Goal: Task Accomplishment & Management: Manage account settings

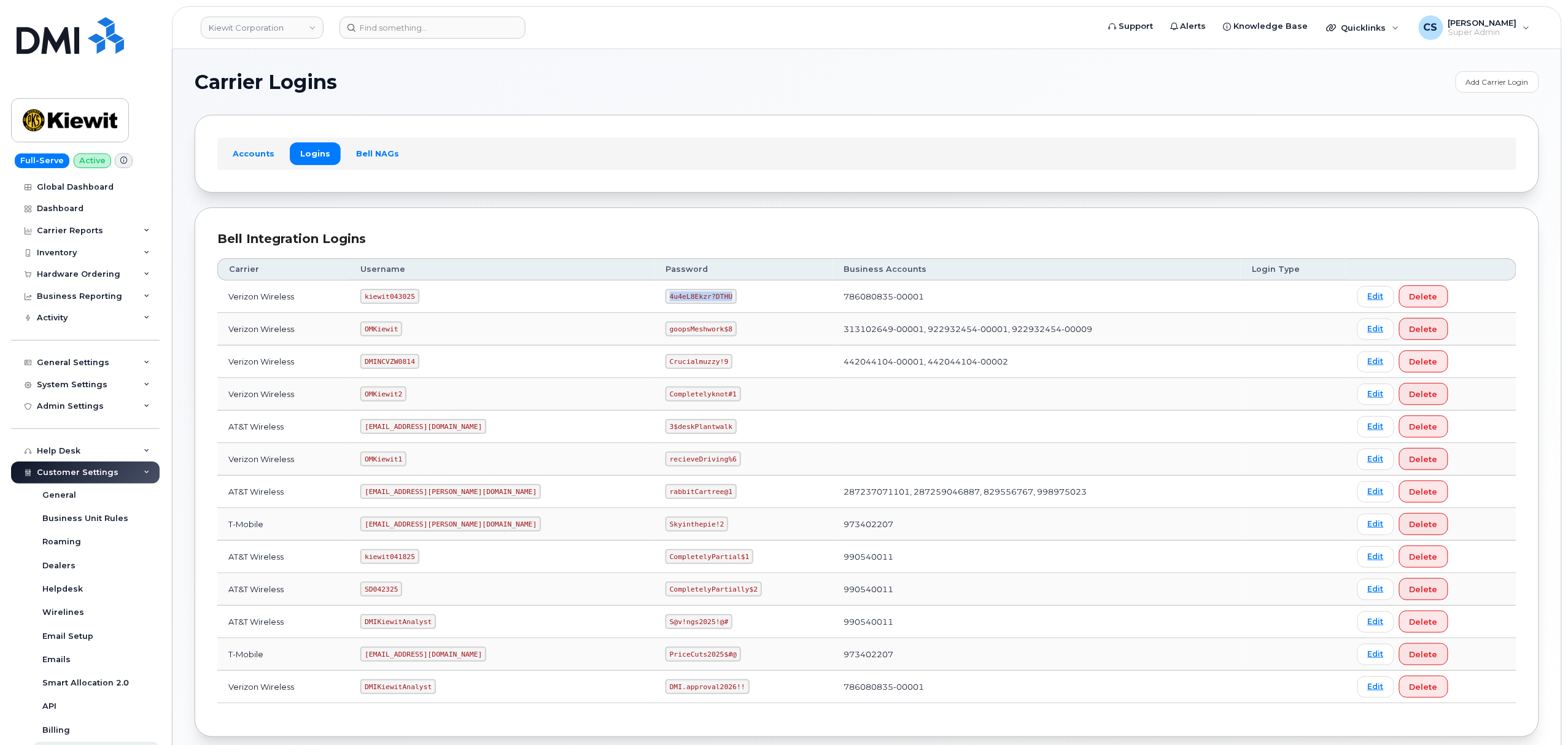
drag, startPoint x: 671, startPoint y: 297, endPoint x: 608, endPoint y: 295, distance: 63.0
click at [654, 295] on td "4u4eL8Ekzr?DTHU" at bounding box center [744, 297] width 178 height 33
copy code "4u4eL8Ekzr?DTHU"
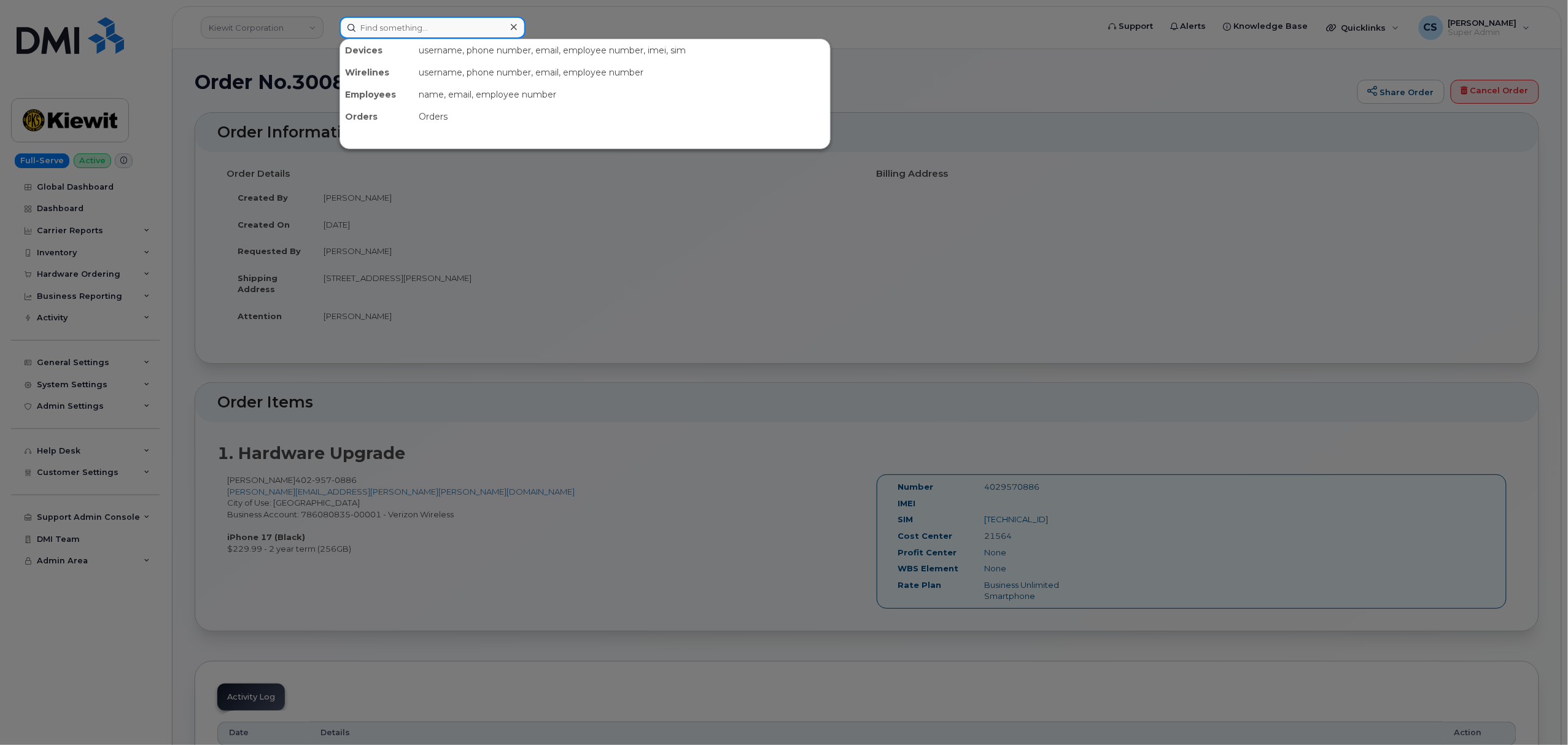
click at [396, 30] on input at bounding box center [432, 27] width 186 height 22
paste input "300848"
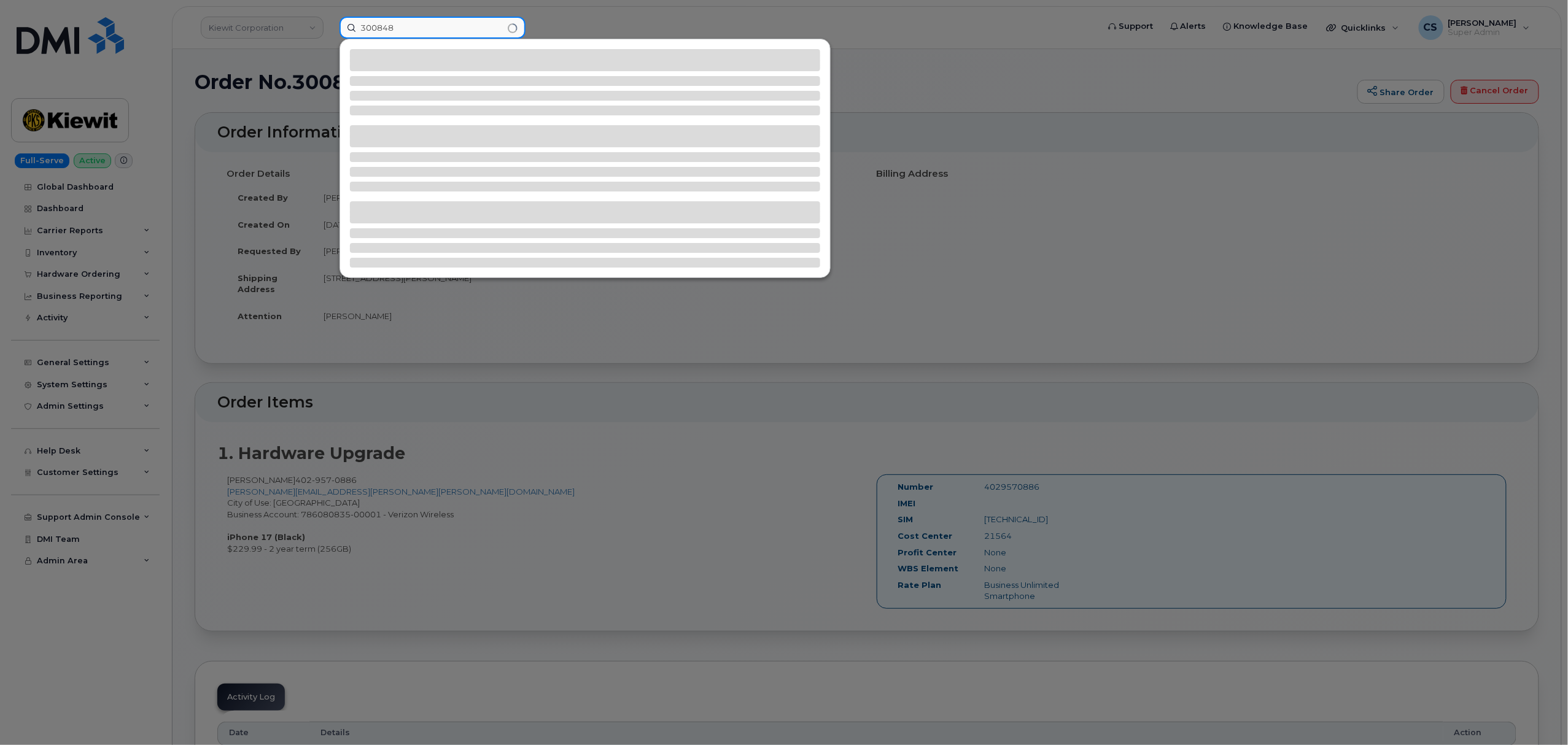
type input "300848"
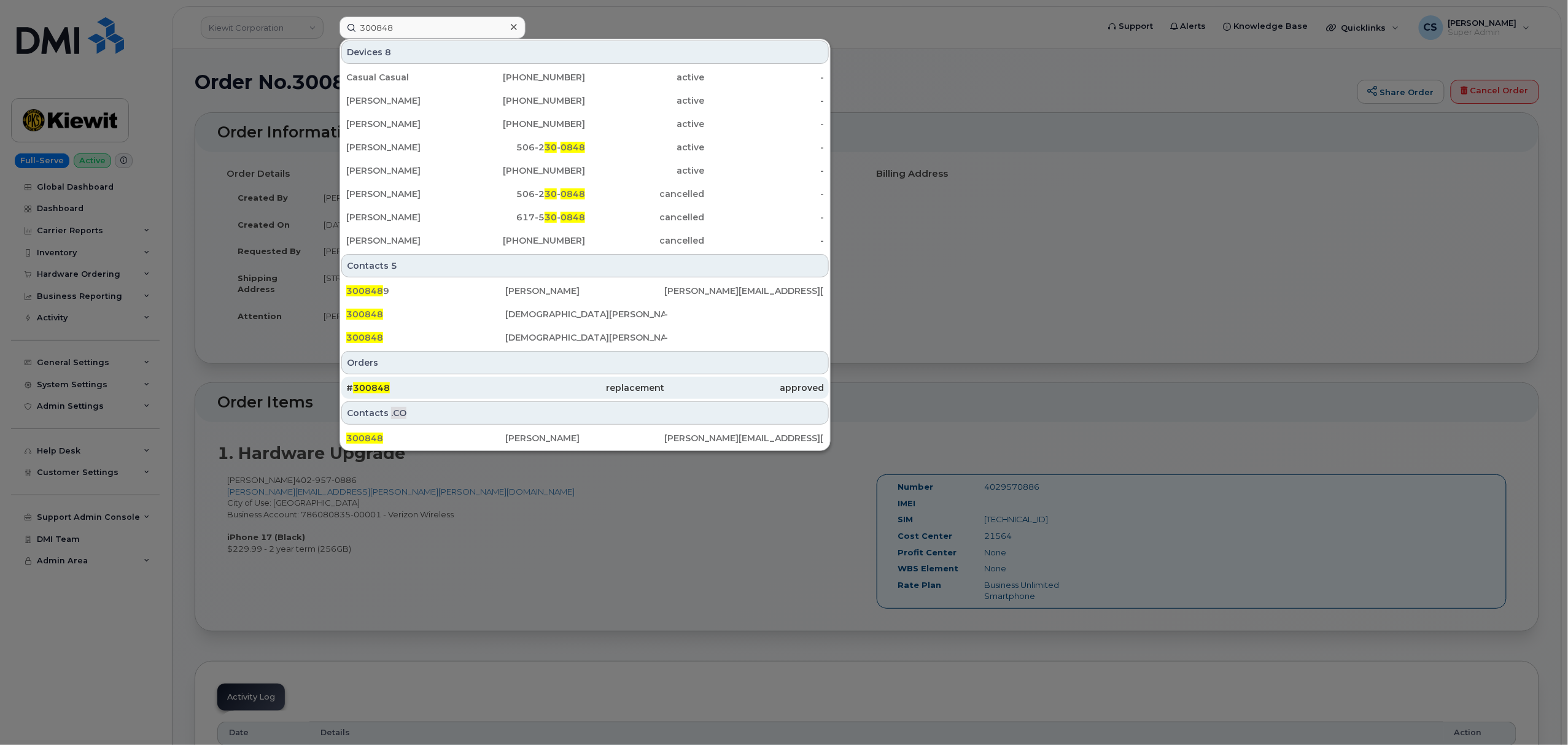
click at [366, 386] on span "300848" at bounding box center [371, 387] width 37 height 11
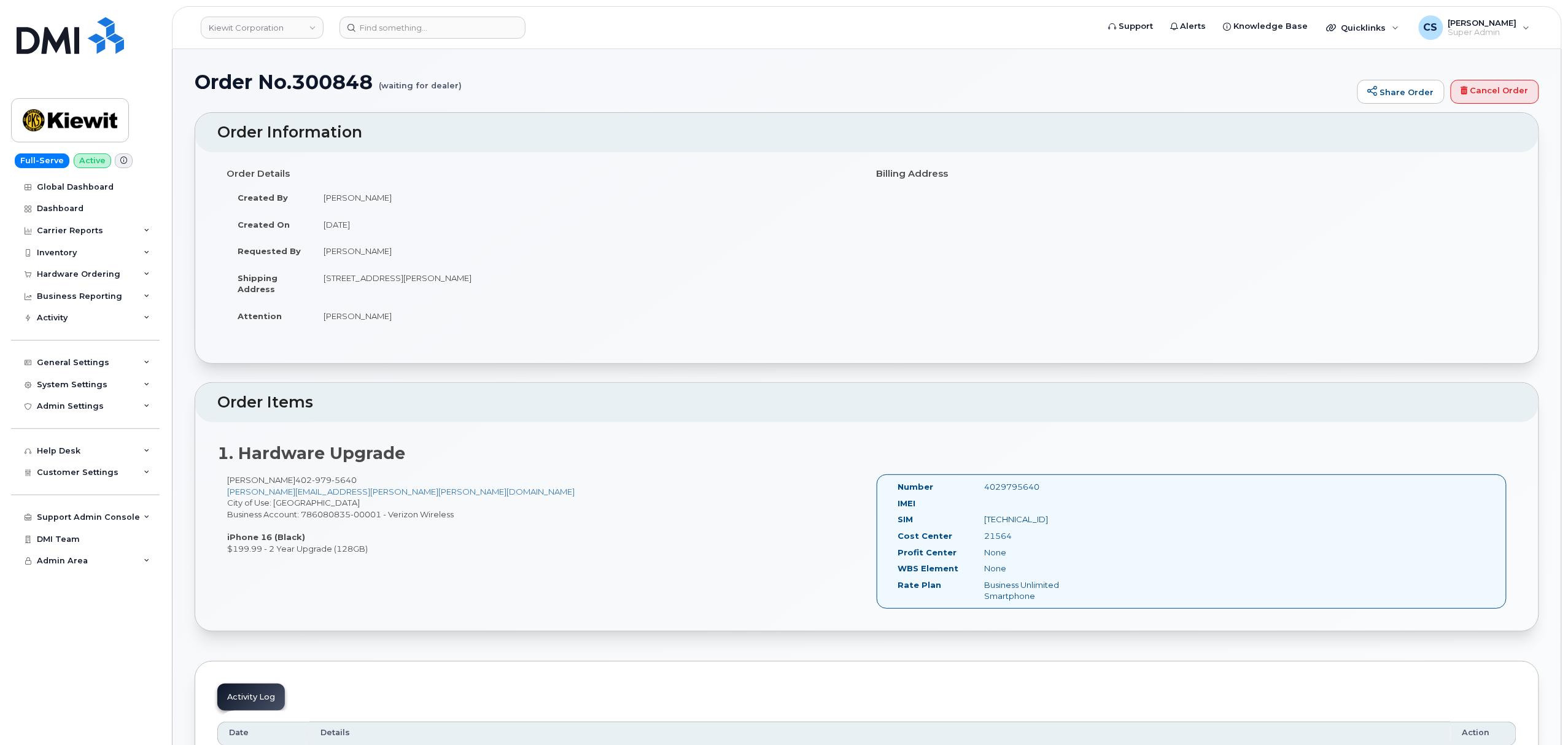
click at [1009, 487] on div "4029795640" at bounding box center [1035, 486] width 121 height 11
copy div "4029795640"
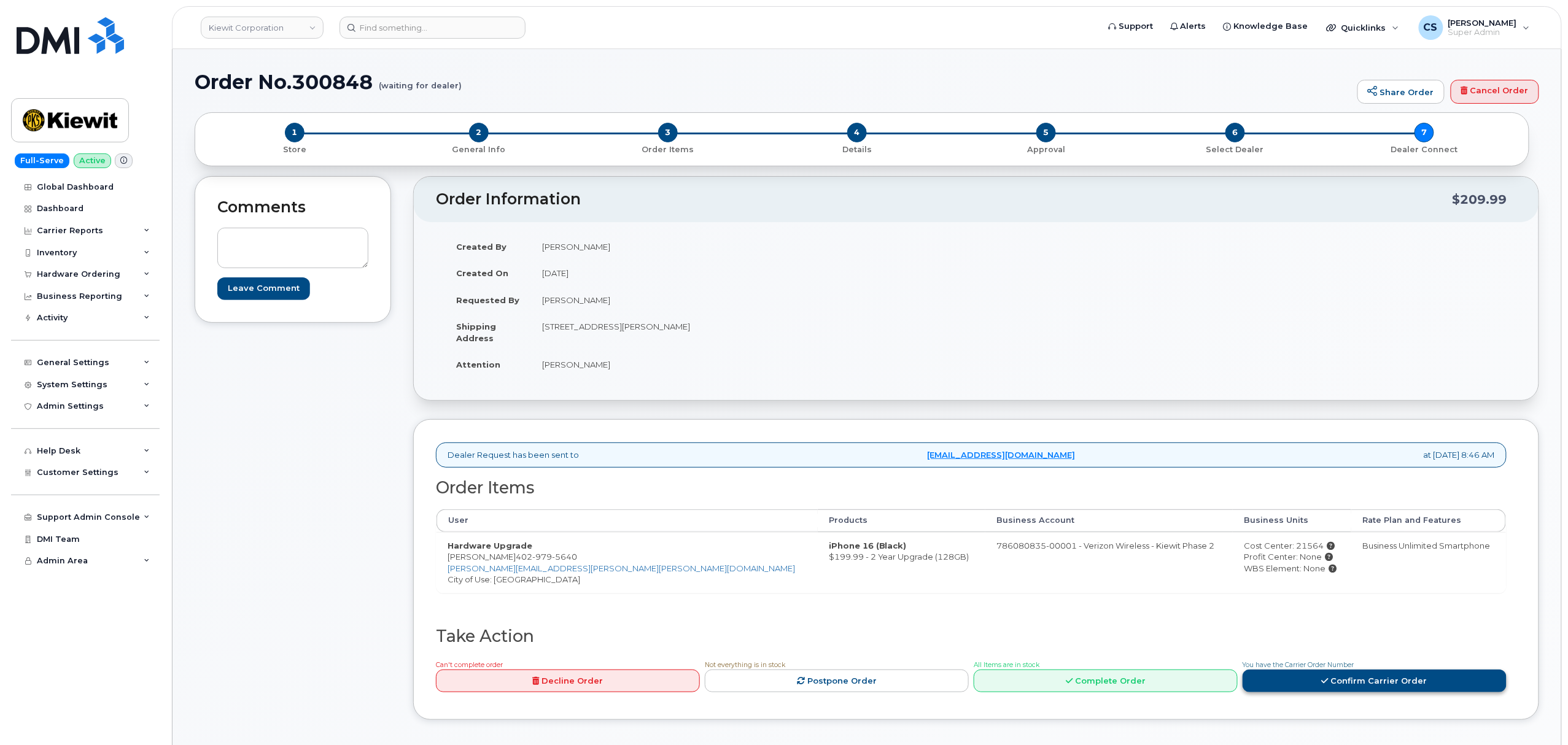
click at [1399, 690] on link "Confirm Carrier Order" at bounding box center [1374, 681] width 264 height 23
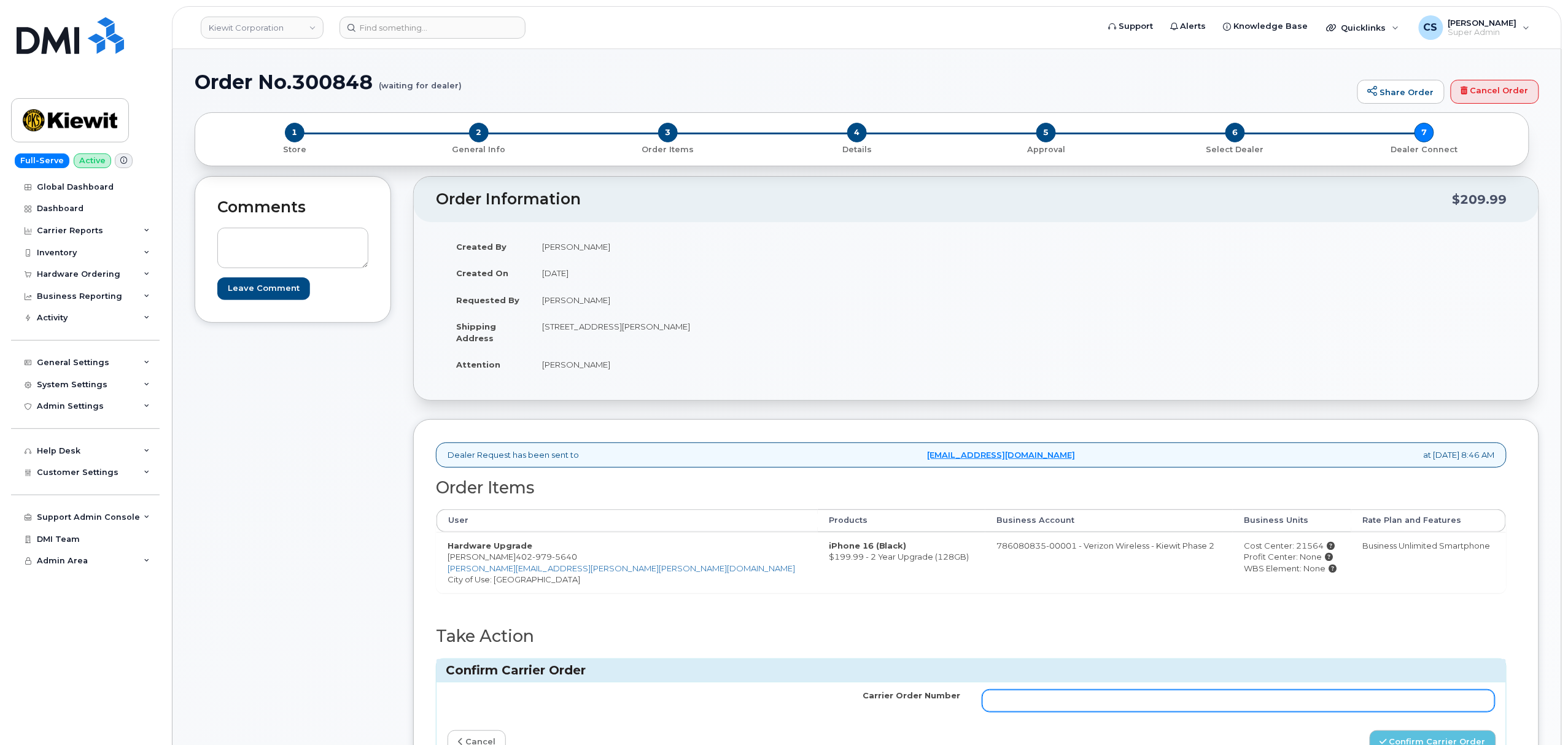
click at [1192, 708] on input "Carrier Order Number" at bounding box center [1239, 701] width 512 height 22
paste input "MB1000501935254"
type input "MB1000501935254"
click at [1391, 739] on button "Confirm Carrier Order" at bounding box center [1433, 742] width 127 height 23
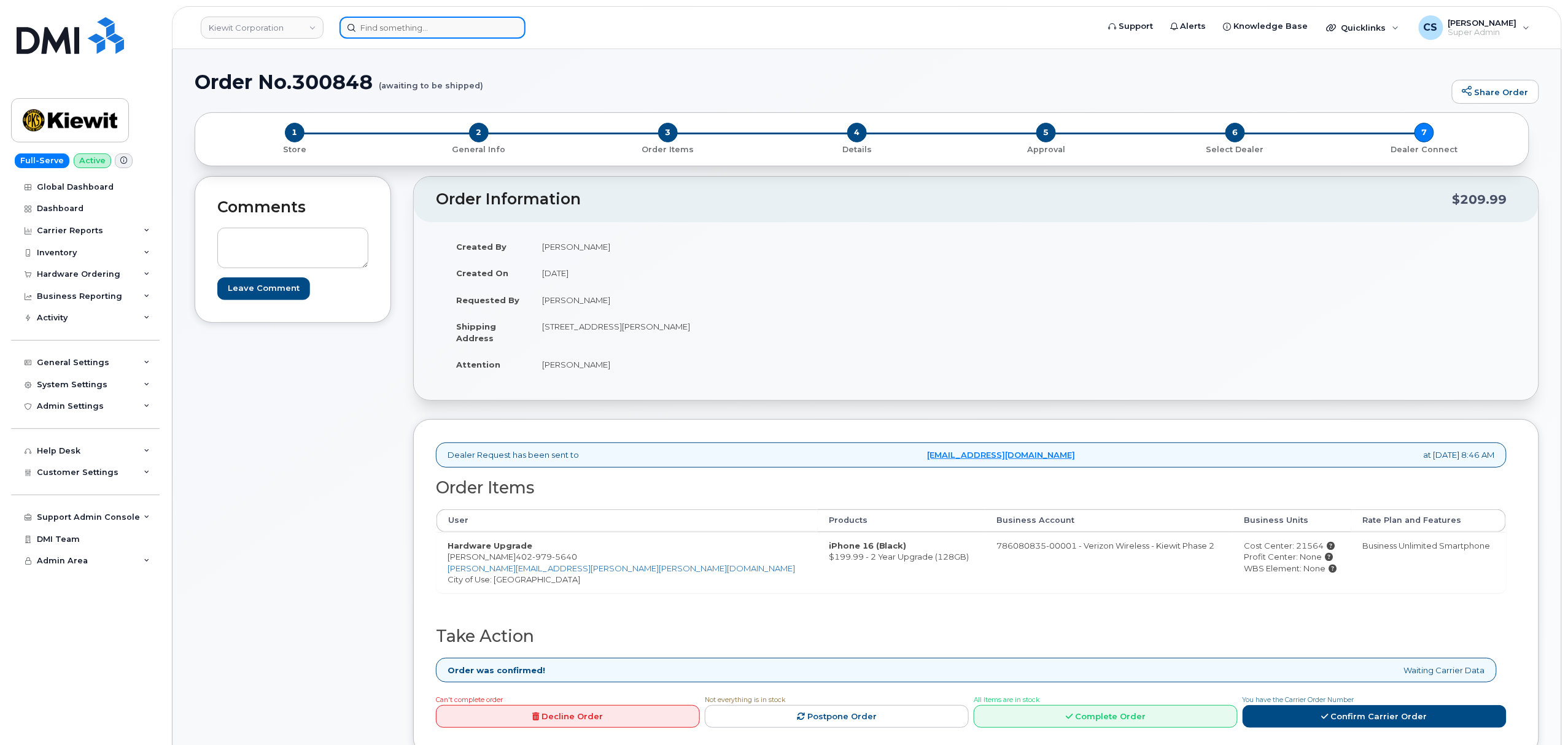
click at [429, 25] on input at bounding box center [432, 27] width 186 height 22
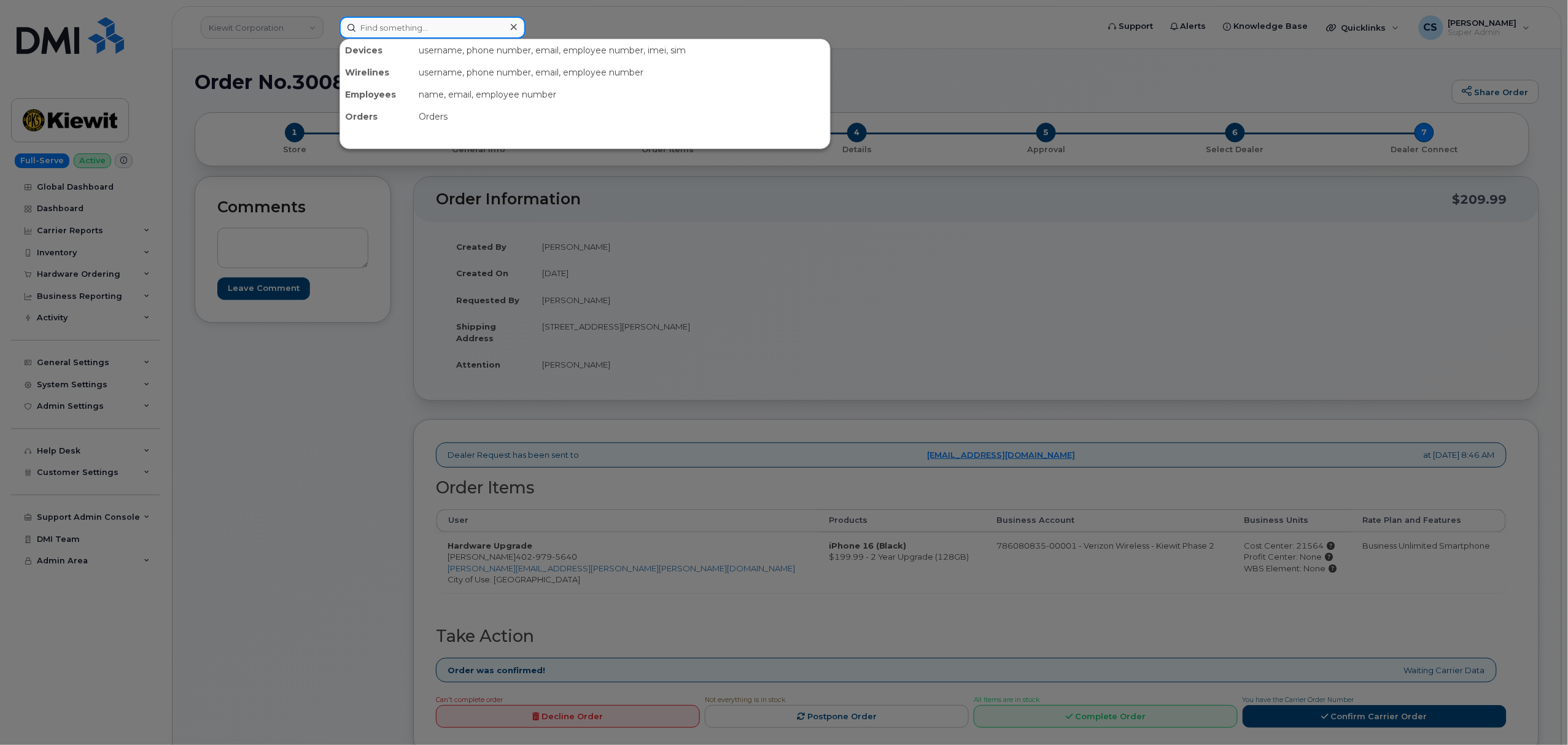
paste input "300685"
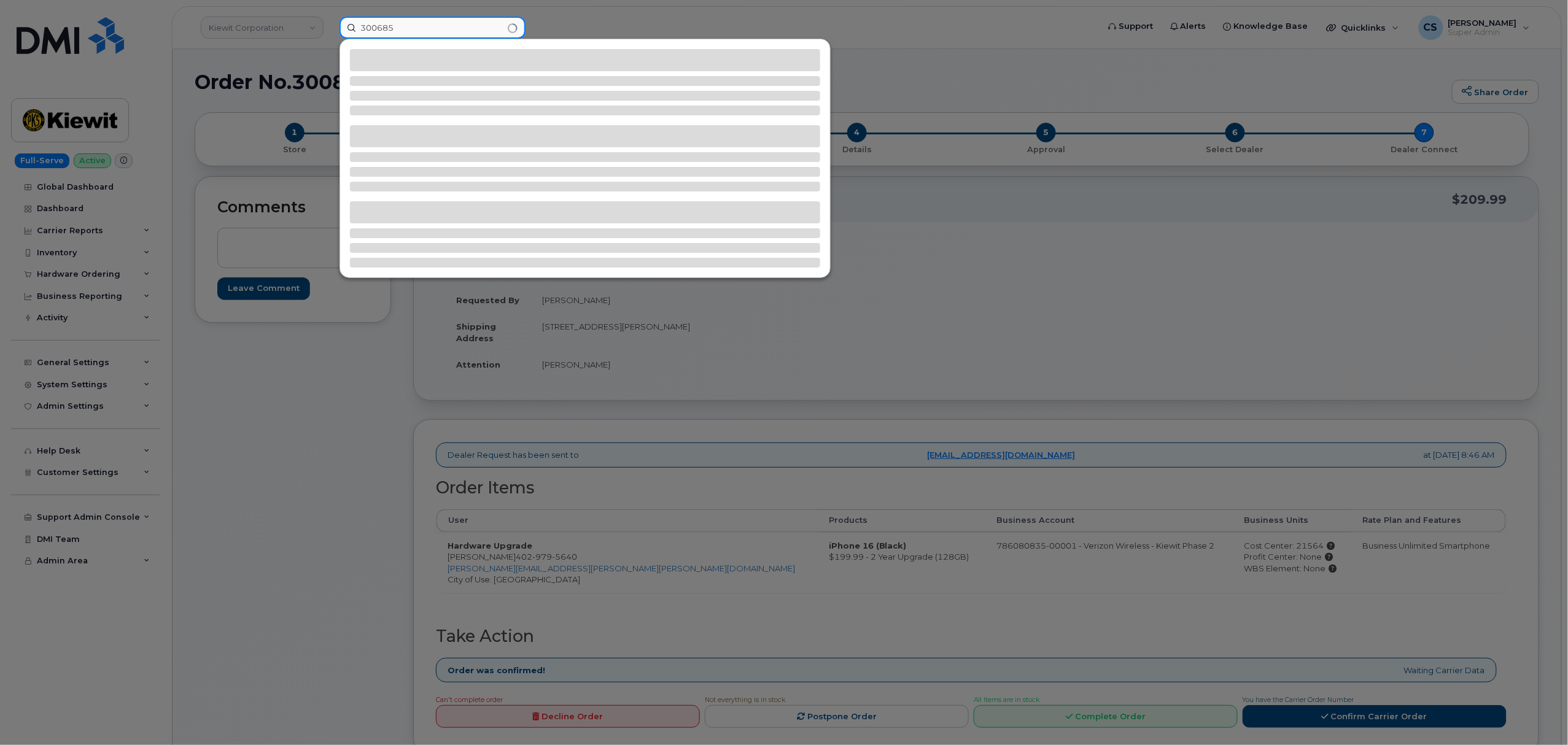
type input "300685"
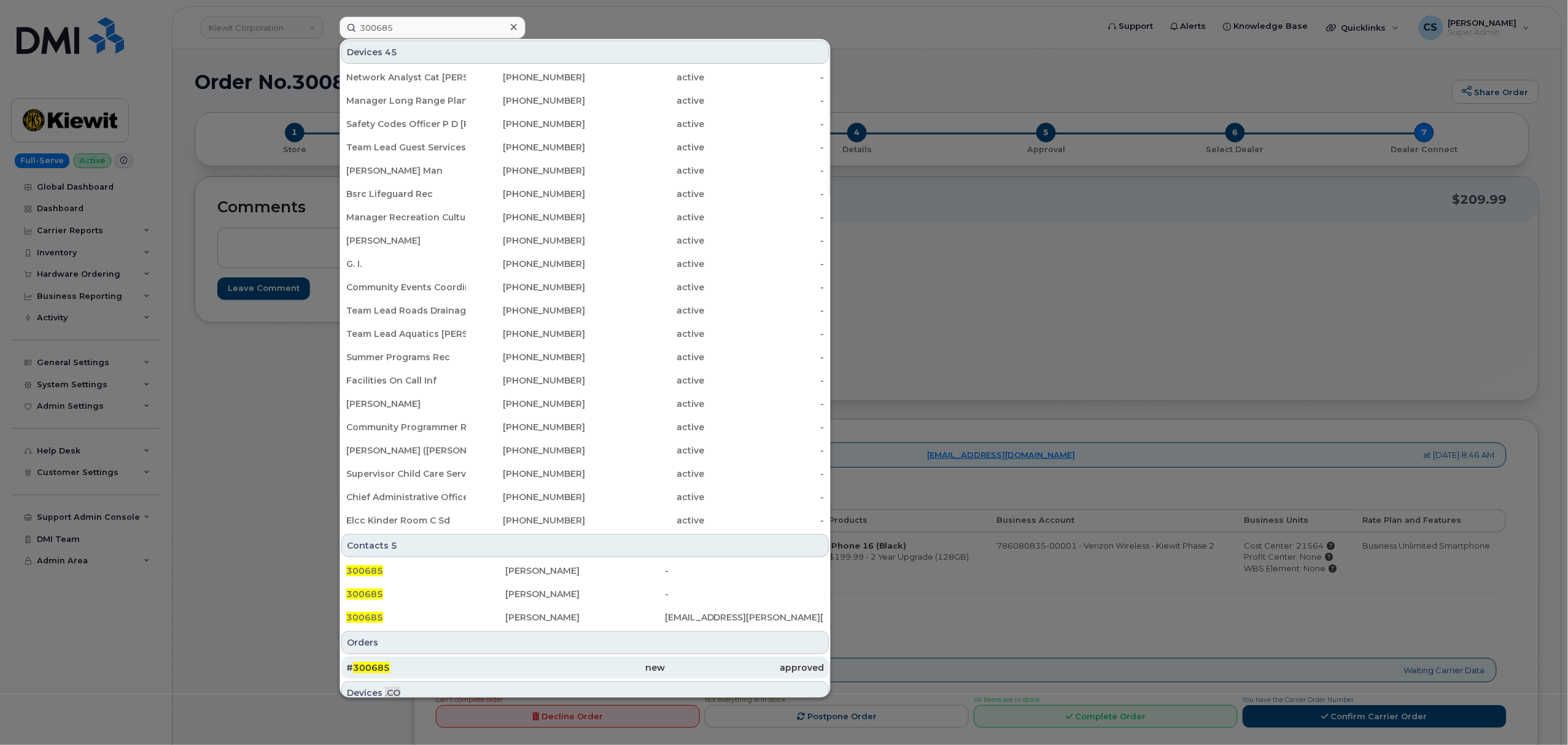
click at [382, 665] on span "300685" at bounding box center [371, 667] width 37 height 11
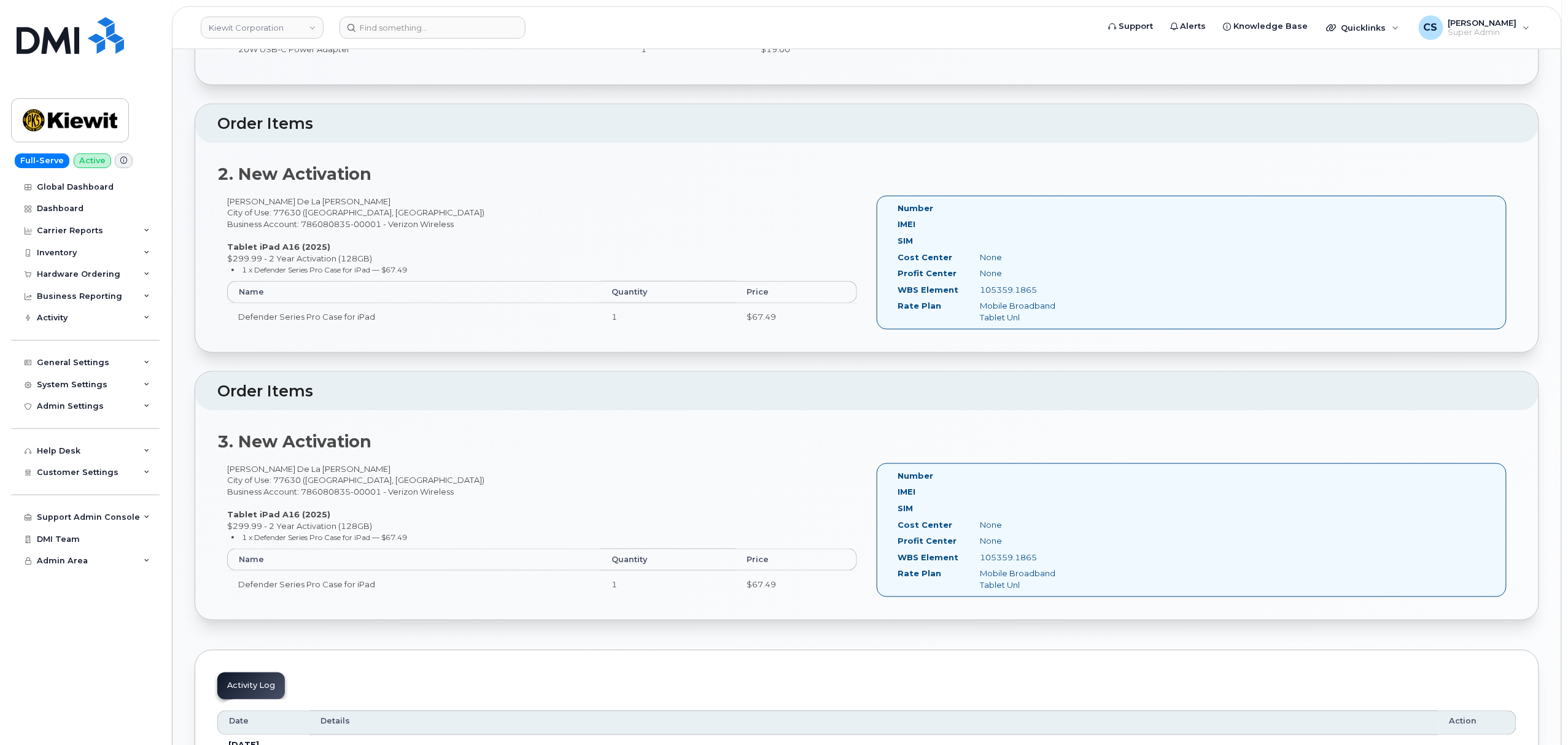
scroll to position [491, 0]
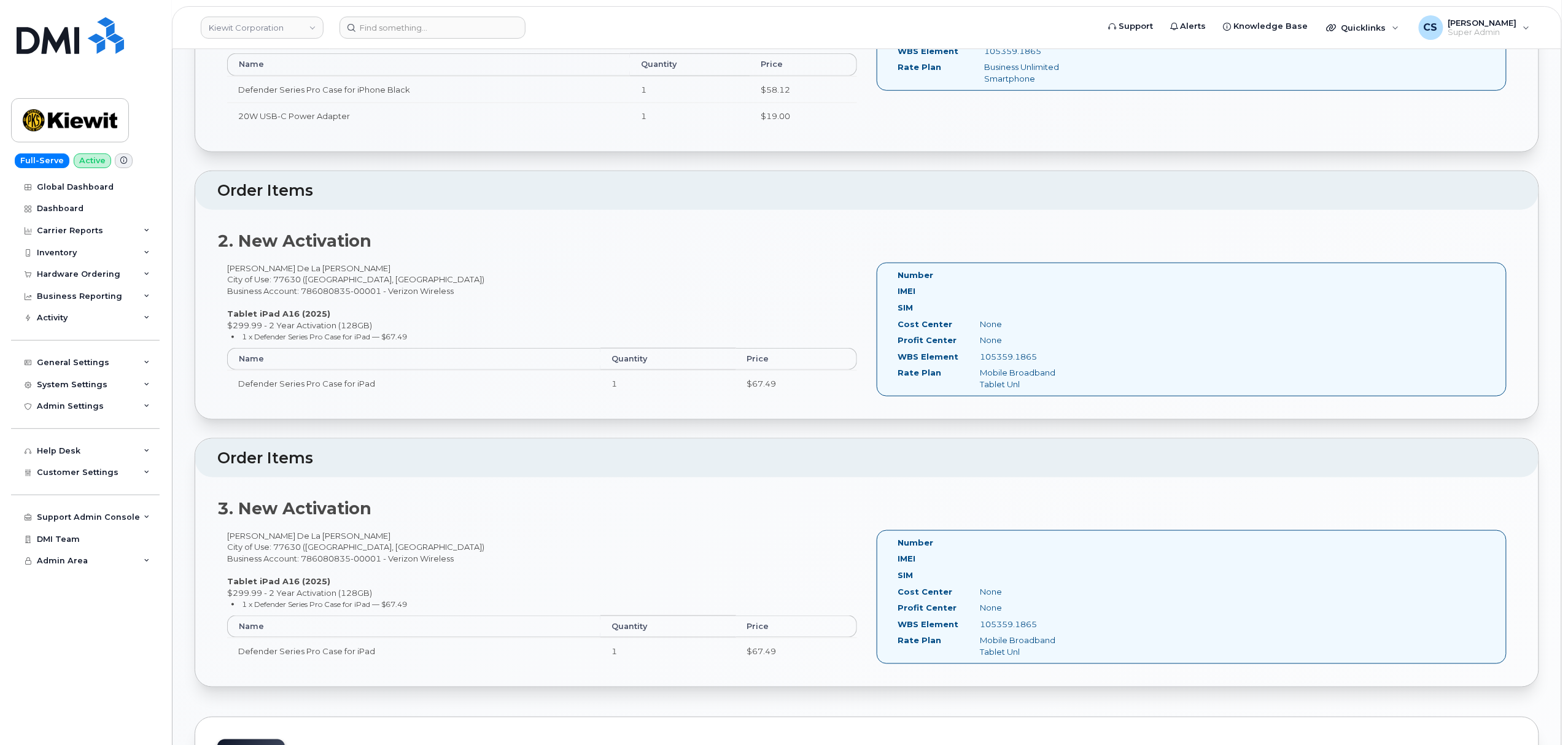
drag, startPoint x: 1049, startPoint y: 354, endPoint x: 980, endPoint y: 357, distance: 69.1
click at [980, 357] on div "105359.1865" at bounding box center [1027, 356] width 115 height 11
copy div "105359.1865"
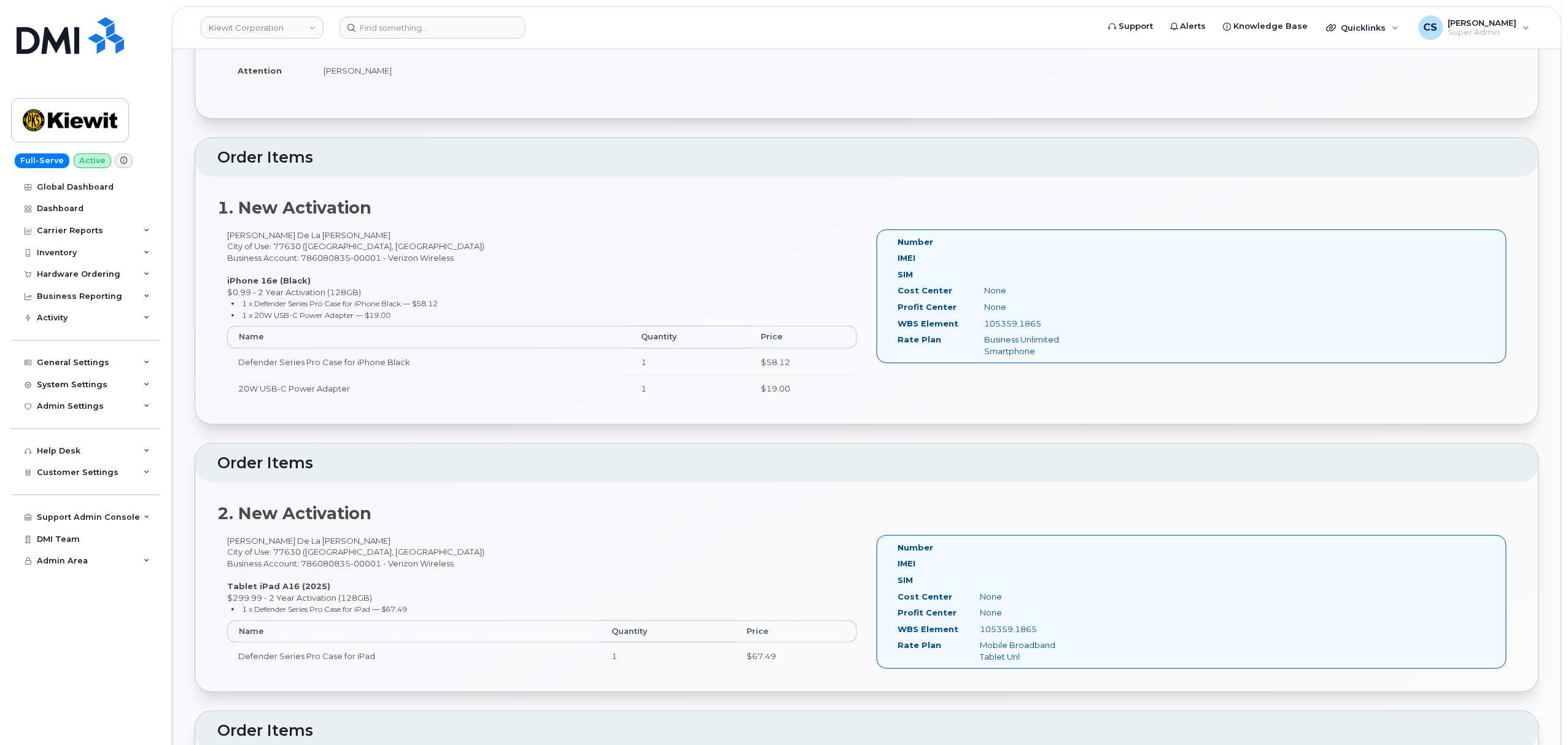
scroll to position [0, 0]
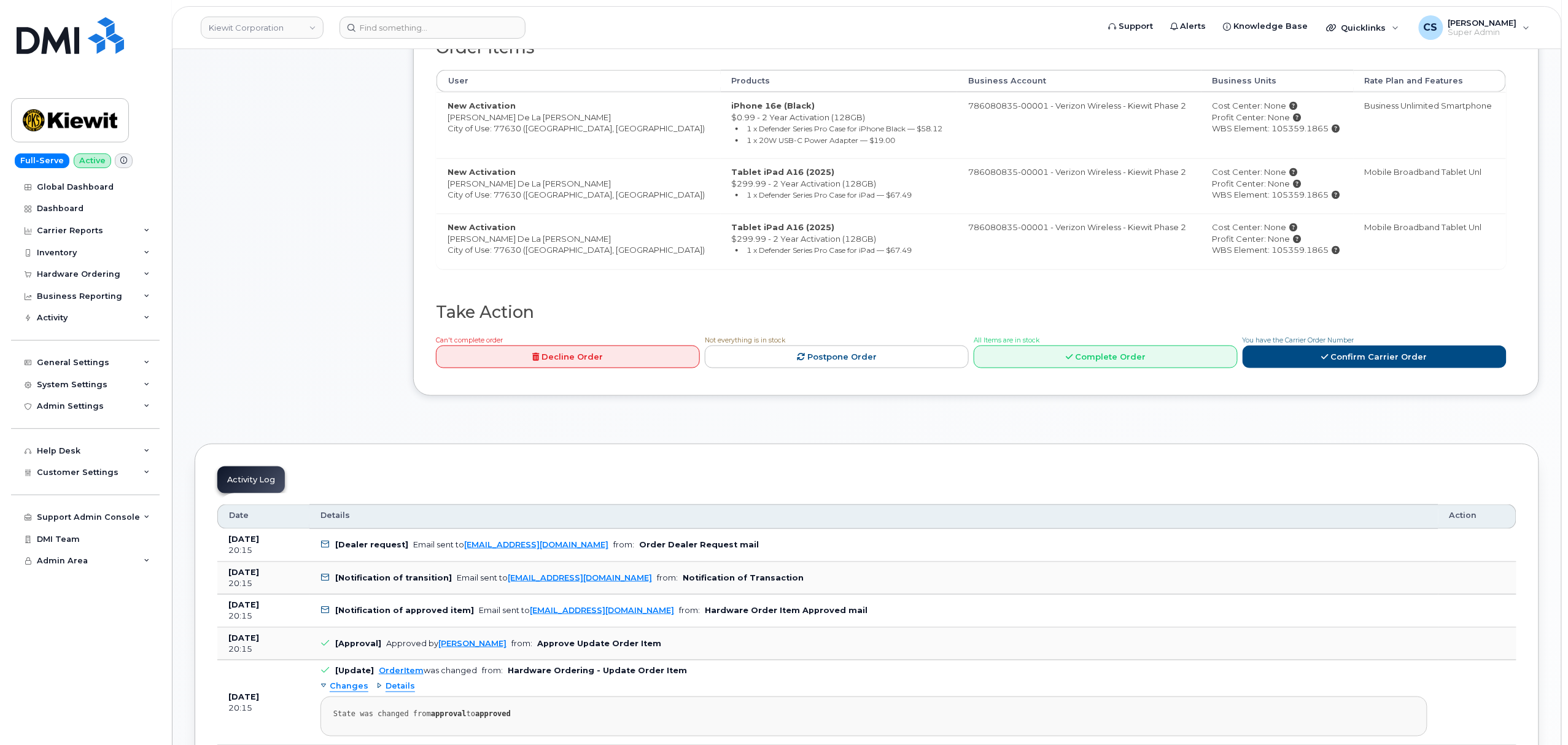
scroll to position [573, 0]
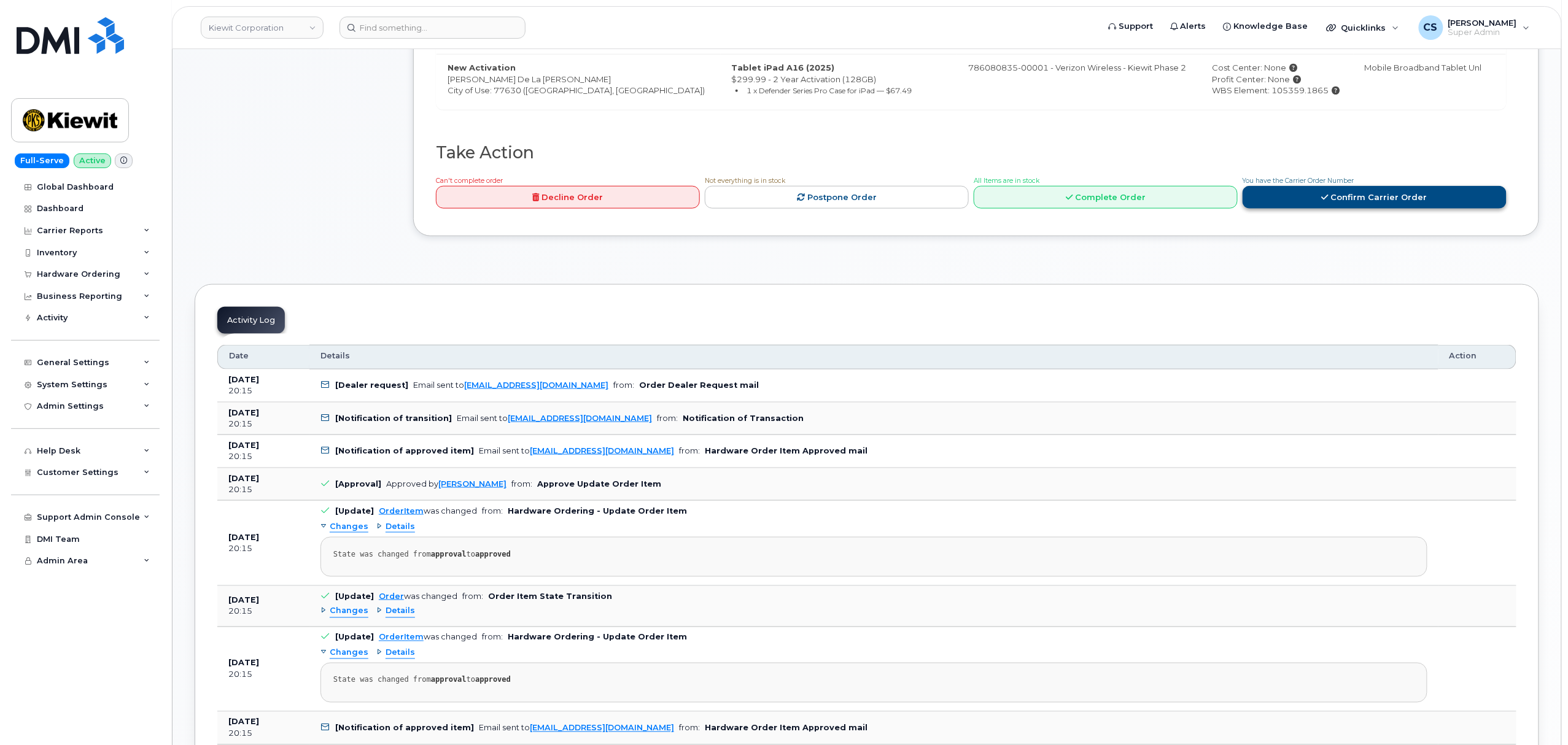
click at [1346, 204] on link "Confirm Carrier Order" at bounding box center [1374, 197] width 264 height 23
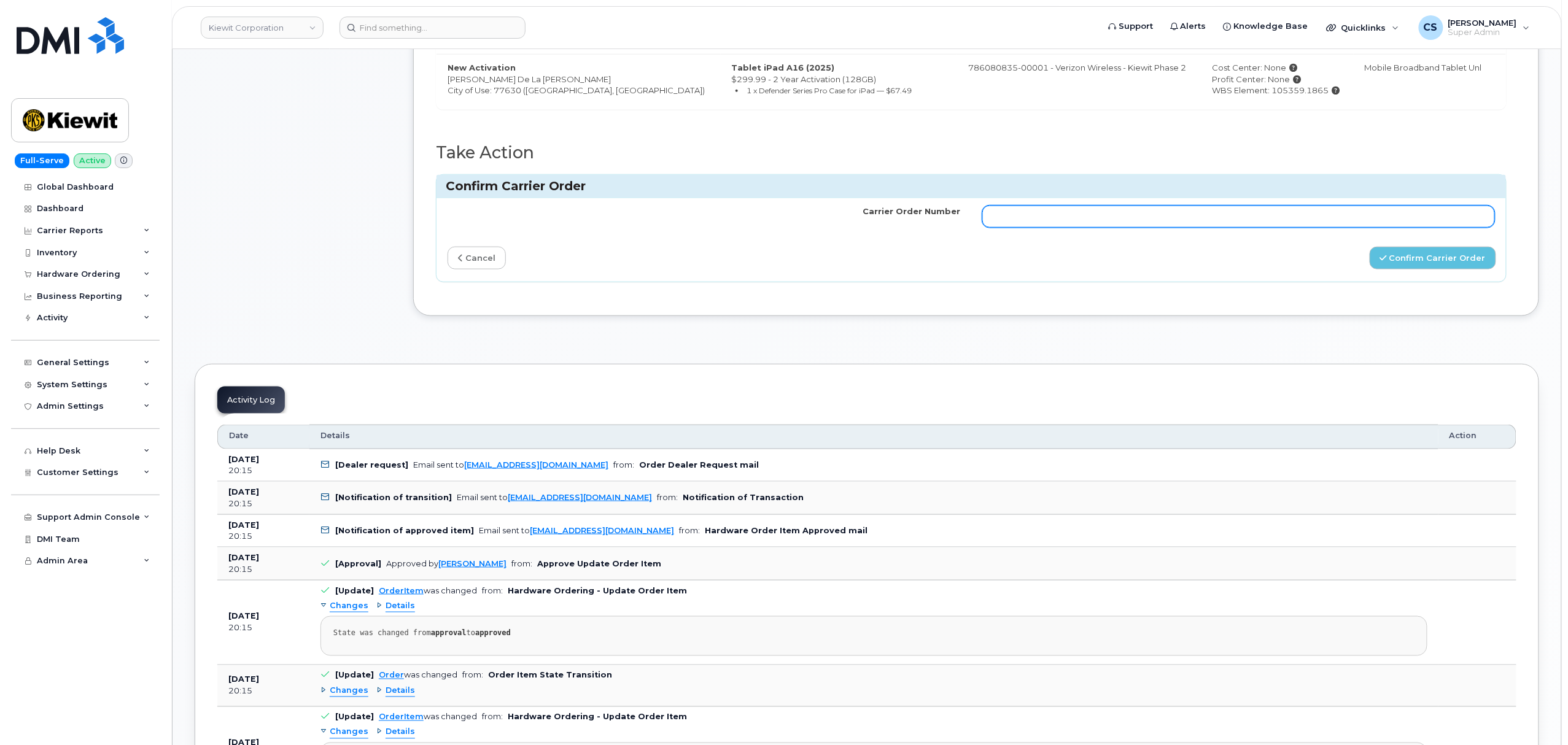
click at [1049, 217] on input "Carrier Order Number" at bounding box center [1239, 217] width 512 height 22
paste input "MB1000501946911"
type input "MB1000501946911"
click at [1386, 259] on icon "submit" at bounding box center [1383, 258] width 7 height 8
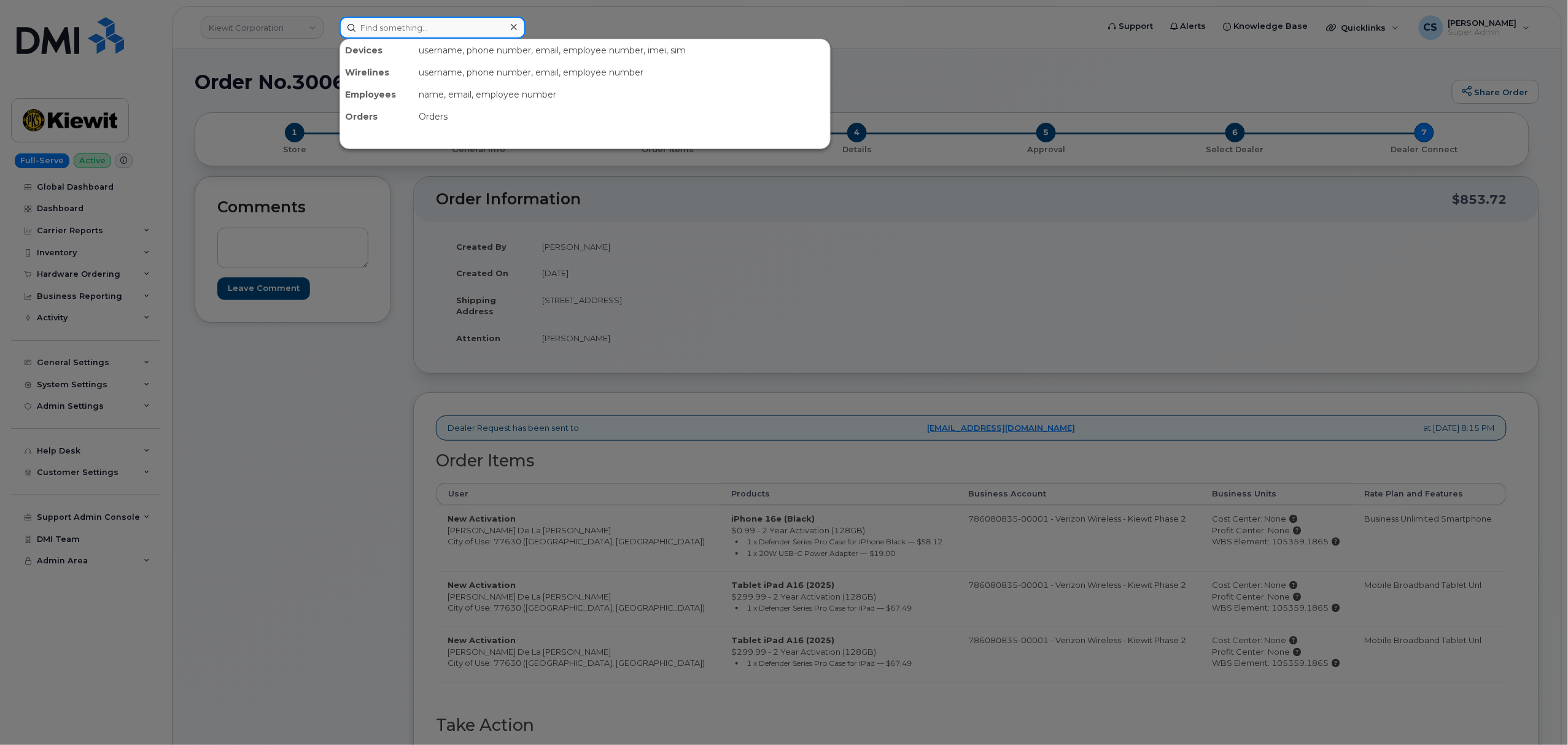
click at [403, 30] on input at bounding box center [432, 27] width 186 height 22
paste input "6027684124"
type input "6027684124"
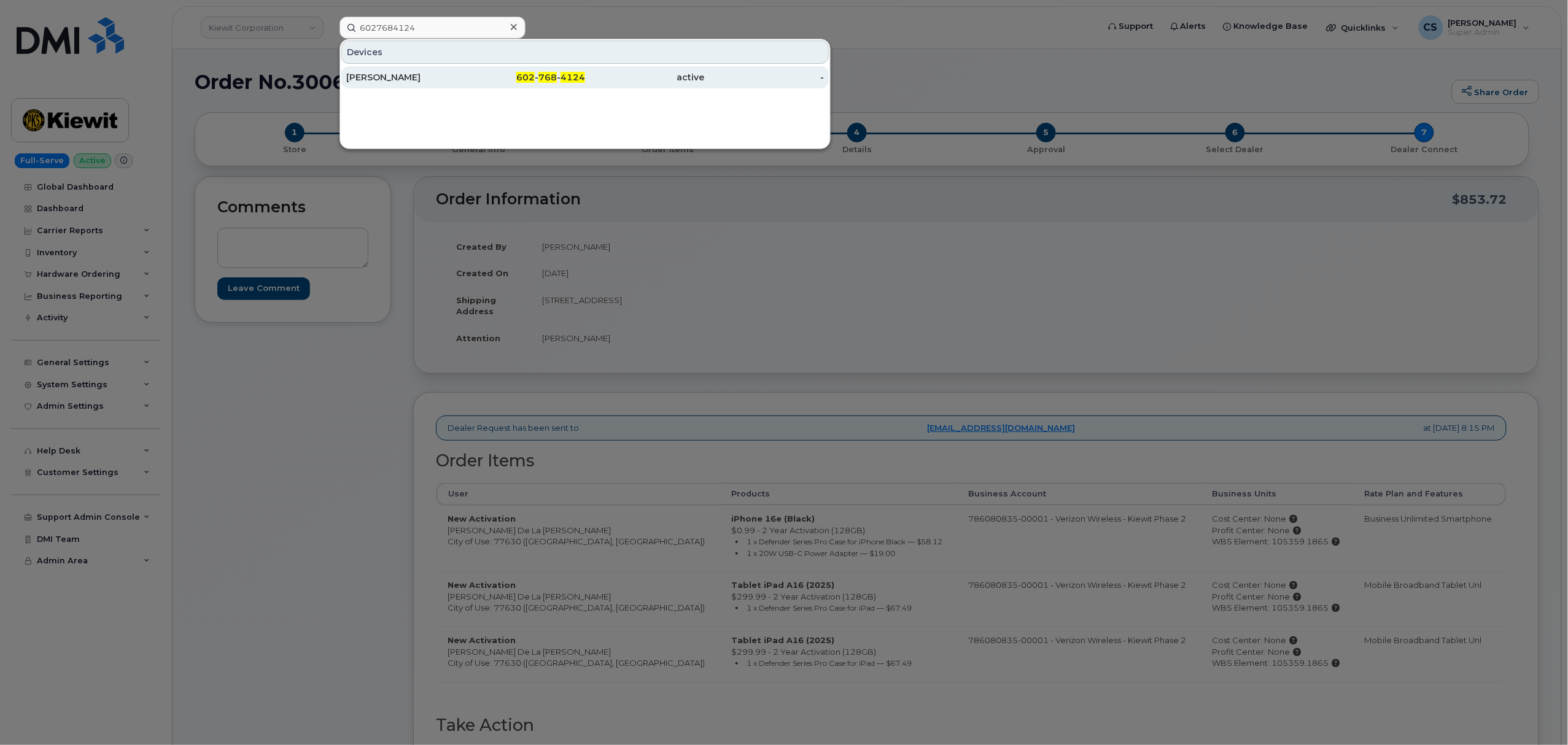
click at [394, 77] on div "JAKE KRAUSE" at bounding box center [406, 77] width 120 height 12
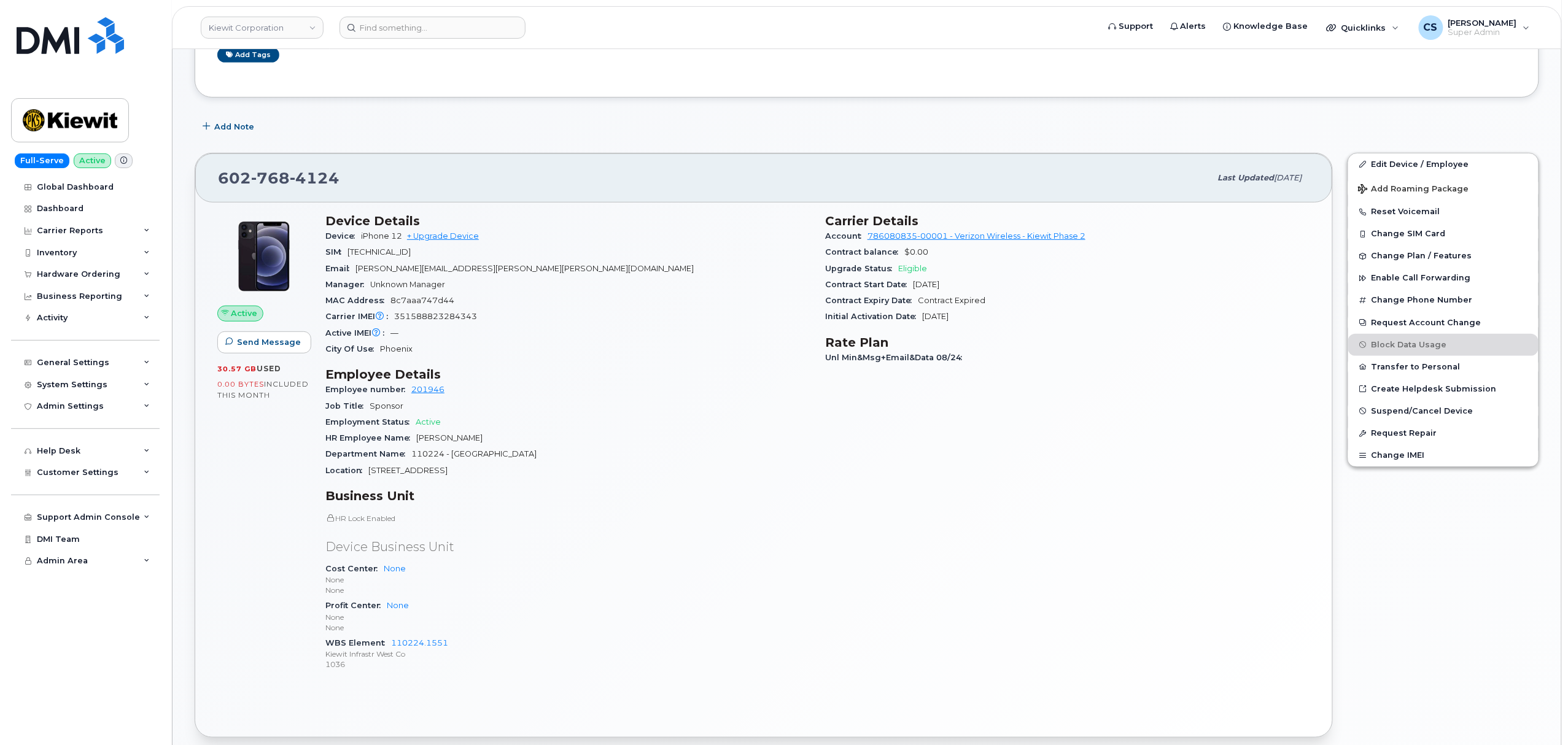
scroll to position [246, 0]
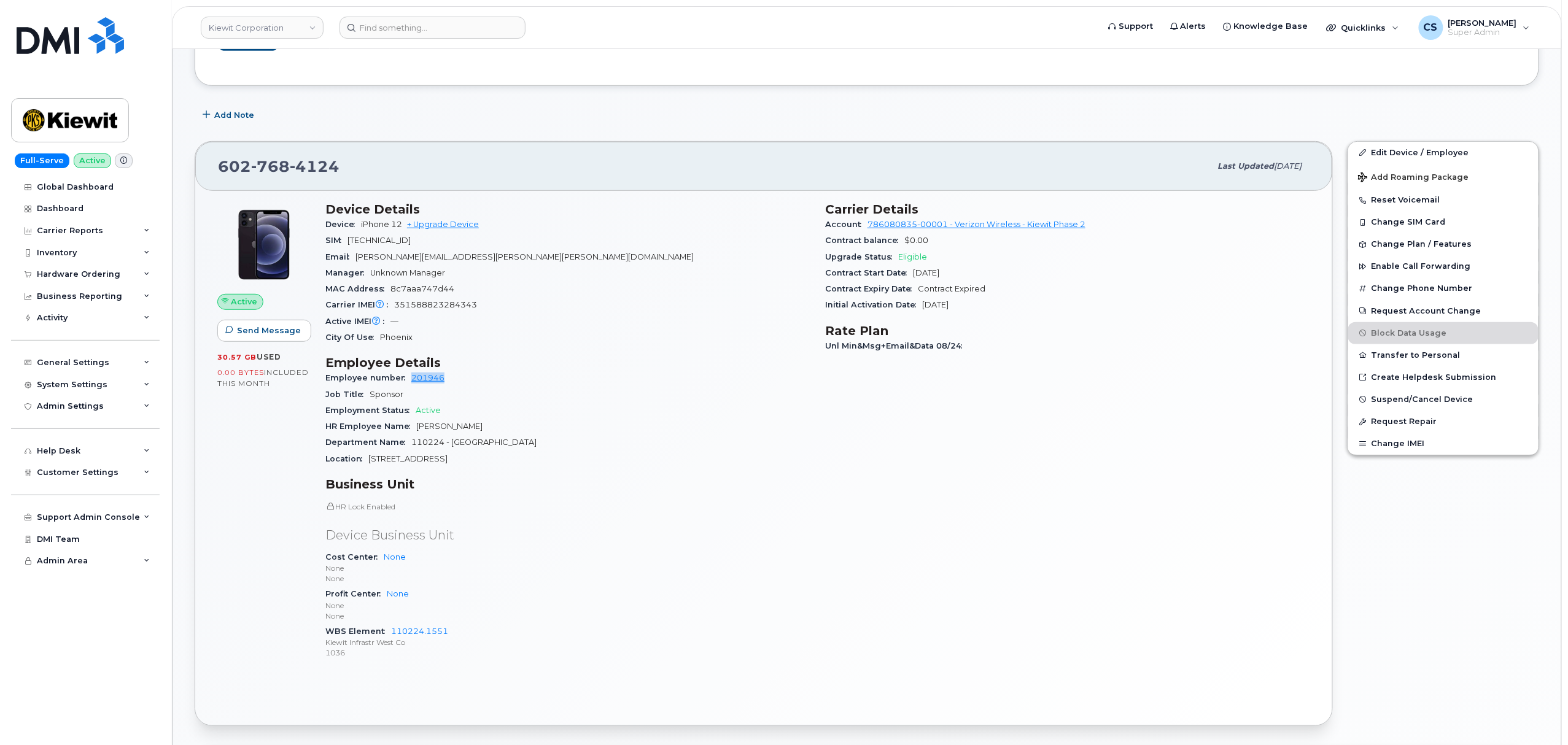
drag, startPoint x: 448, startPoint y: 384, endPoint x: 410, endPoint y: 382, distance: 38.1
click at [410, 382] on div "Employee number 201946" at bounding box center [568, 377] width 485 height 16
copy link "201946"
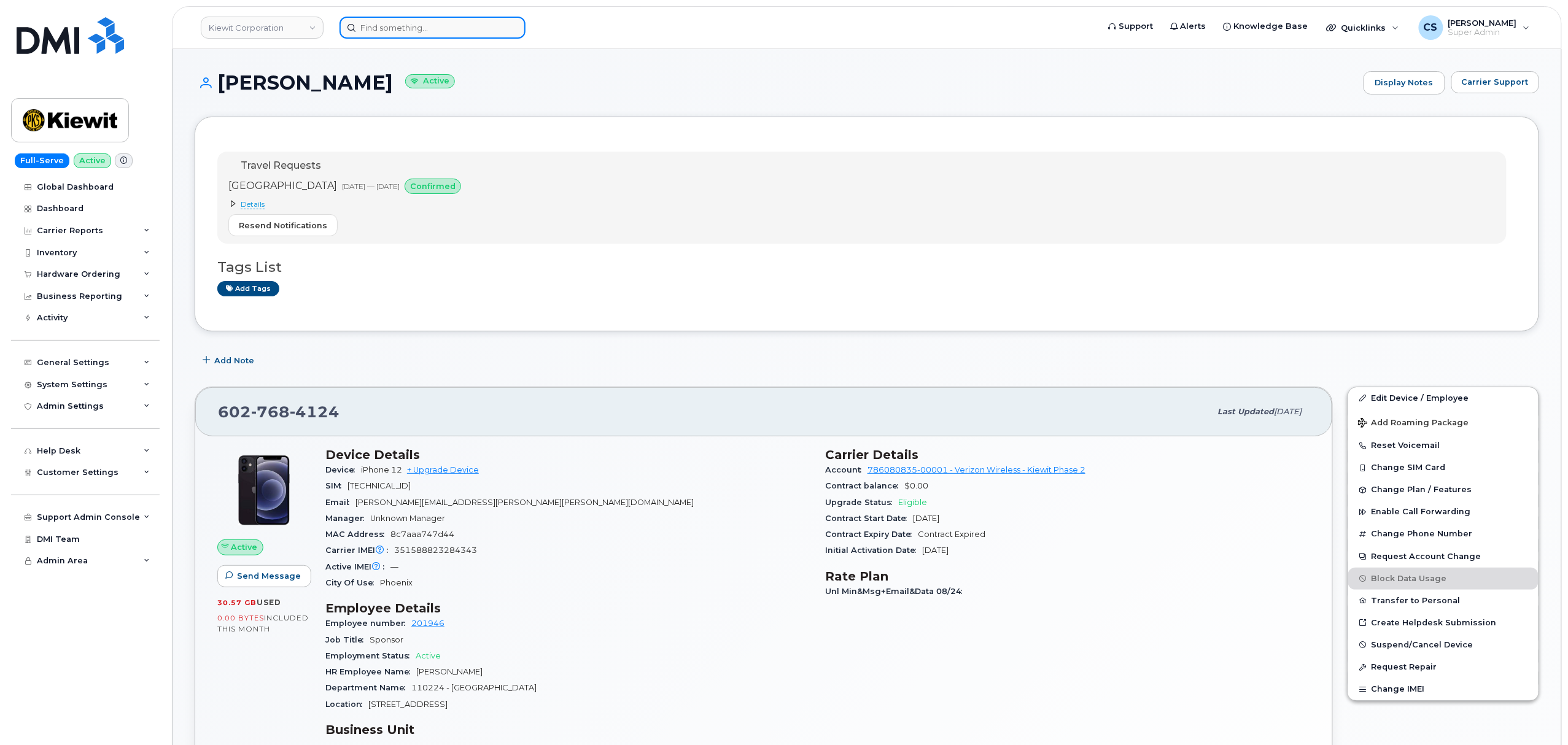
click at [426, 24] on input at bounding box center [432, 27] width 186 height 22
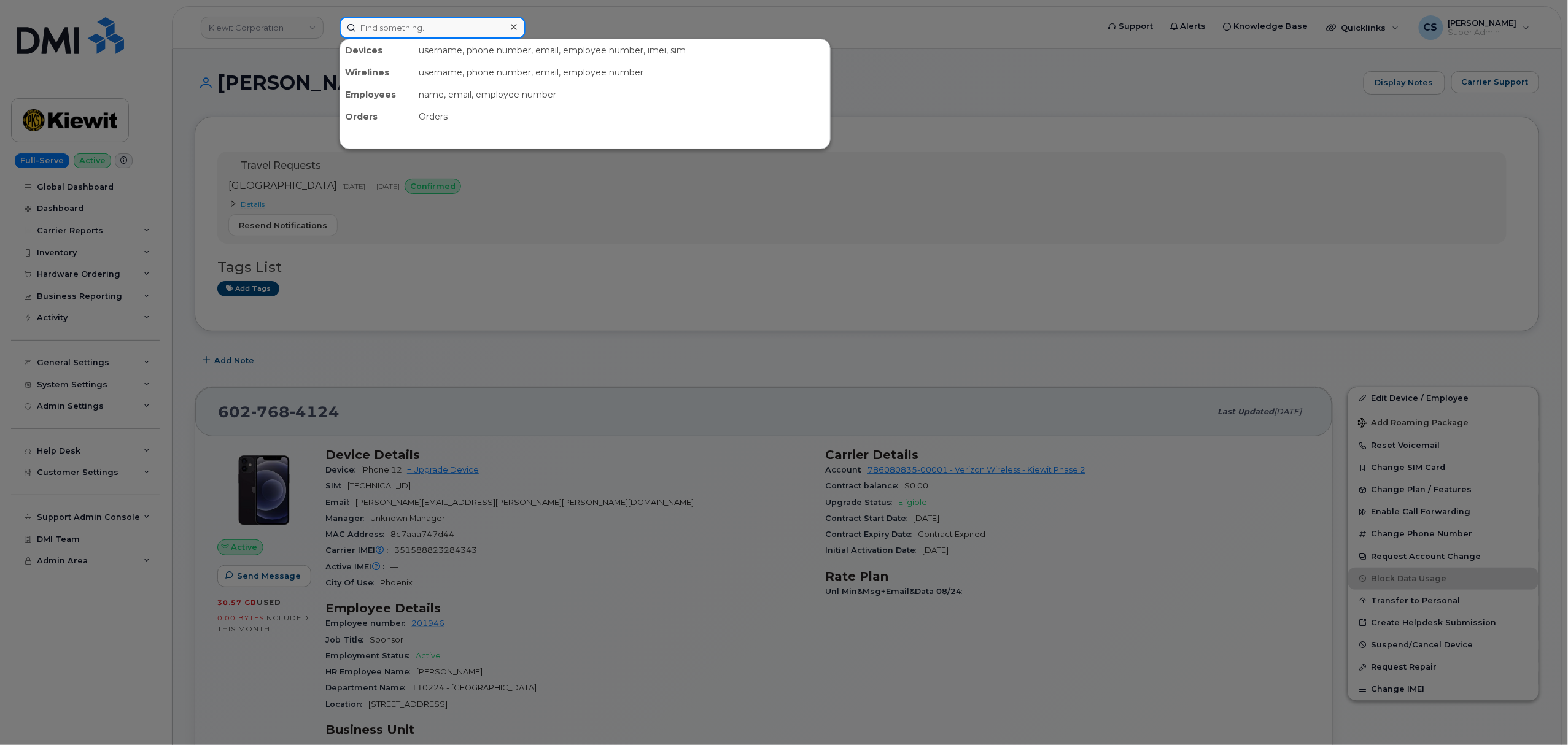
paste input "300898"
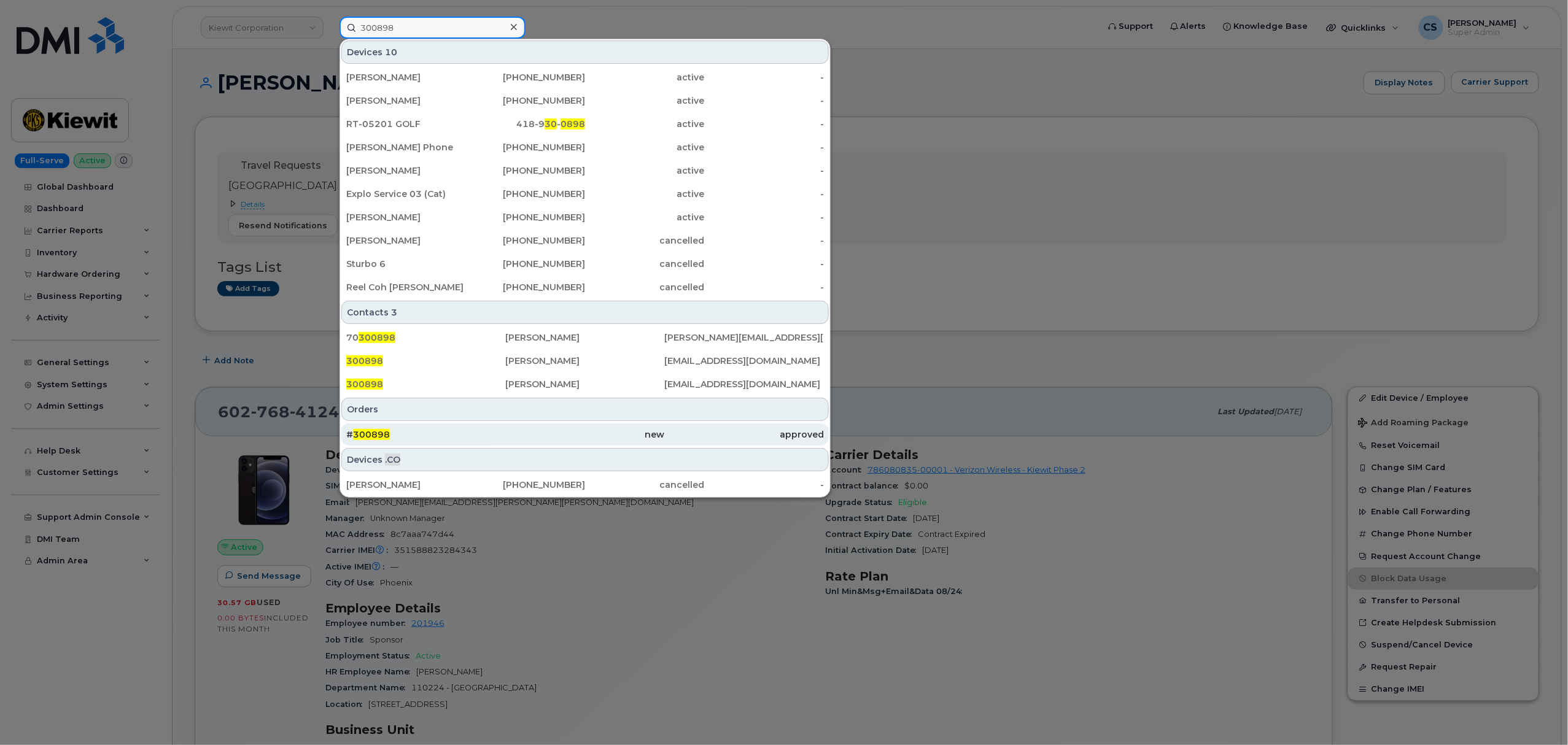
type input "300898"
click at [383, 435] on span "300898" at bounding box center [371, 435] width 37 height 11
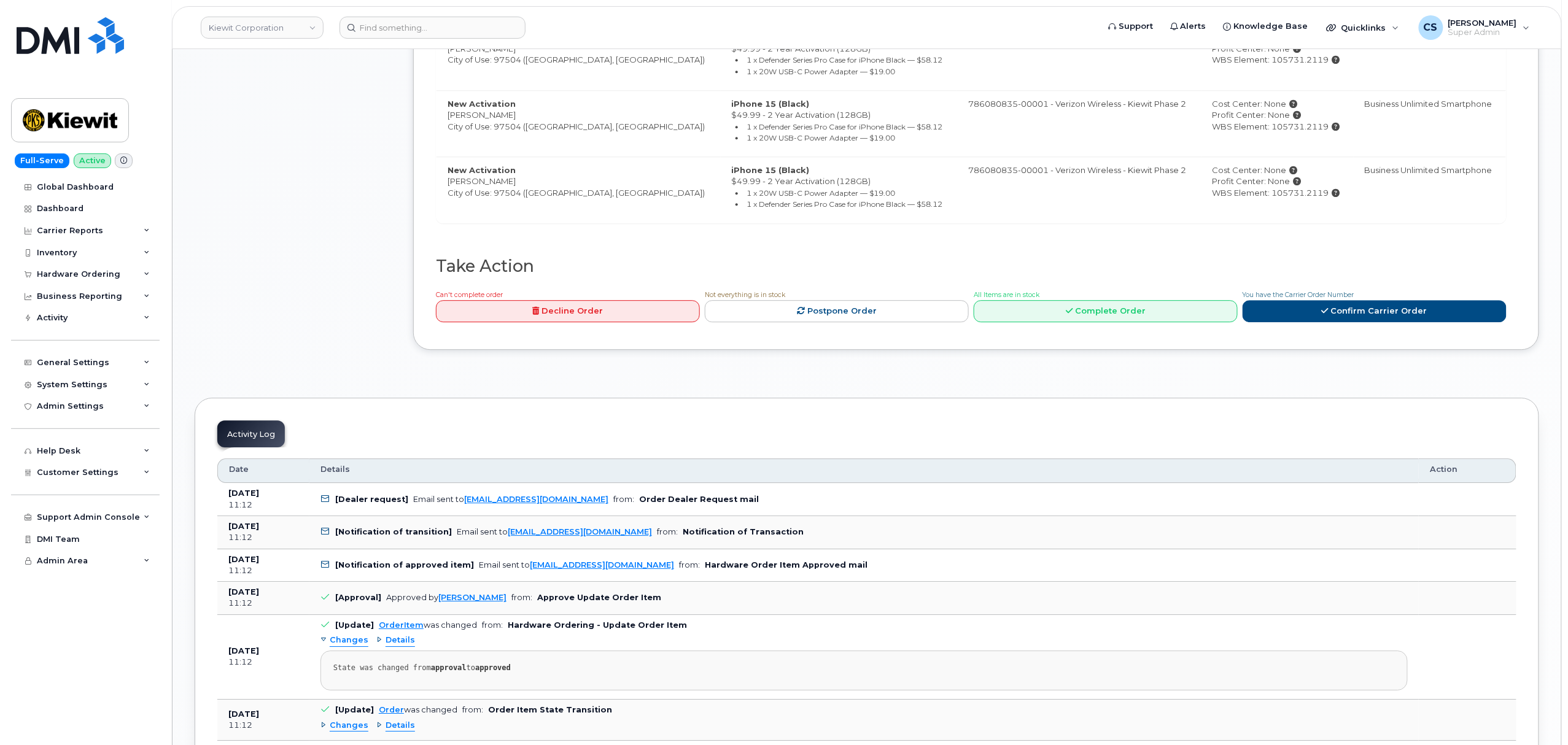
scroll to position [1636, 0]
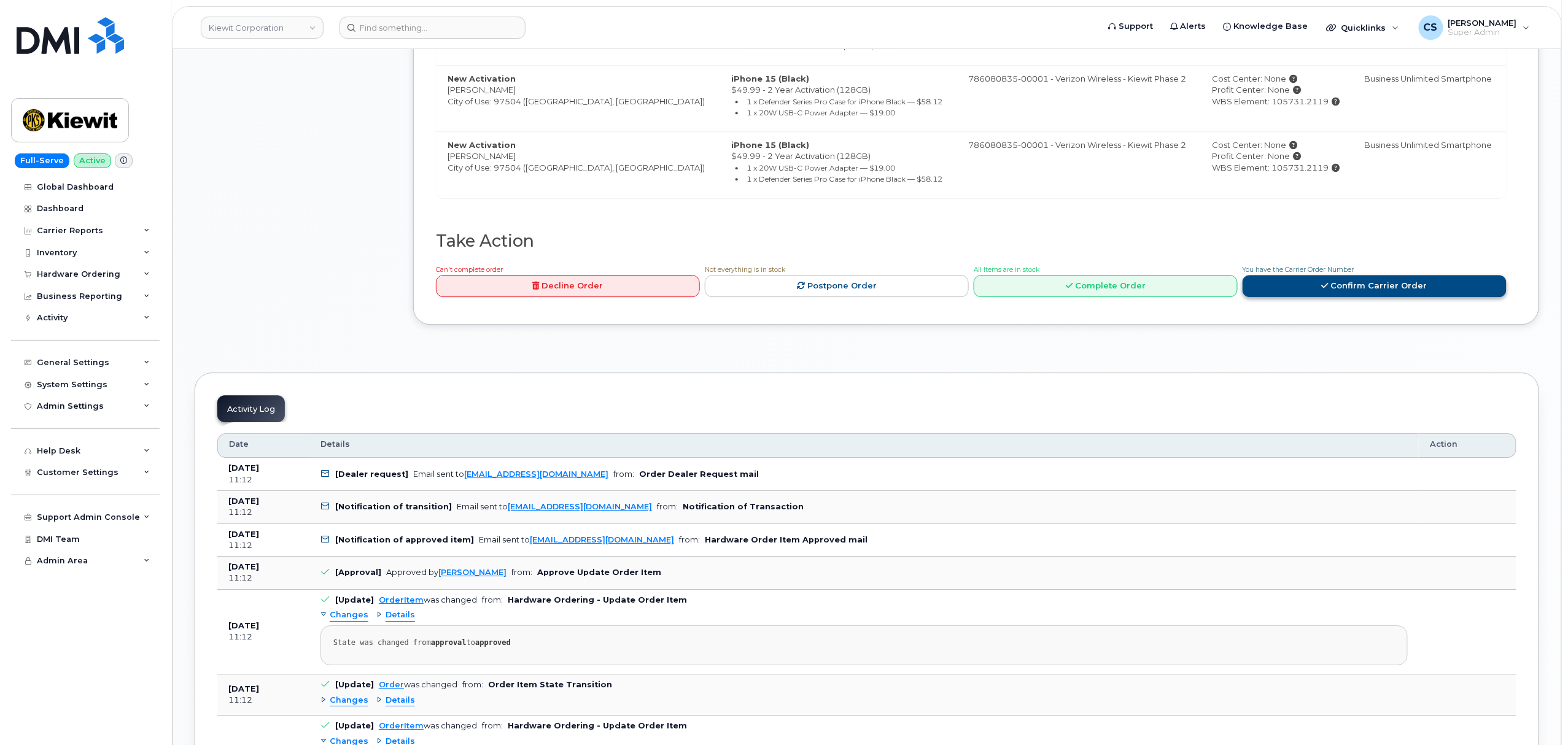
click at [1309, 286] on link "Confirm Carrier Order" at bounding box center [1374, 287] width 264 height 23
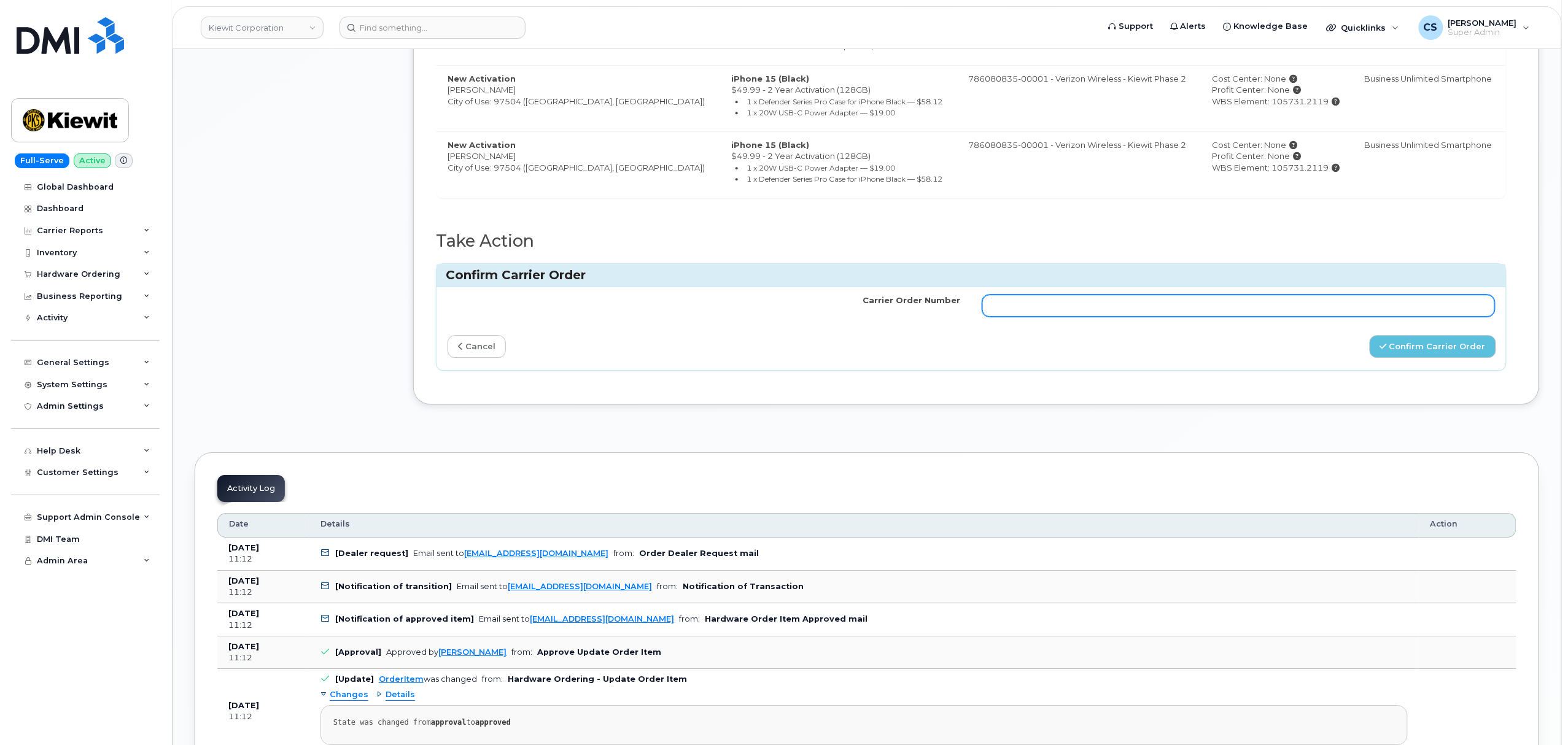
click at [1093, 314] on input "Carrier Order Number" at bounding box center [1239, 305] width 512 height 22
paste input "MB1000501949900"
type input "MB1000501949900"
click at [1433, 352] on button "Confirm Carrier Order" at bounding box center [1433, 346] width 127 height 23
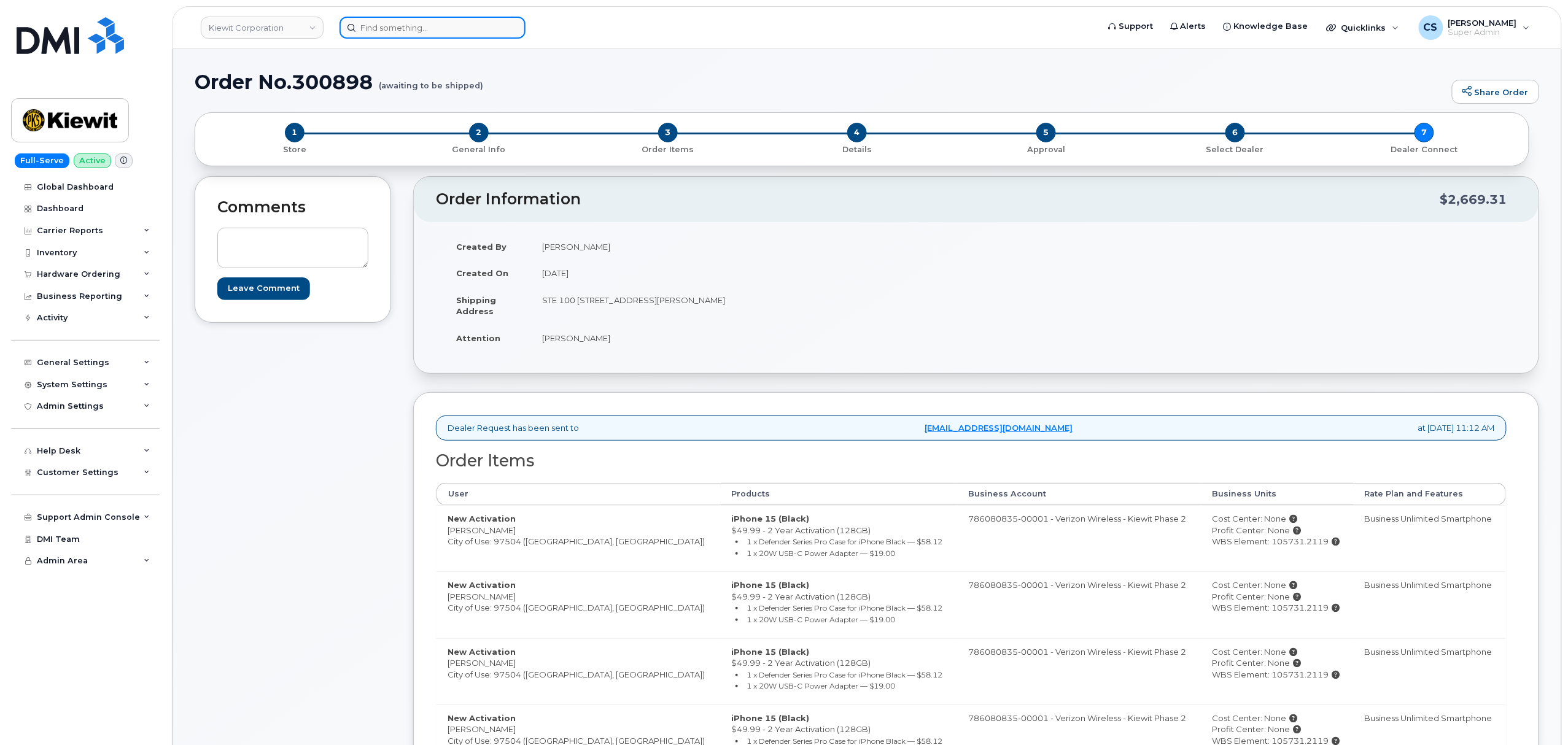
click at [464, 21] on input at bounding box center [432, 27] width 186 height 22
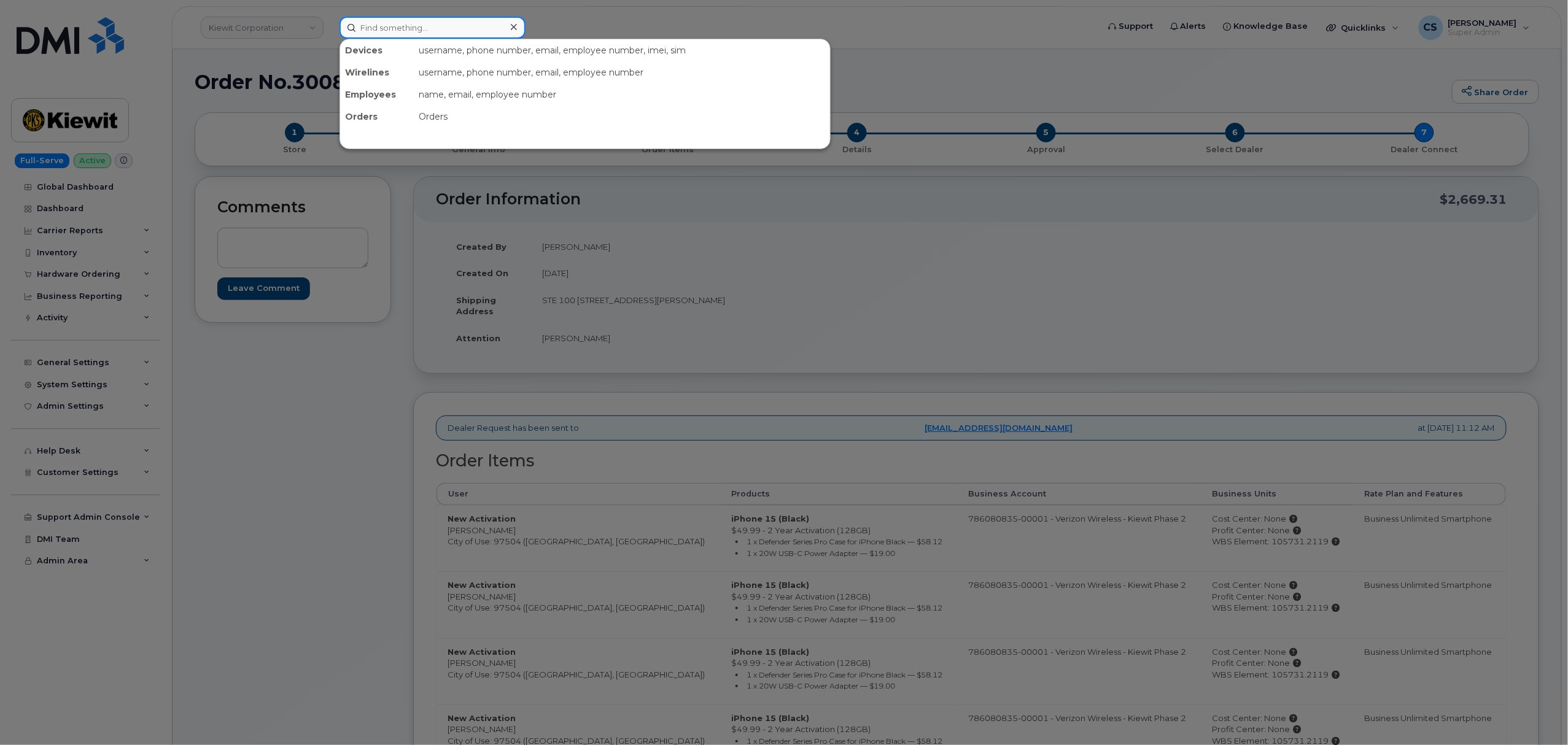
paste input "300908"
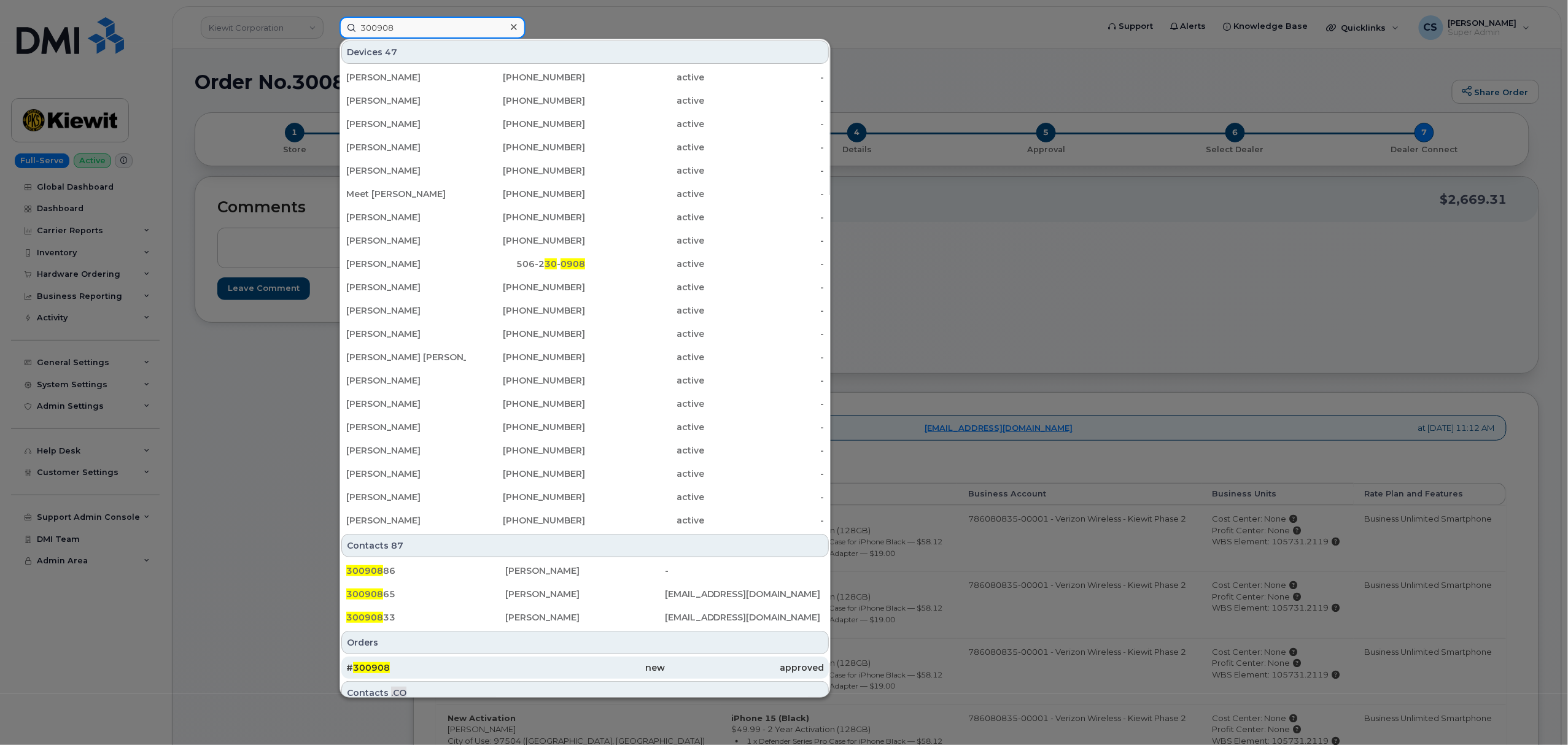
type input "300908"
click at [370, 673] on span "300908" at bounding box center [371, 667] width 37 height 11
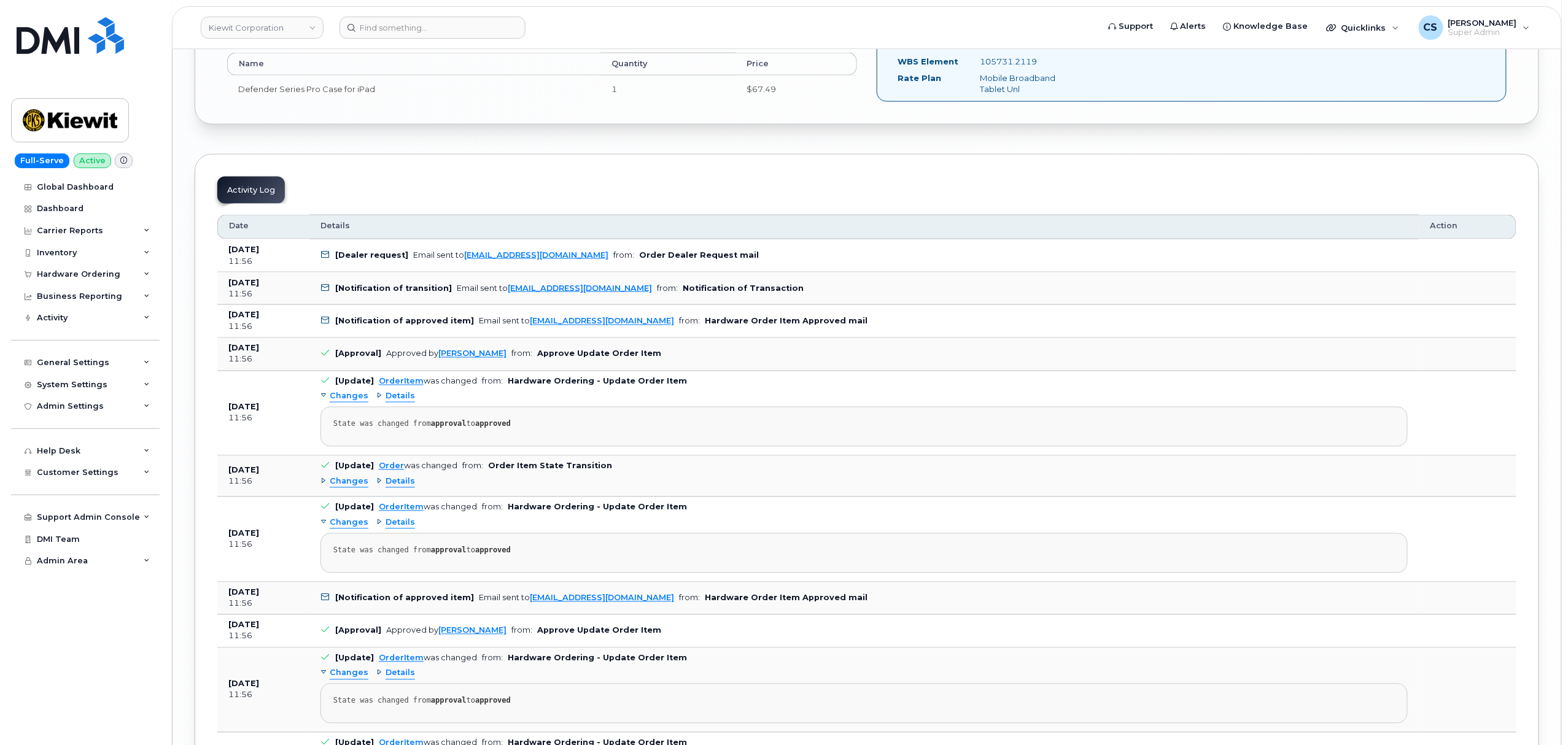
scroll to position [5237, 0]
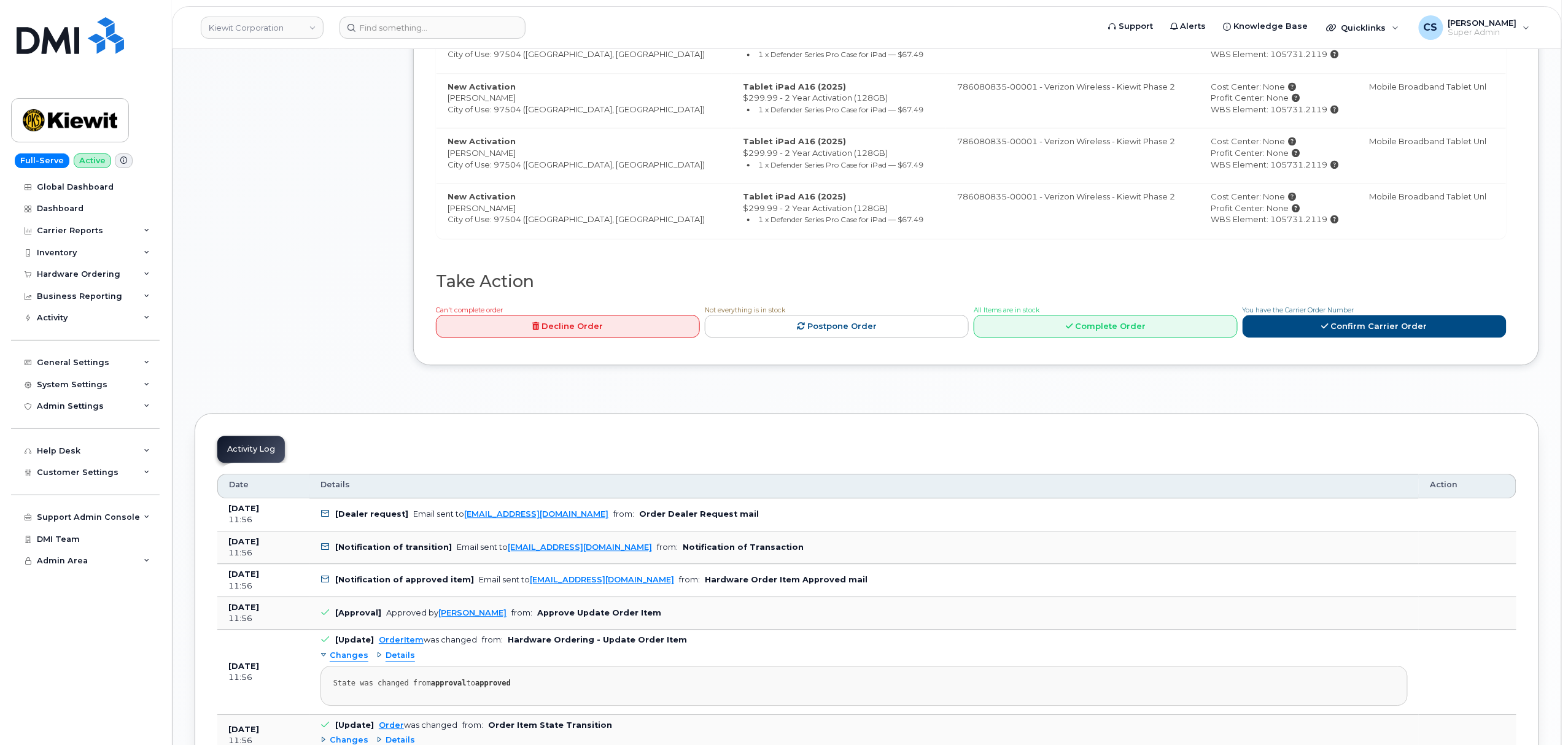
scroll to position [1473, 0]
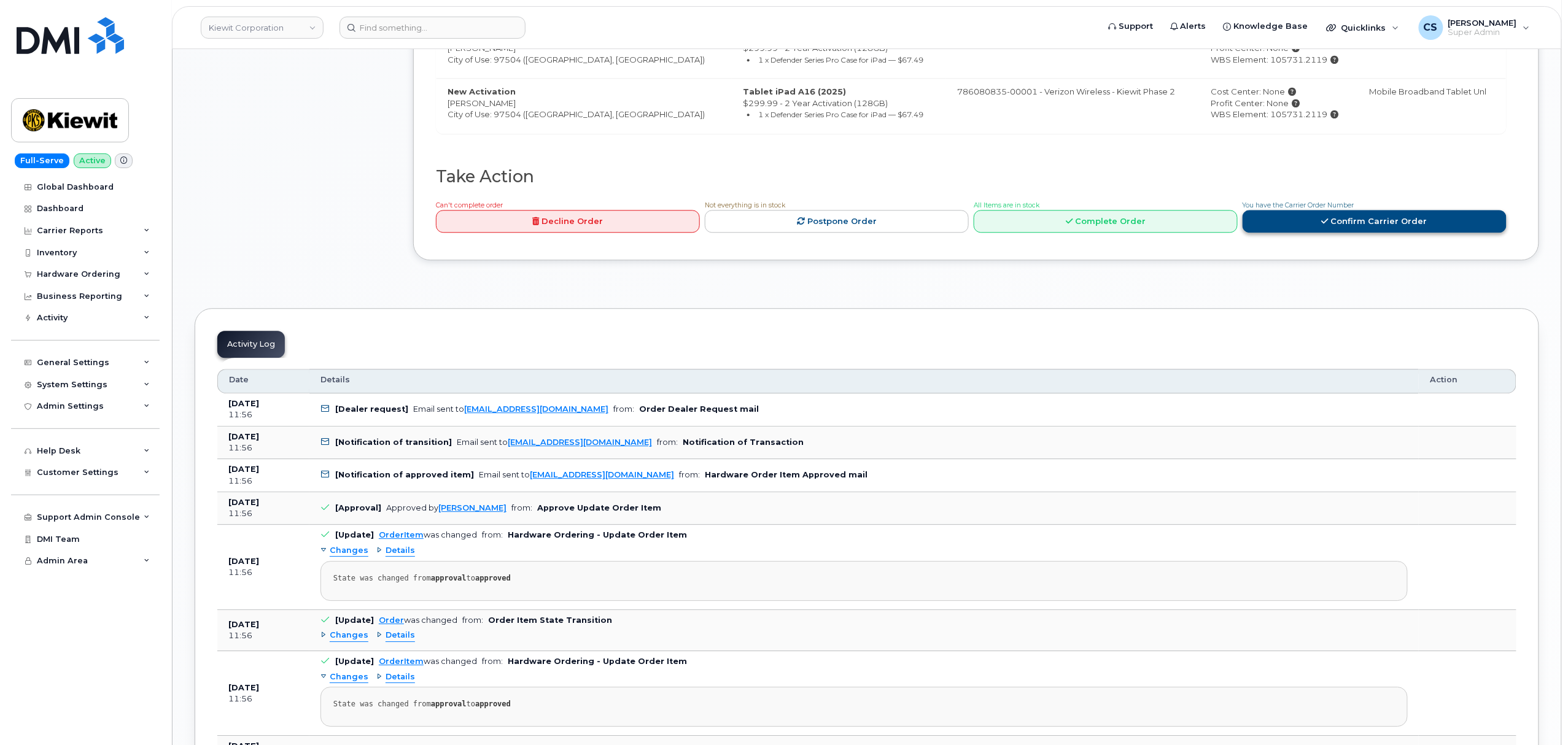
click at [1335, 225] on link "Confirm Carrier Order" at bounding box center [1374, 221] width 264 height 23
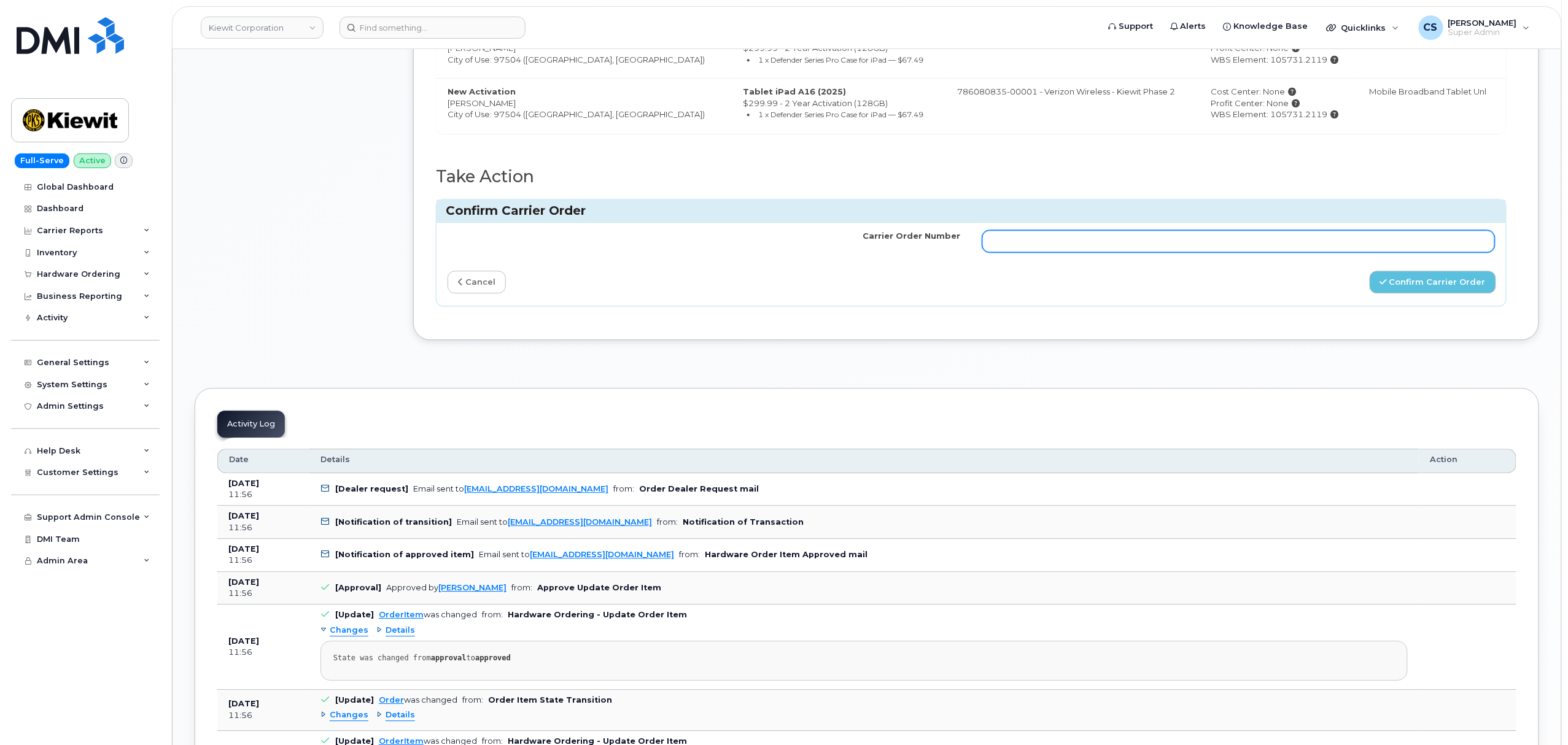
drag, startPoint x: 1066, startPoint y: 239, endPoint x: 1066, endPoint y: 246, distance: 7.0
click at [1066, 242] on input "Carrier Order Number" at bounding box center [1239, 241] width 512 height 22
paste input "MB1000501951355"
type input "MB1000501951355"
click at [1407, 294] on button "Confirm Carrier Order" at bounding box center [1433, 282] width 127 height 23
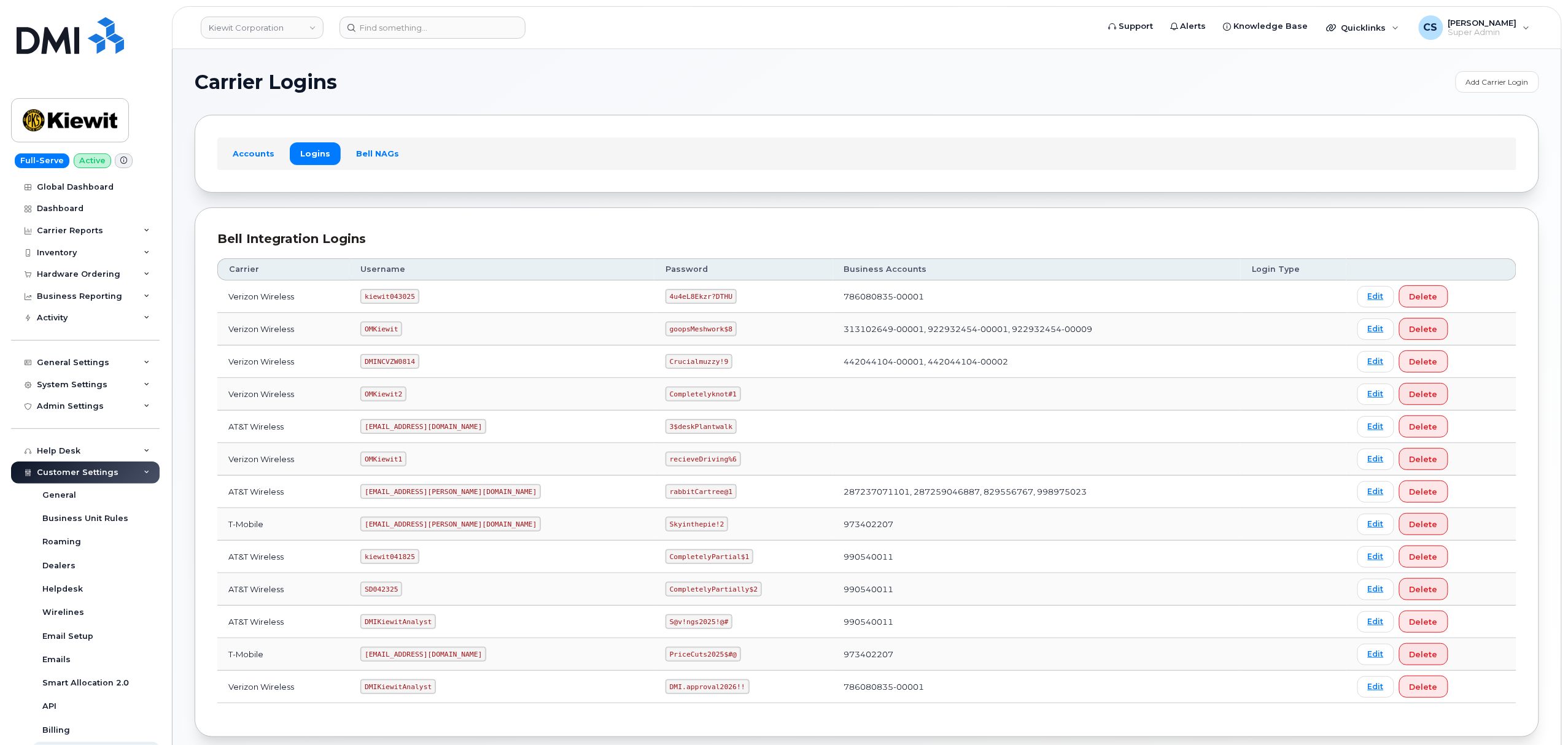
click at [399, 297] on code "kiewit043025" at bounding box center [389, 296] width 58 height 14
copy code "kiewit043025"
click at [665, 297] on code "4u4eL8Ekzr?DTHU" at bounding box center [700, 296] width 71 height 14
click at [665, 300] on code "4u4eL8Ekzr?DTHU" at bounding box center [700, 296] width 71 height 14
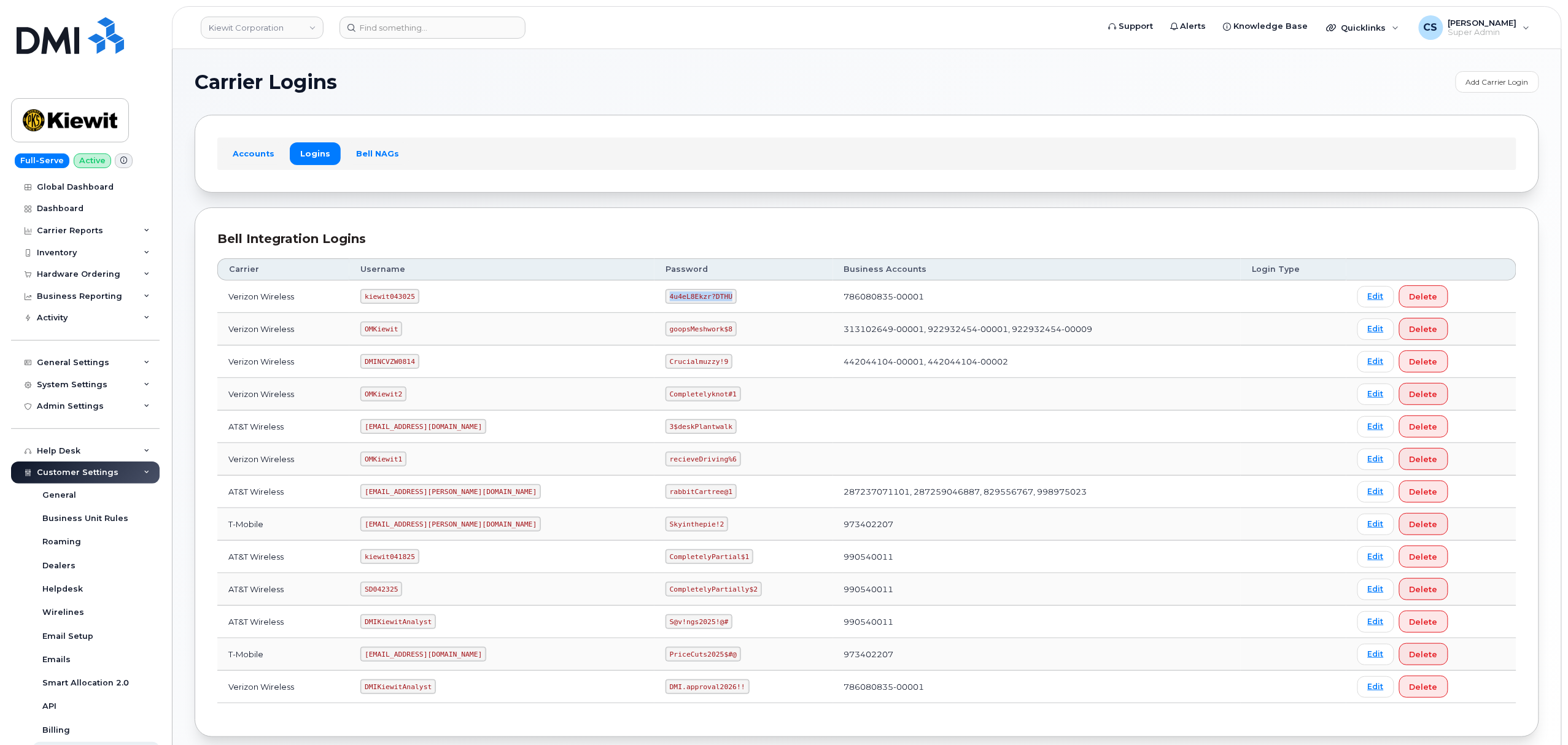
drag, startPoint x: 673, startPoint y: 300, endPoint x: 599, endPoint y: 297, distance: 74.1
click at [654, 297] on td "4u4eL8Ekzr?DTHU" at bounding box center [744, 297] width 178 height 33
copy code "4u4eL8Ekzr?DTHU"
click at [428, 495] on code "ms-kiewit@dminc.com" at bounding box center [450, 491] width 181 height 14
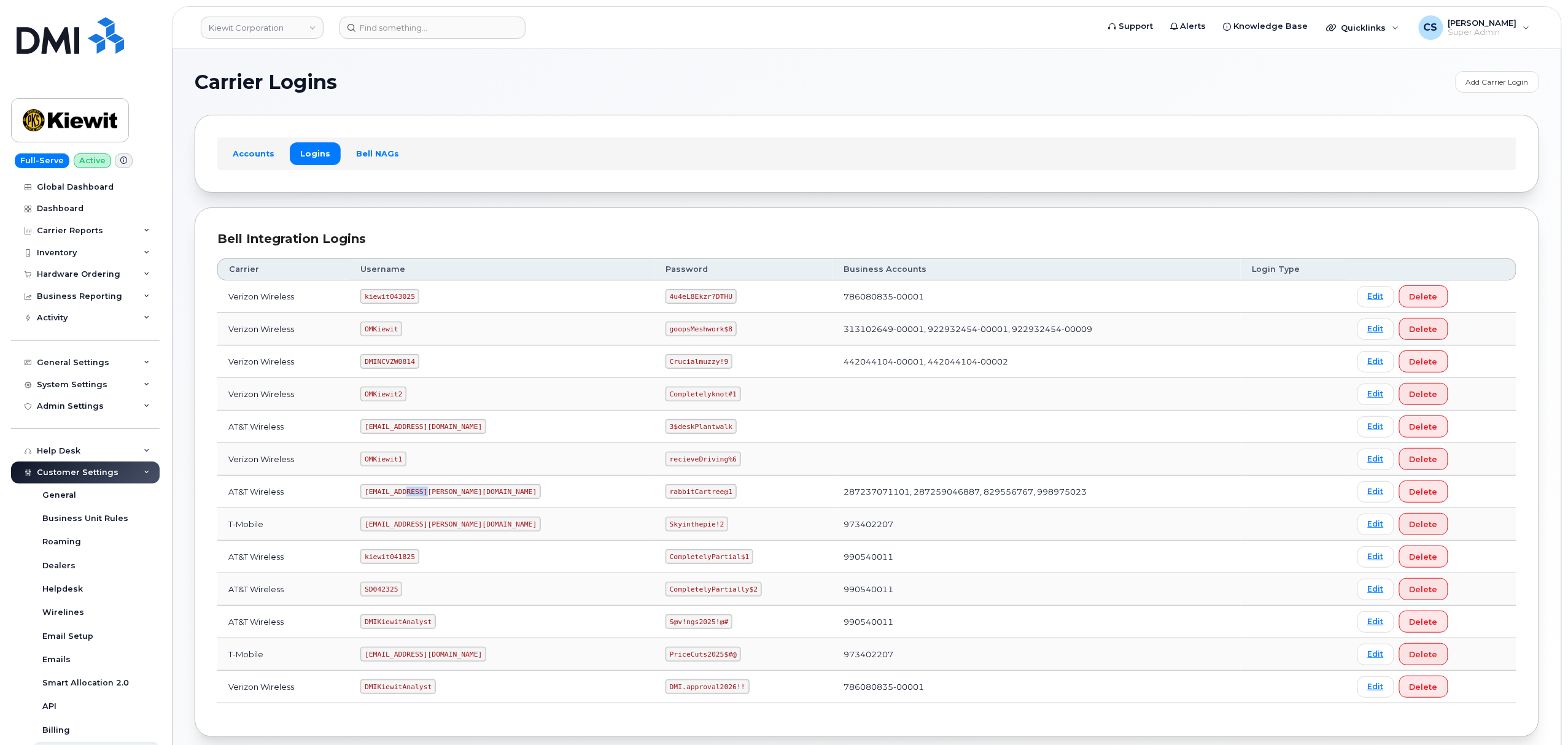
click at [426, 495] on code "ms-kiewit@dminc.com" at bounding box center [450, 491] width 181 height 14
click at [426, 495] on code "ms-kiewit@dminc.com" at bounding box center [450, 491] width 181 height 14
click at [448, 492] on code "ms-kiewit@dminc.com" at bounding box center [450, 491] width 181 height 14
drag, startPoint x: 448, startPoint y: 492, endPoint x: 364, endPoint y: 481, distance: 84.7
click at [364, 481] on td "ms-kiewit@dminc.com" at bounding box center [502, 492] width 305 height 33
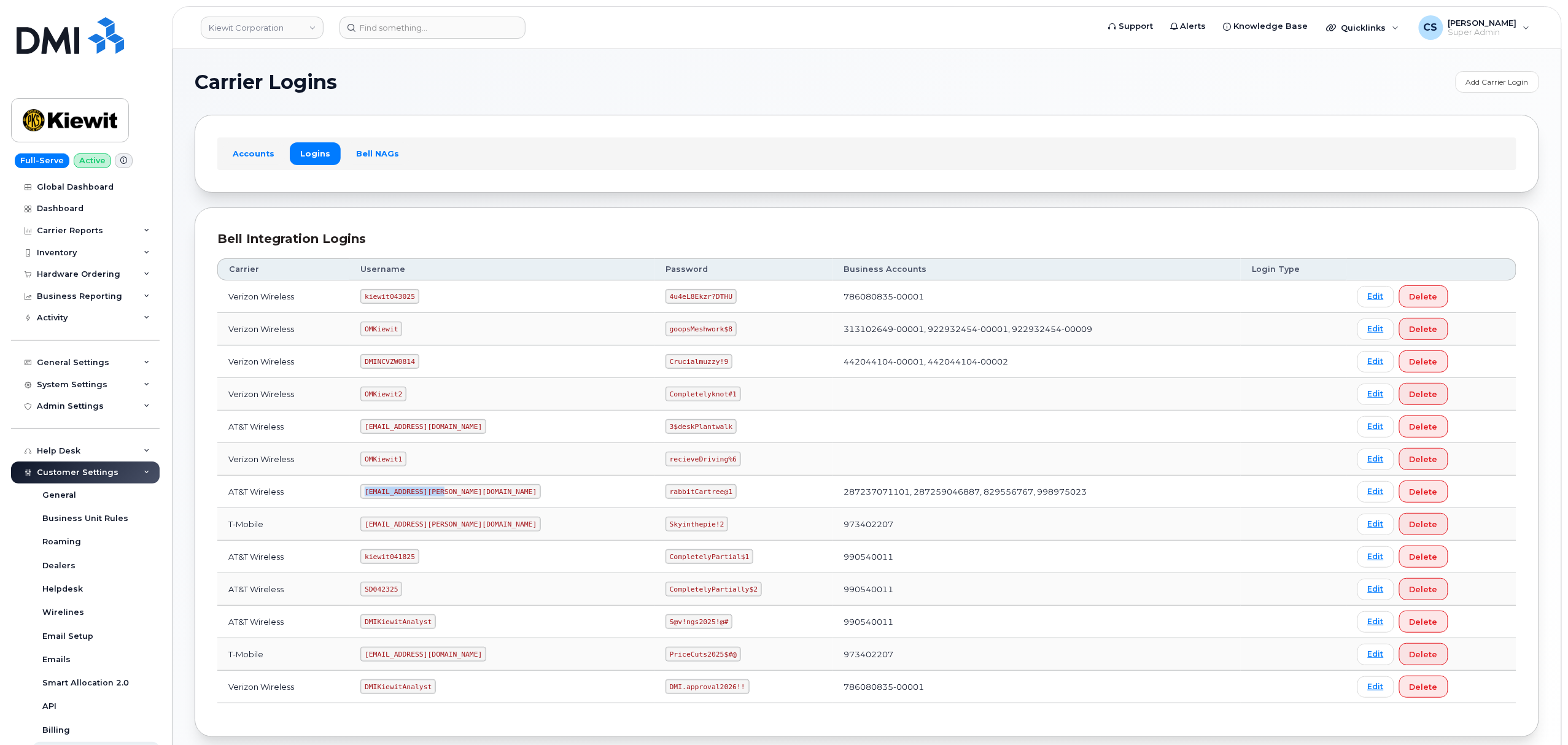
copy code "ms-kiewit@dminc.com"
drag, startPoint x: 672, startPoint y: 496, endPoint x: 612, endPoint y: 495, distance: 60.0
click at [665, 495] on code "rabbitCartree@1" at bounding box center [700, 491] width 71 height 14
copy code "rabbitCartree@1"
click at [398, 290] on td "kiewit043025" at bounding box center [502, 297] width 305 height 33
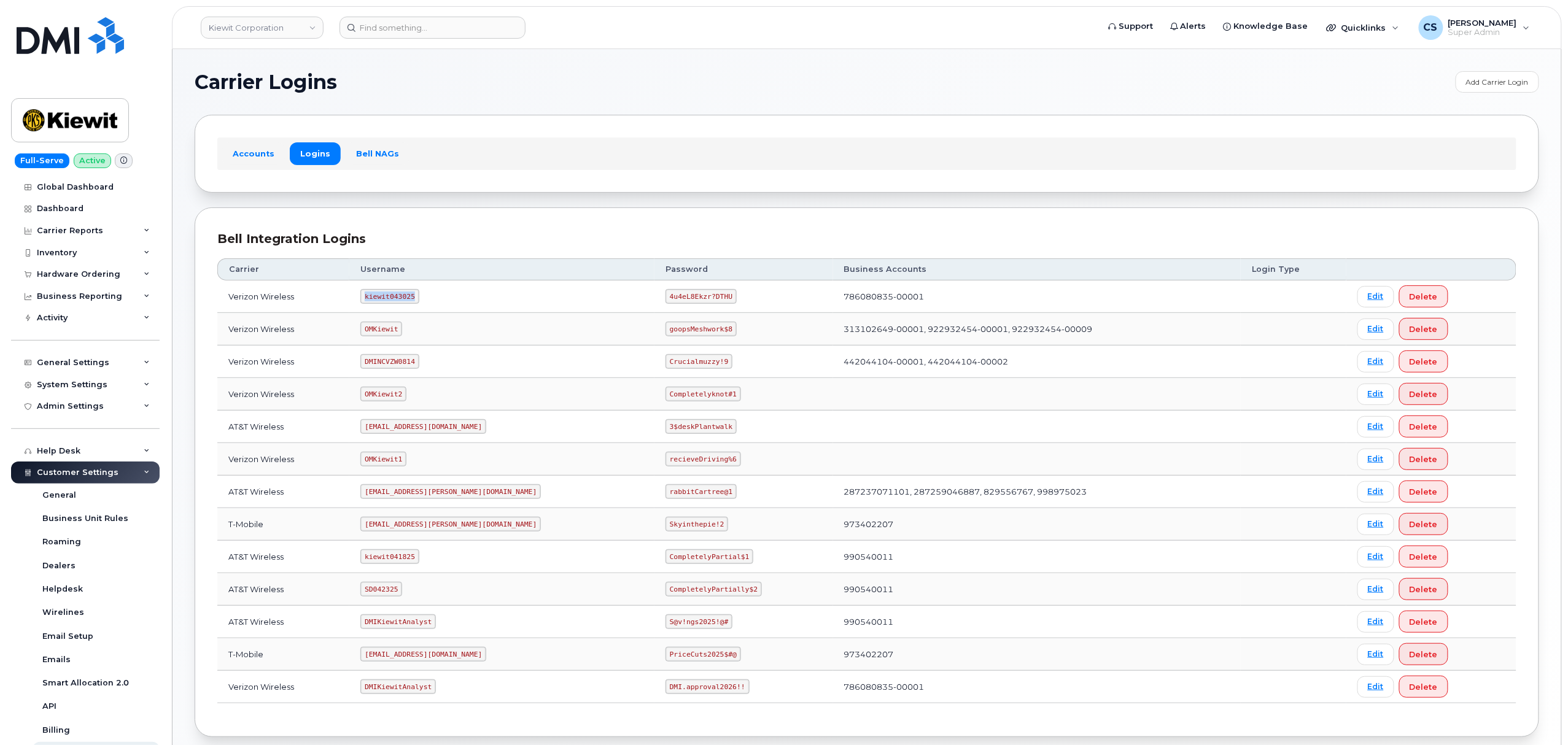
click at [398, 290] on td "kiewit043025" at bounding box center [502, 297] width 305 height 33
copy code "kiewit043025"
drag, startPoint x: 671, startPoint y: 297, endPoint x: 602, endPoint y: 297, distance: 69.0
click at [654, 297] on td "4u4eL8Ekzr?DTHU" at bounding box center [744, 297] width 178 height 33
copy code "4u4eL8Ekzr?DTHU"
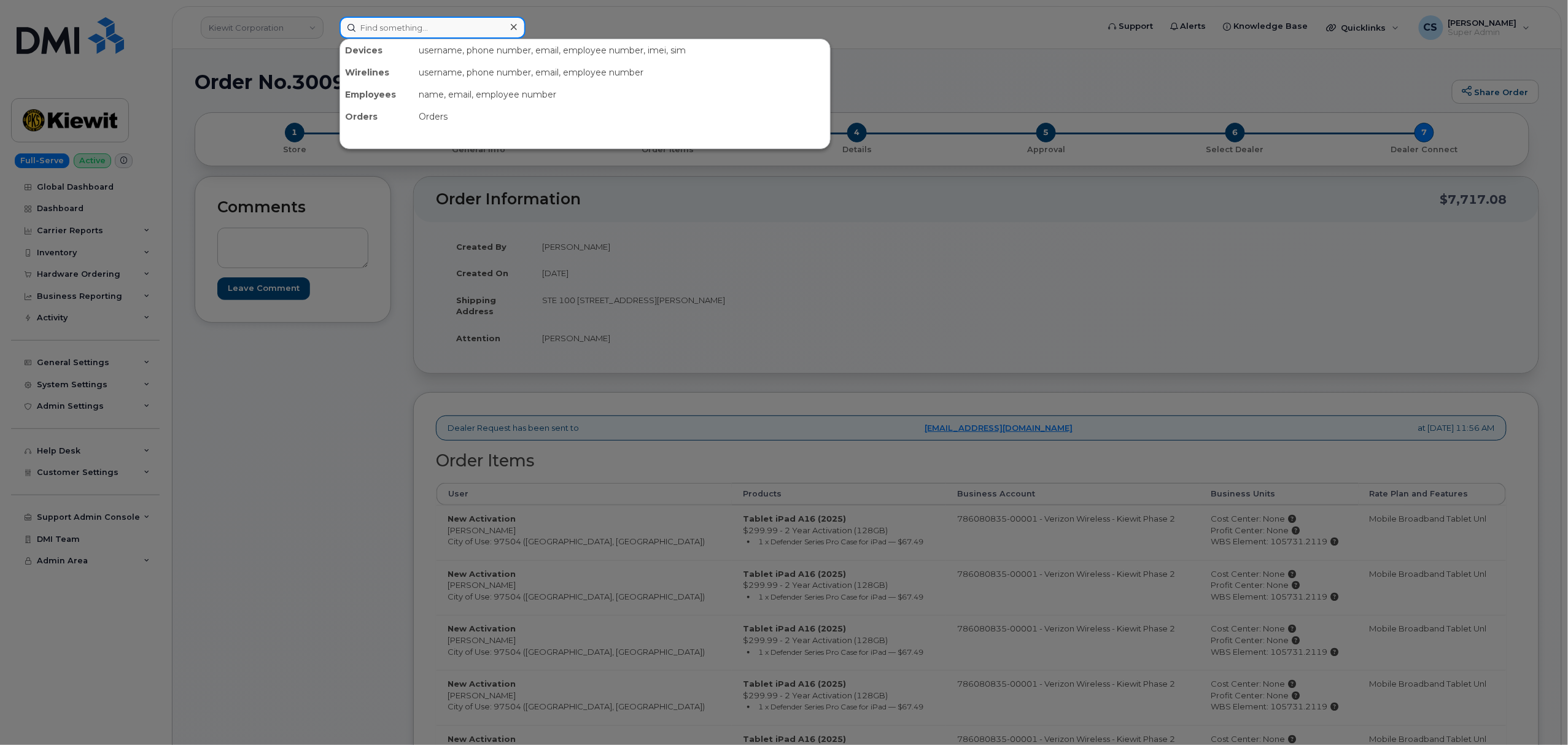
click at [435, 28] on input at bounding box center [432, 27] width 186 height 22
paste input "9135584672"
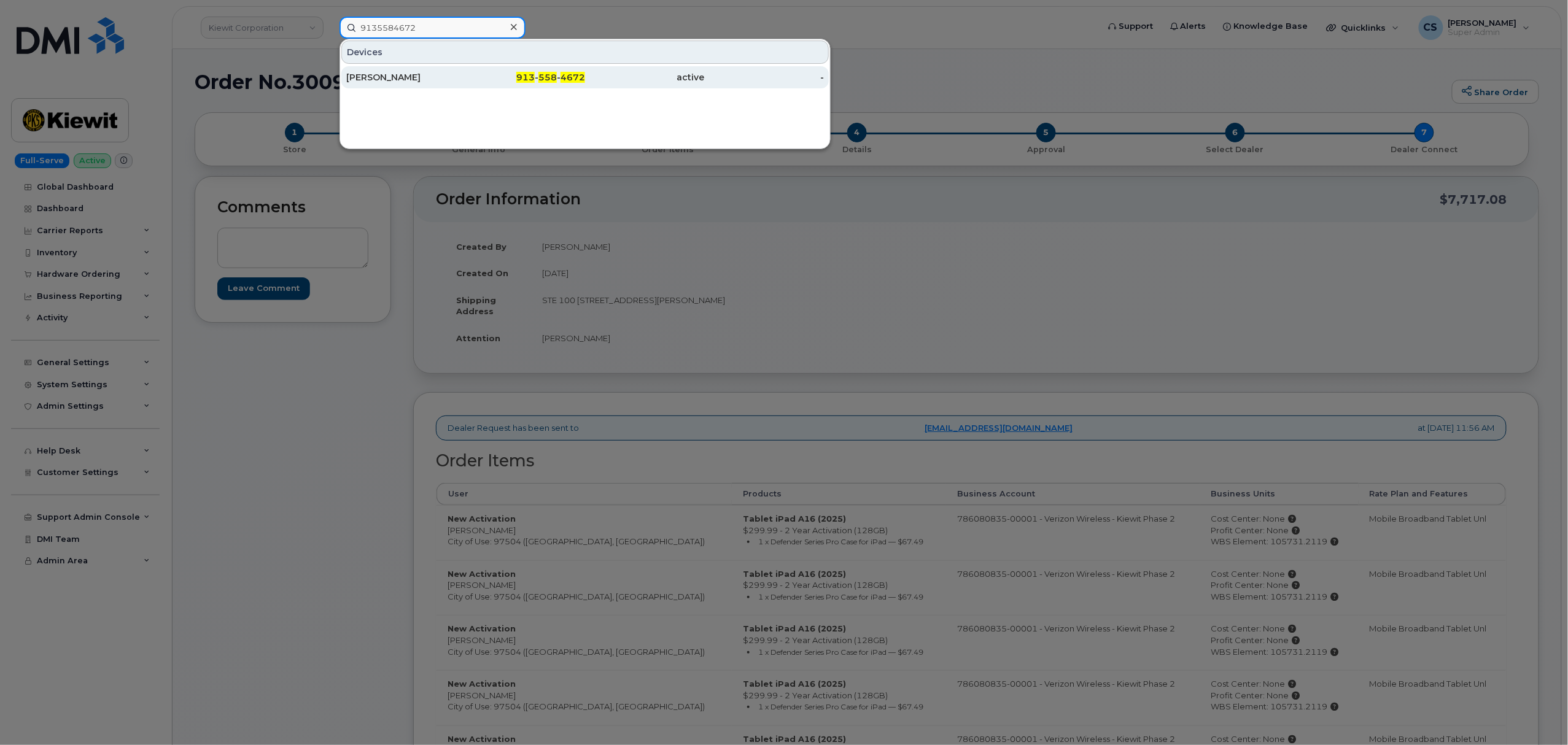
type input "9135584672"
click at [524, 74] on span "913" at bounding box center [525, 77] width 18 height 11
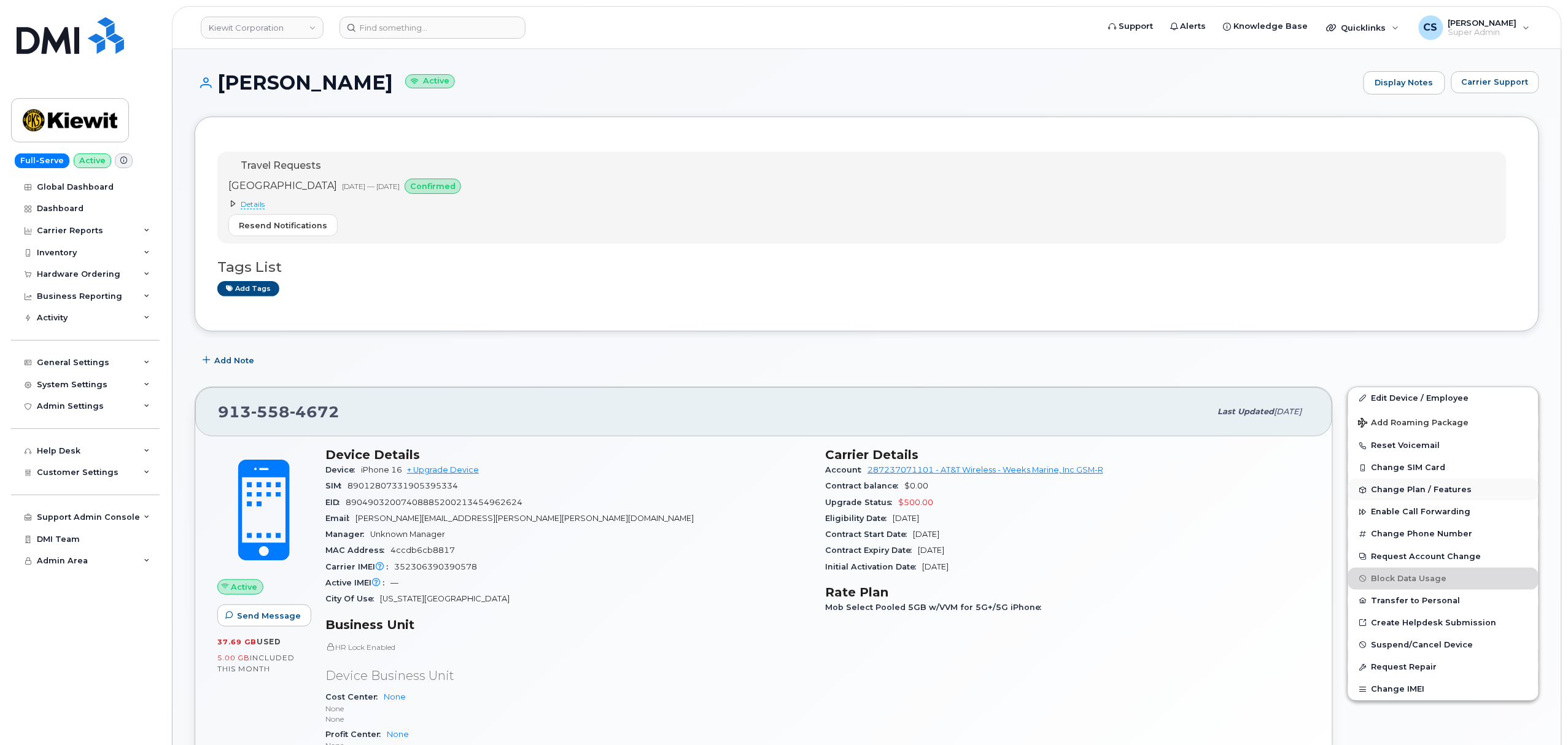
click at [1437, 493] on span "Change Plan / Features" at bounding box center [1422, 490] width 101 height 9
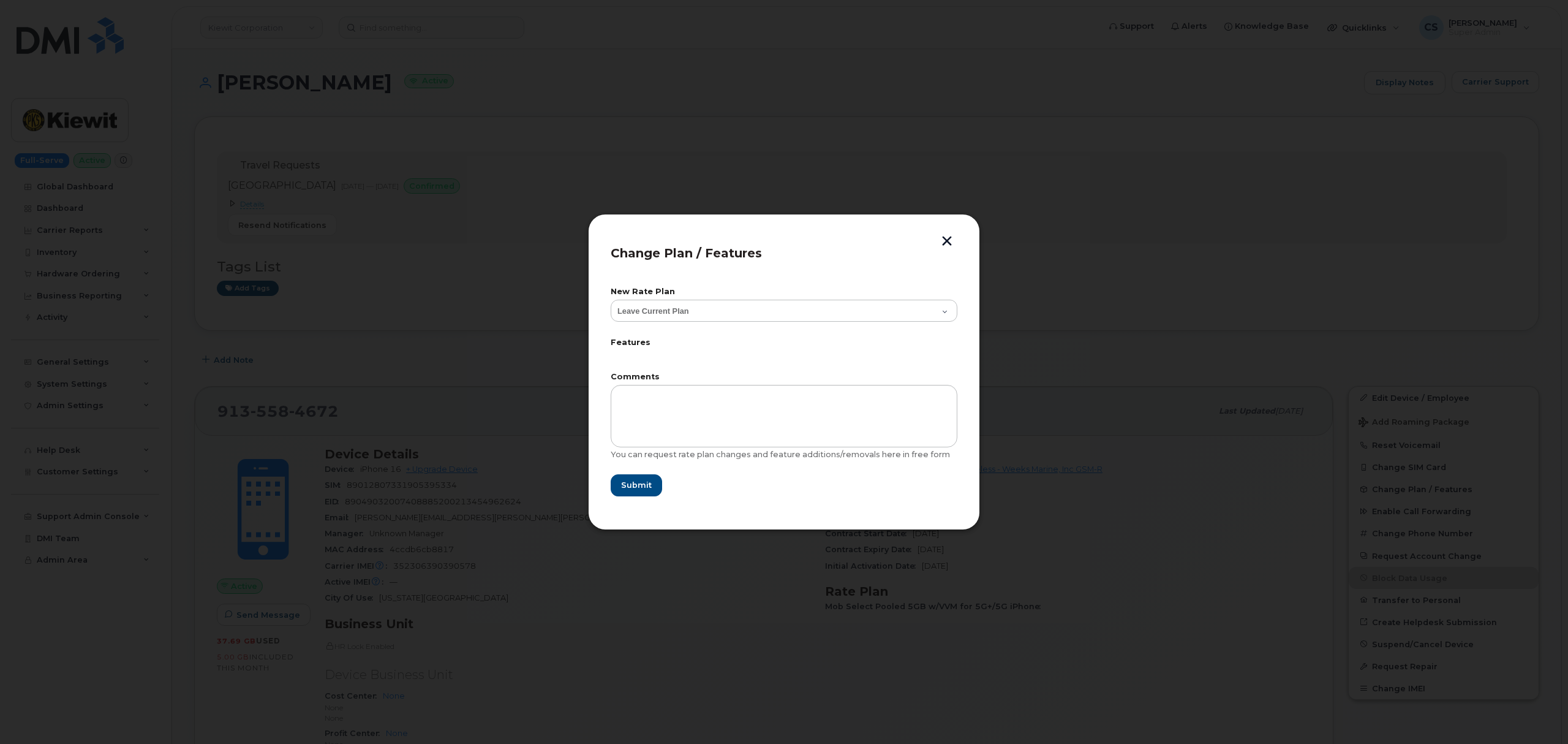
click at [947, 236] on button "button" at bounding box center [947, 242] width 18 height 13
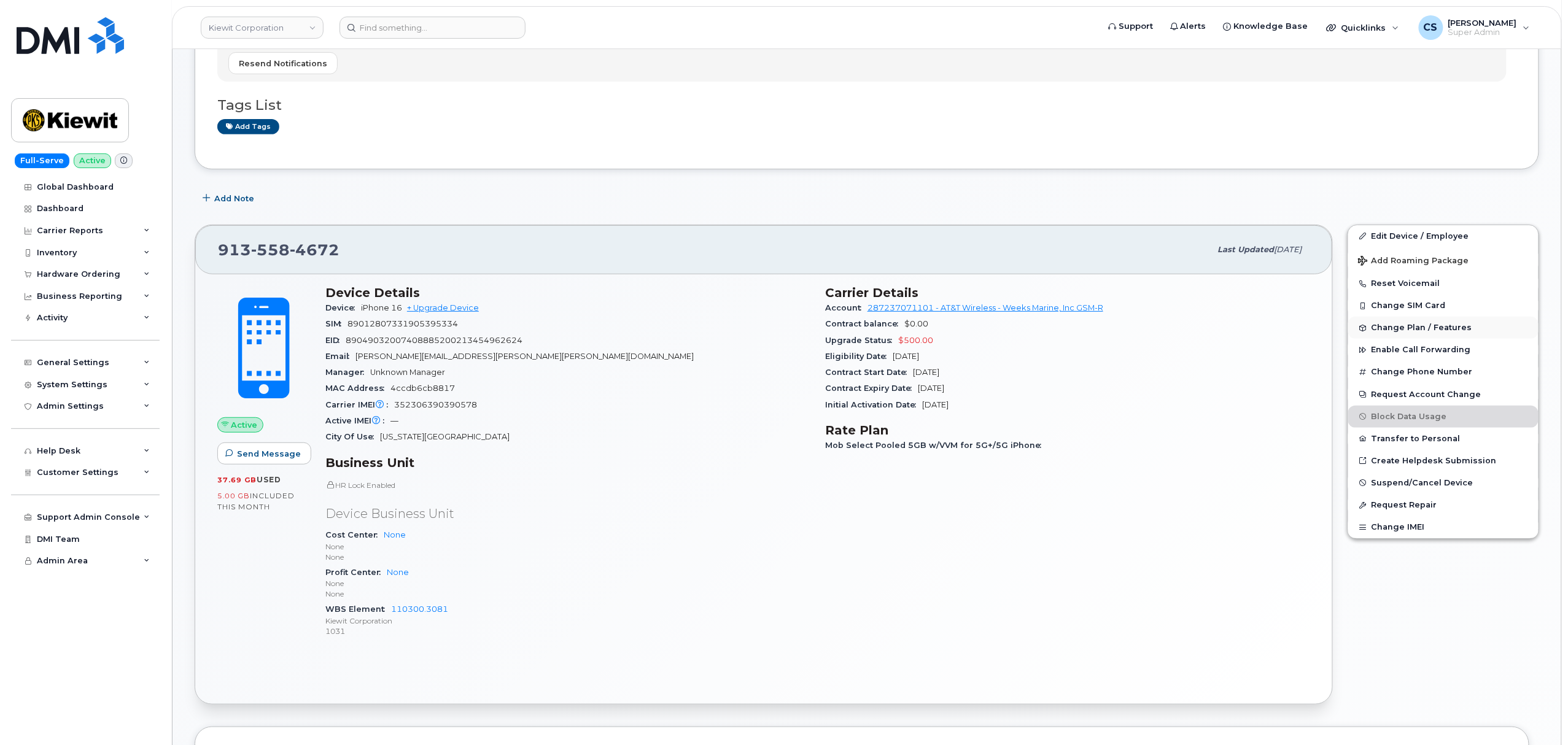
scroll to position [163, 0]
click at [1395, 232] on link "Edit Device / Employee" at bounding box center [1443, 235] width 191 height 22
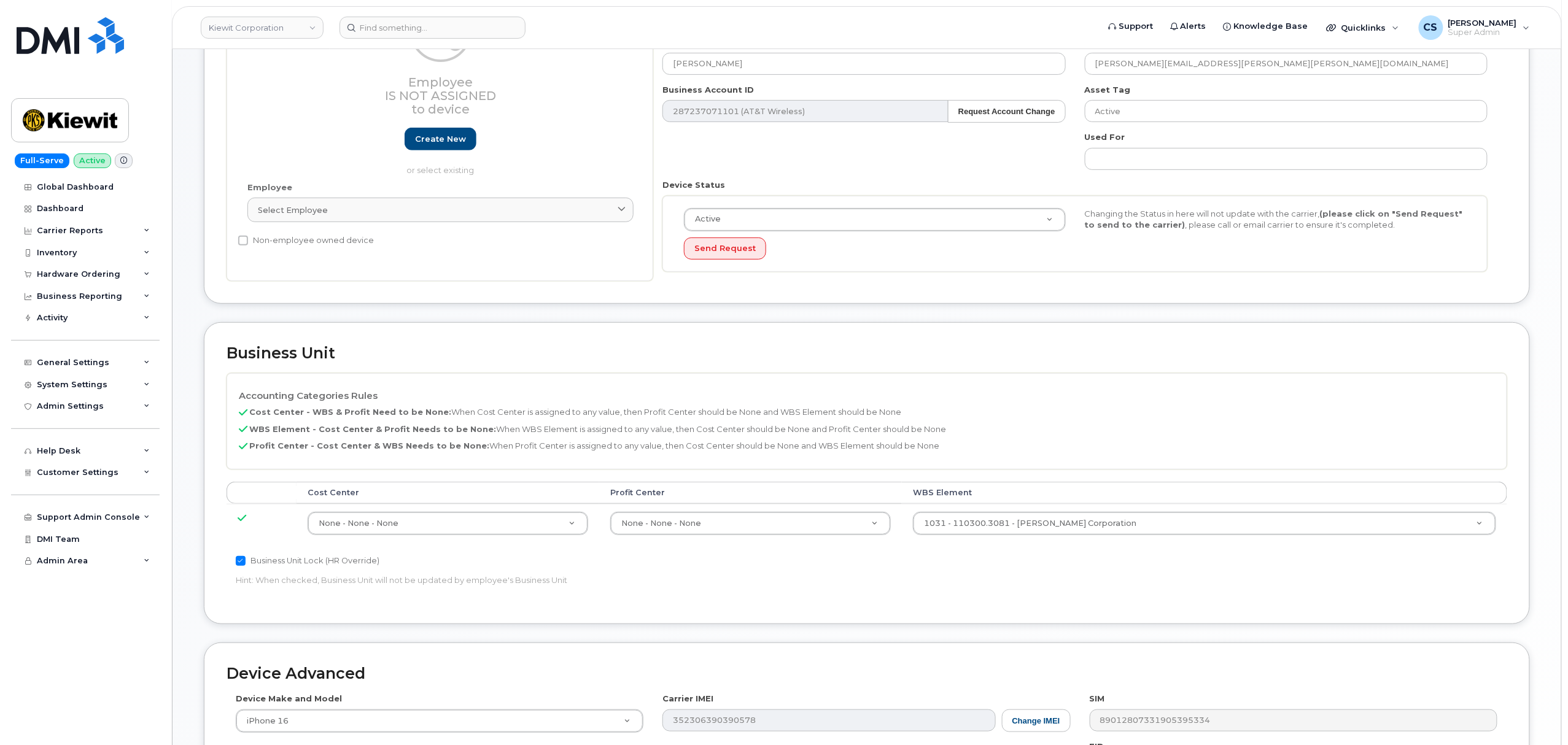
scroll to position [442, 0]
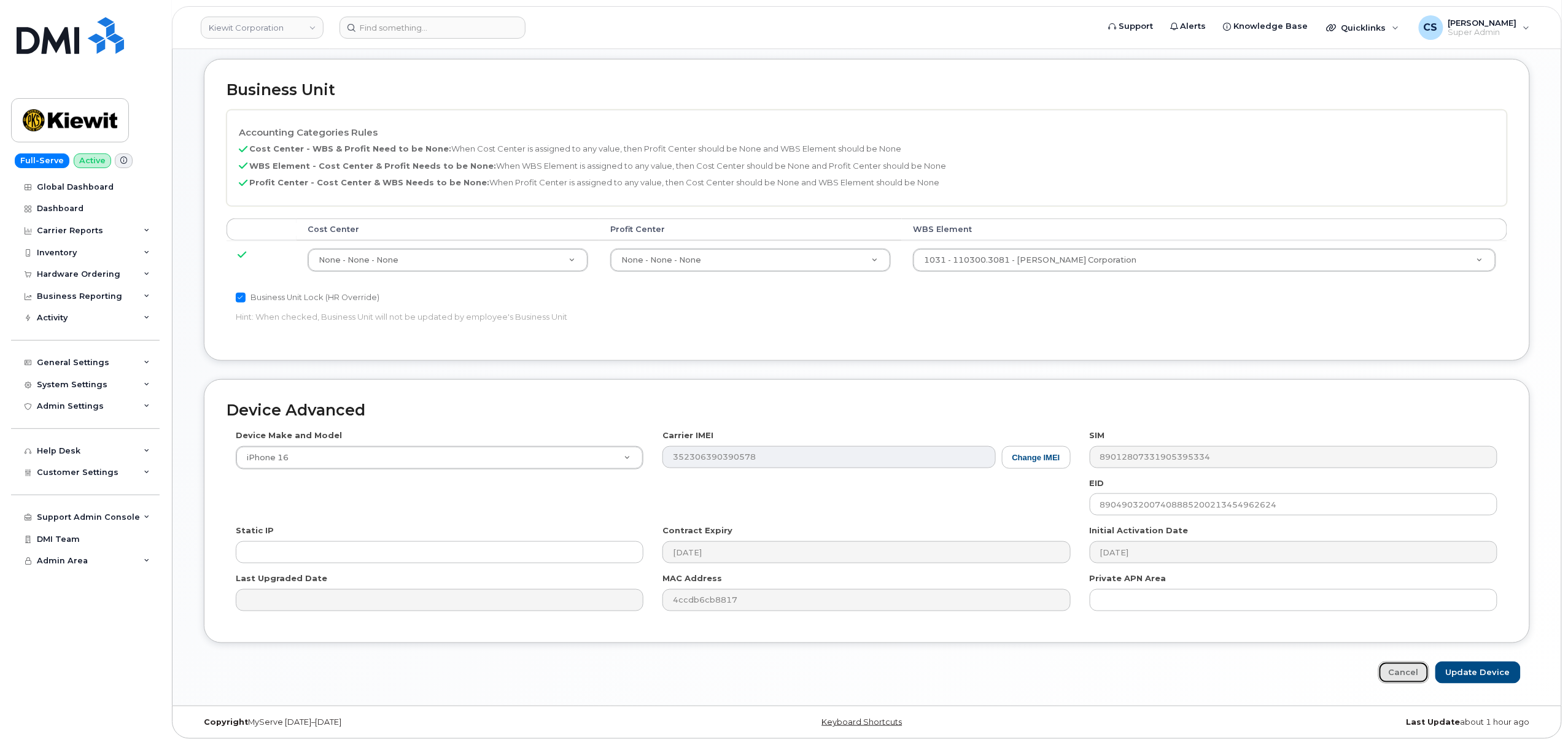
click at [1398, 673] on link "Cancel" at bounding box center [1403, 673] width 51 height 23
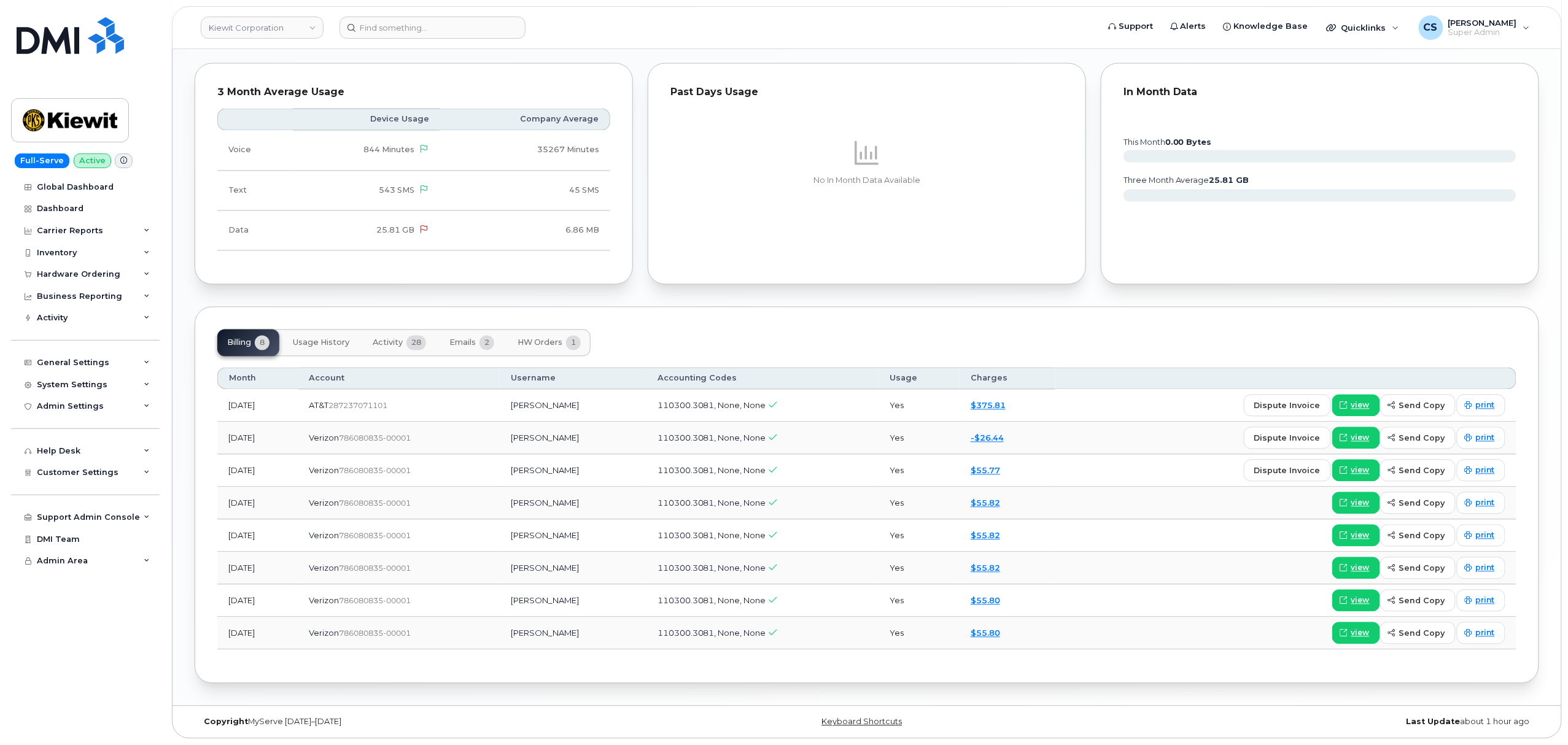
scroll to position [1074, 0]
drag, startPoint x: 855, startPoint y: 310, endPoint x: 648, endPoint y: 266, distance: 211.6
click at [648, 266] on div "Past Days Usage No In Month Data Available" at bounding box center [866, 174] width 453 height 237
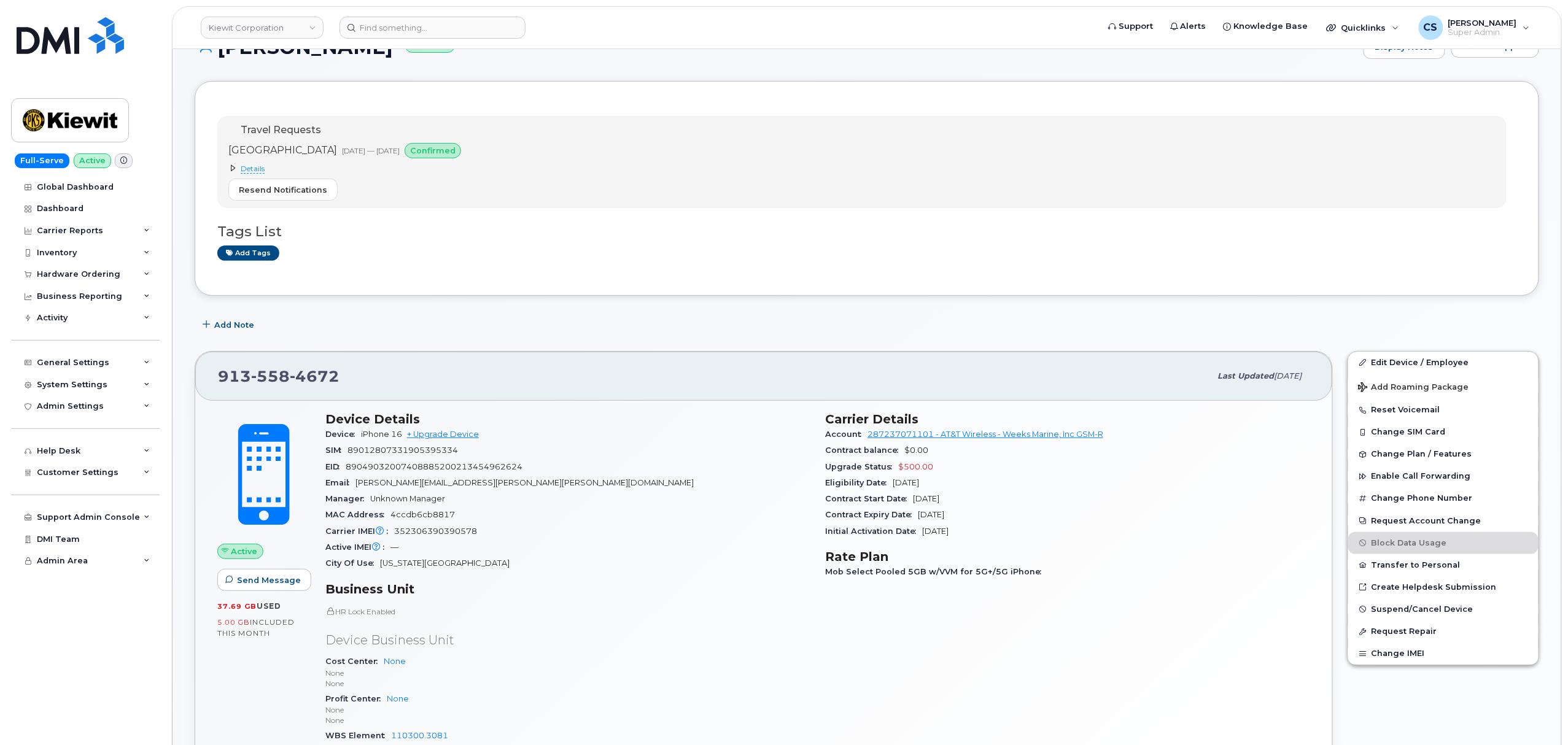
scroll to position [0, 0]
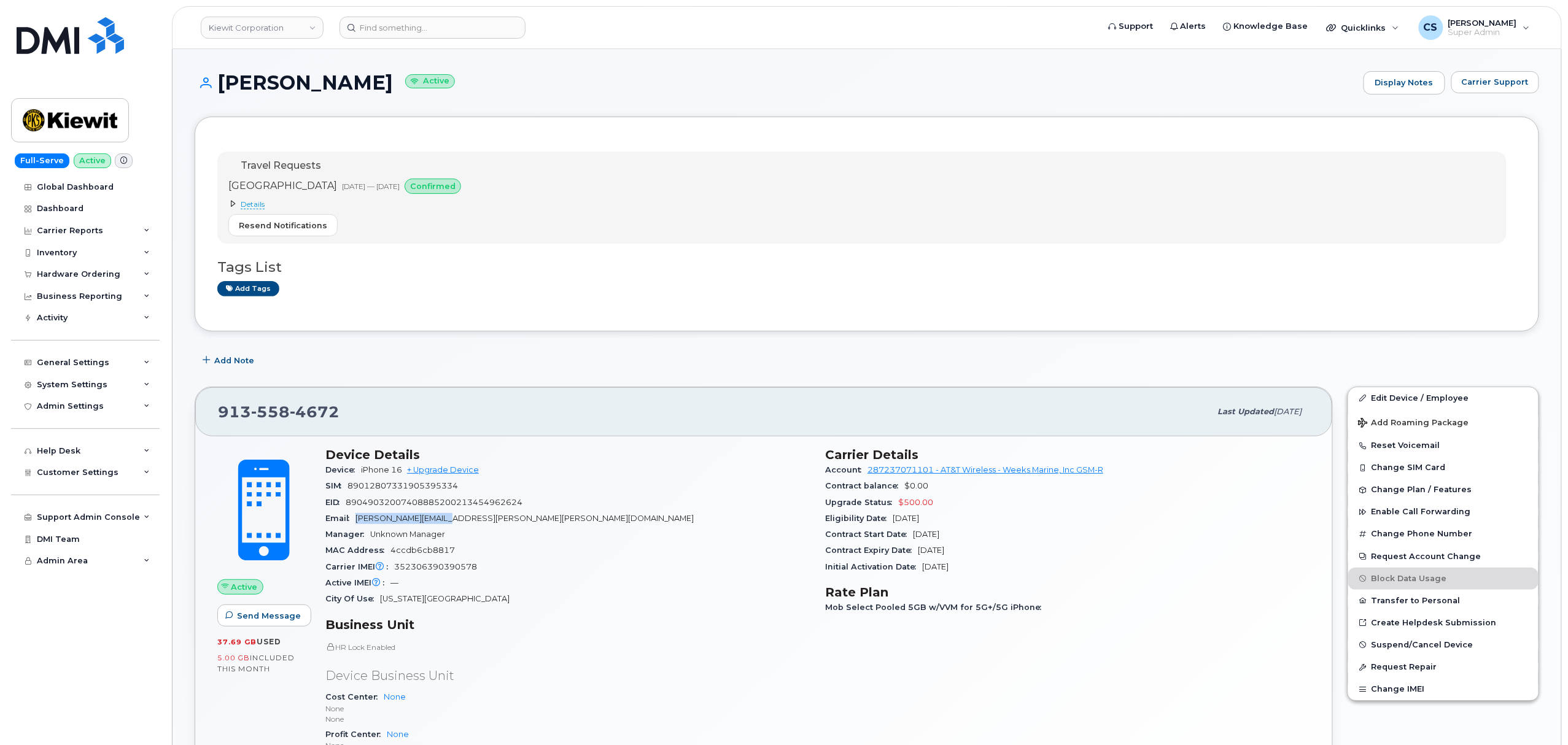
drag, startPoint x: 357, startPoint y: 522, endPoint x: 462, endPoint y: 519, distance: 105.0
click at [462, 519] on span "[PERSON_NAME][EMAIL_ADDRESS][PERSON_NAME][PERSON_NAME][DOMAIN_NAME]" at bounding box center [524, 519] width 338 height 9
copy span "CHRISTOPHER.GONZALEZ"
click at [399, 33] on input at bounding box center [432, 27] width 186 height 22
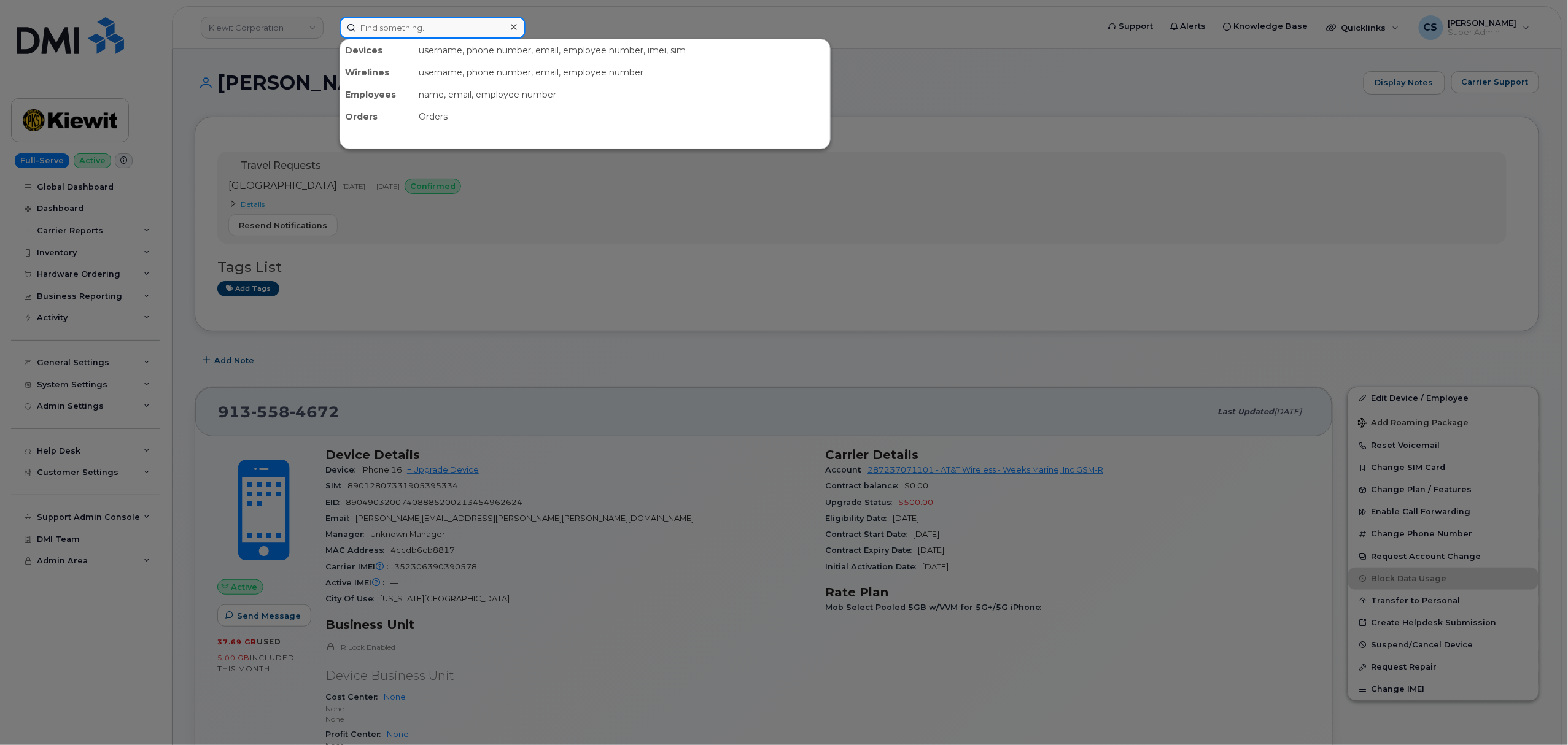
paste input "CHRISTOPHER.GONZALEZ"
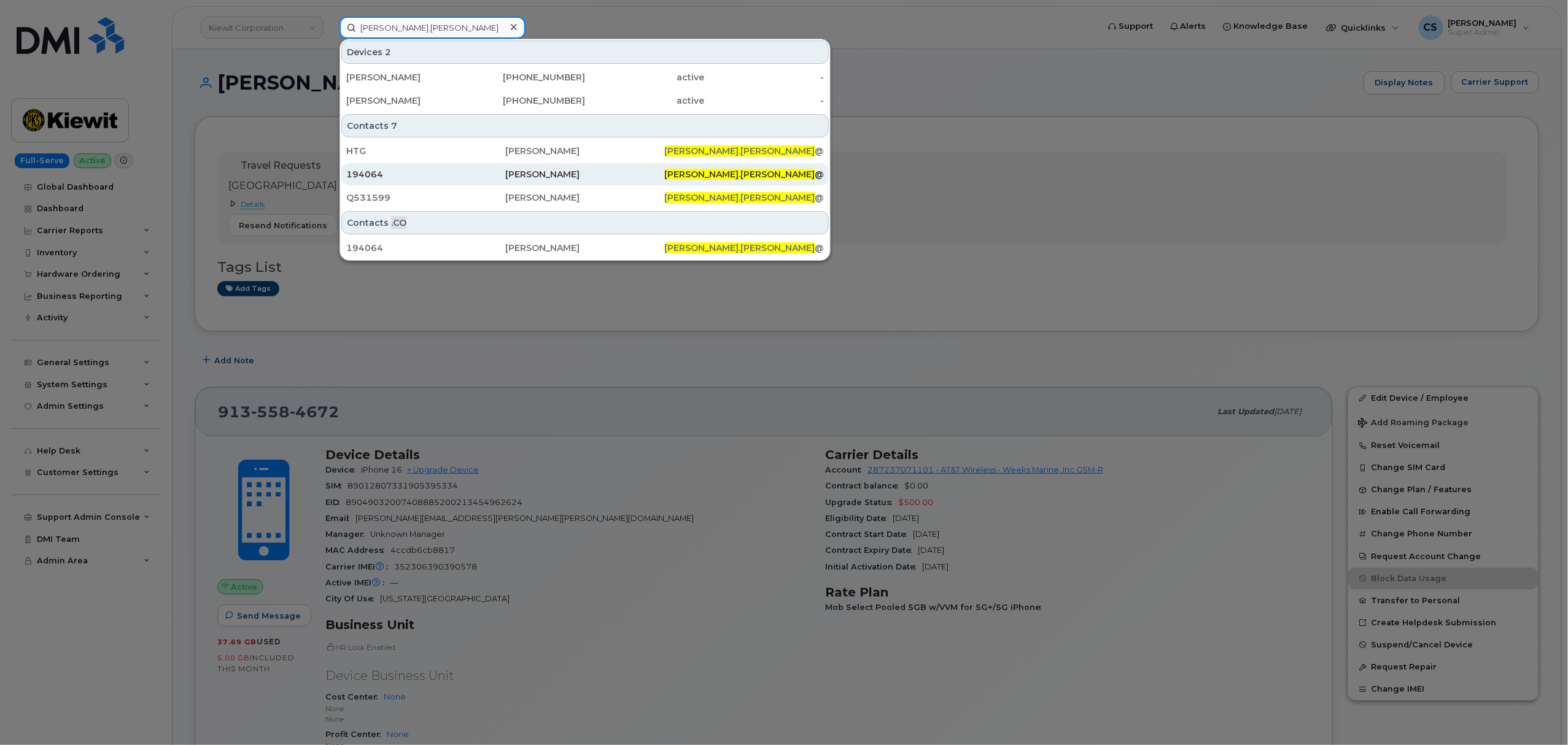
type input "CHRISTOPHER.GONZALEZ"
click at [567, 173] on div "[PERSON_NAME]" at bounding box center [584, 175] width 159 height 12
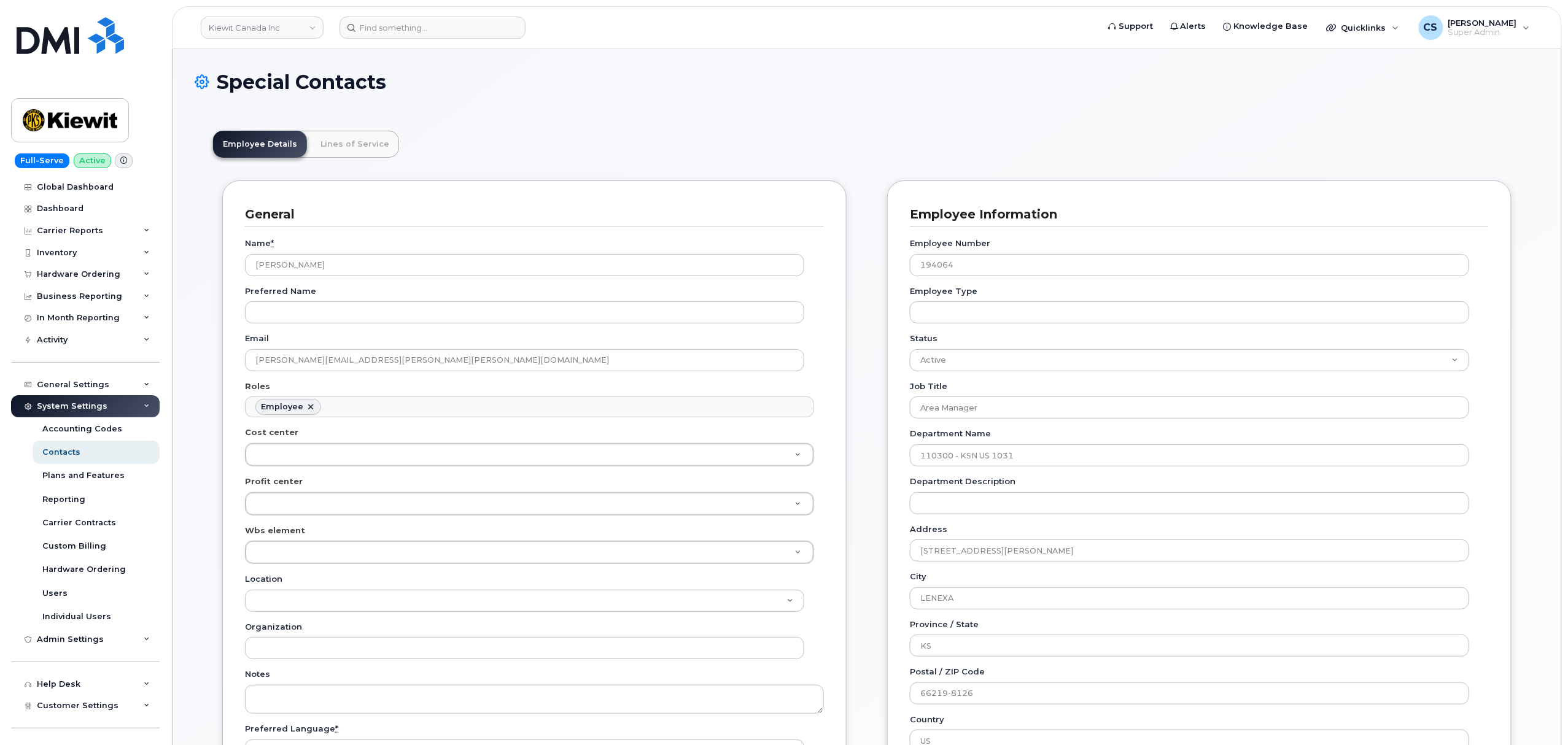
scroll to position [36, 0]
click at [933, 262] on input "194064" at bounding box center [1189, 265] width 559 height 22
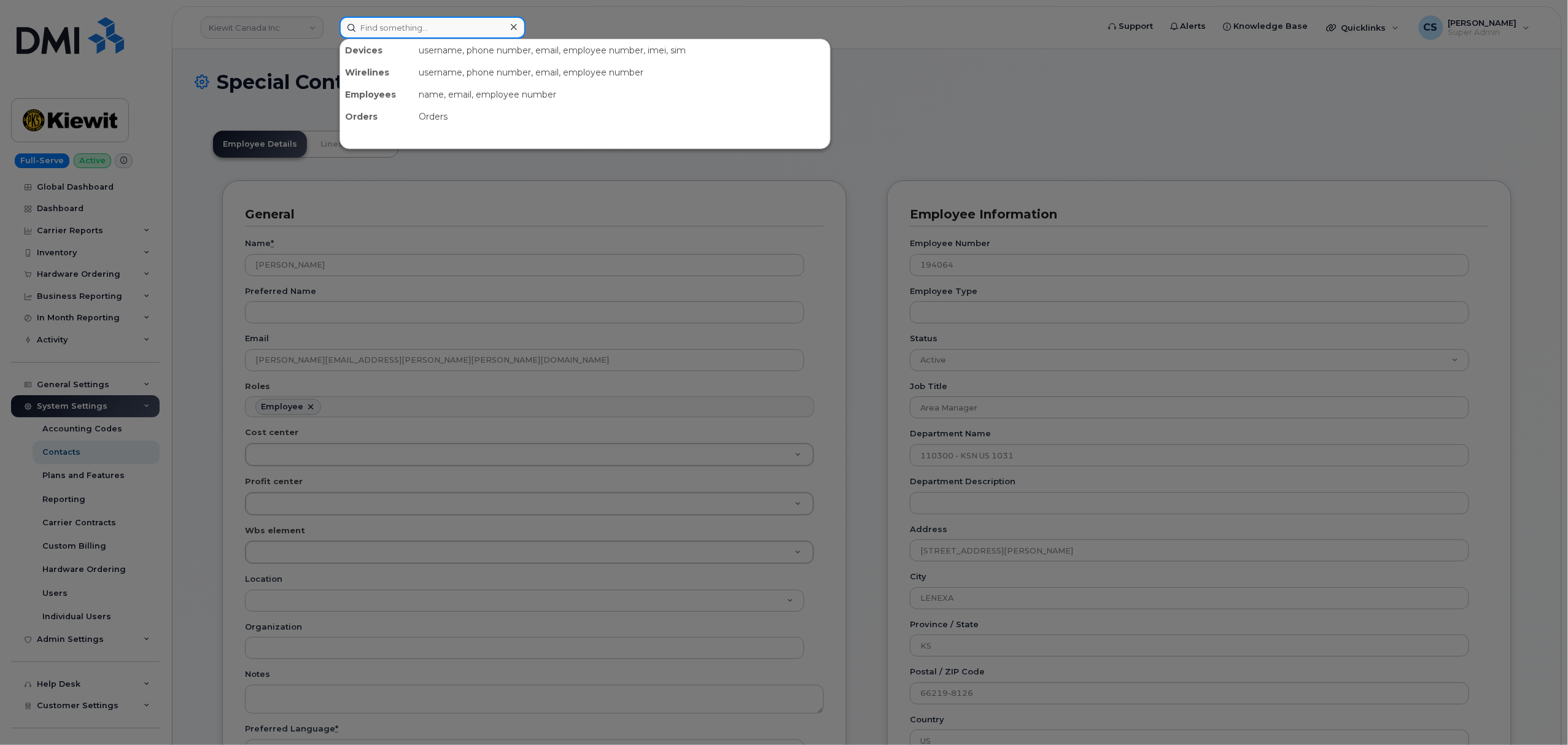
click at [416, 30] on input at bounding box center [432, 27] width 186 height 22
paste input "300906"
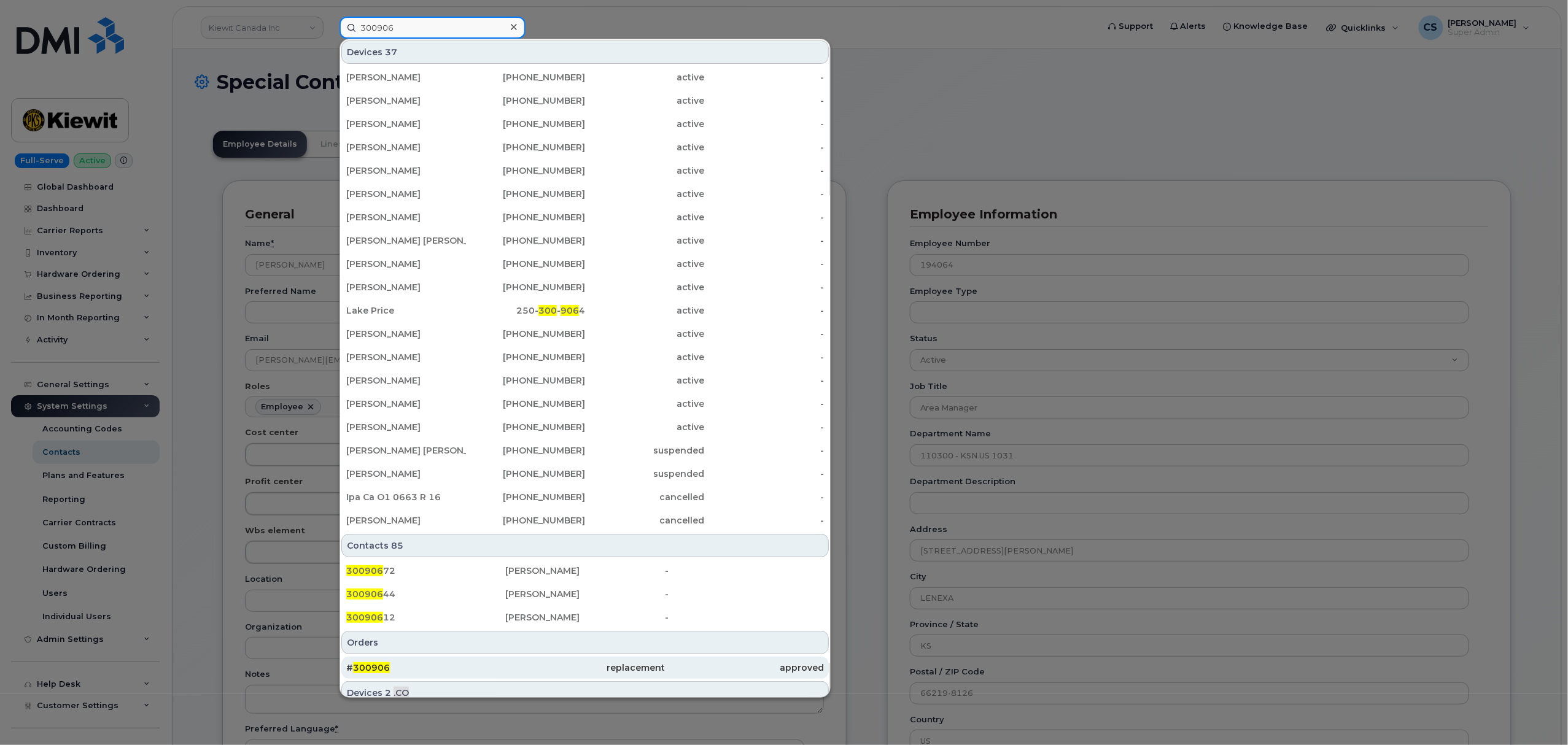
type input "300906"
click at [368, 669] on span "300906" at bounding box center [371, 667] width 37 height 11
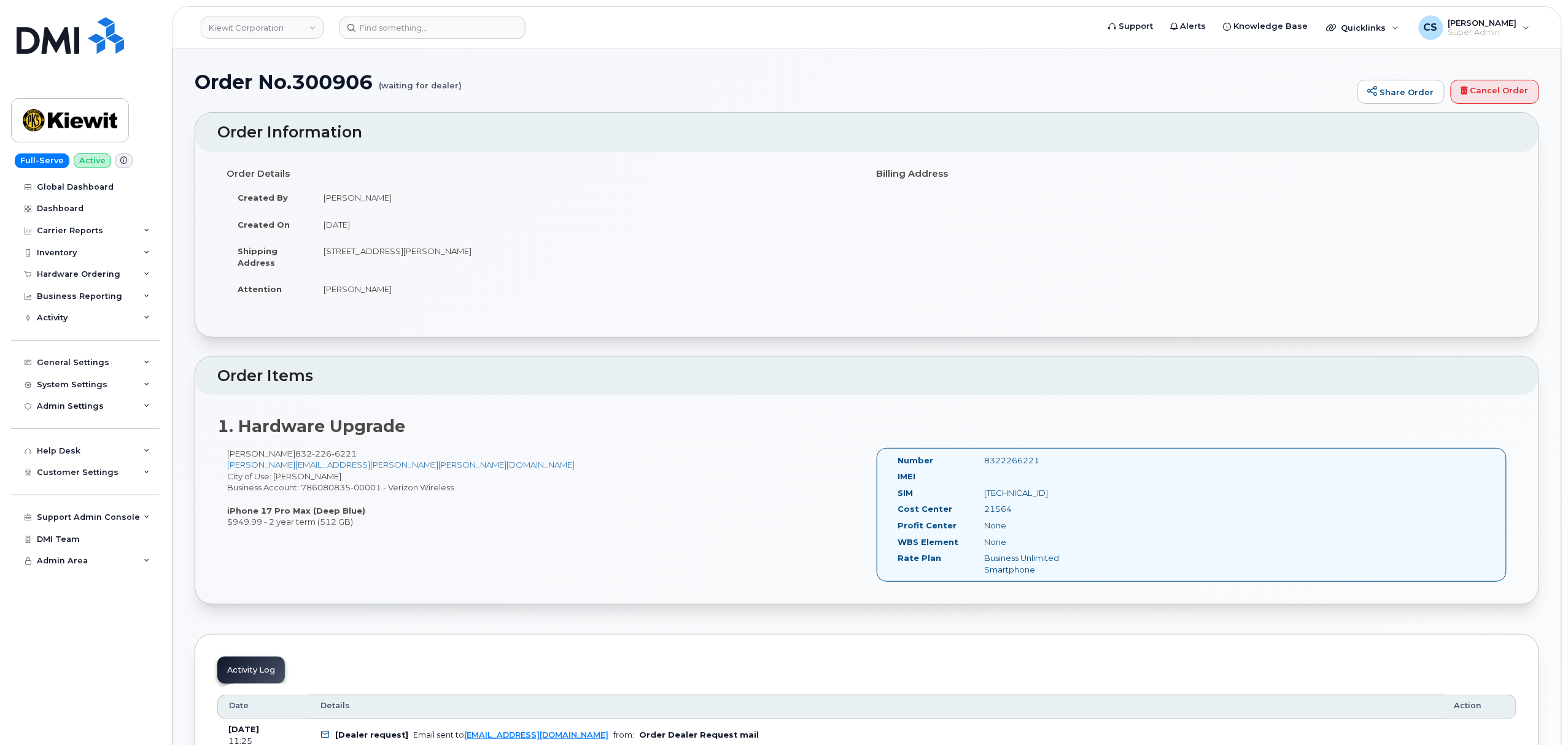
click at [1013, 461] on div "8322266221" at bounding box center [1035, 460] width 121 height 11
click at [1013, 459] on div "8322266221" at bounding box center [1035, 460] width 121 height 11
click at [1007, 460] on div "8322266221" at bounding box center [1035, 460] width 121 height 11
copy div "8322266221"
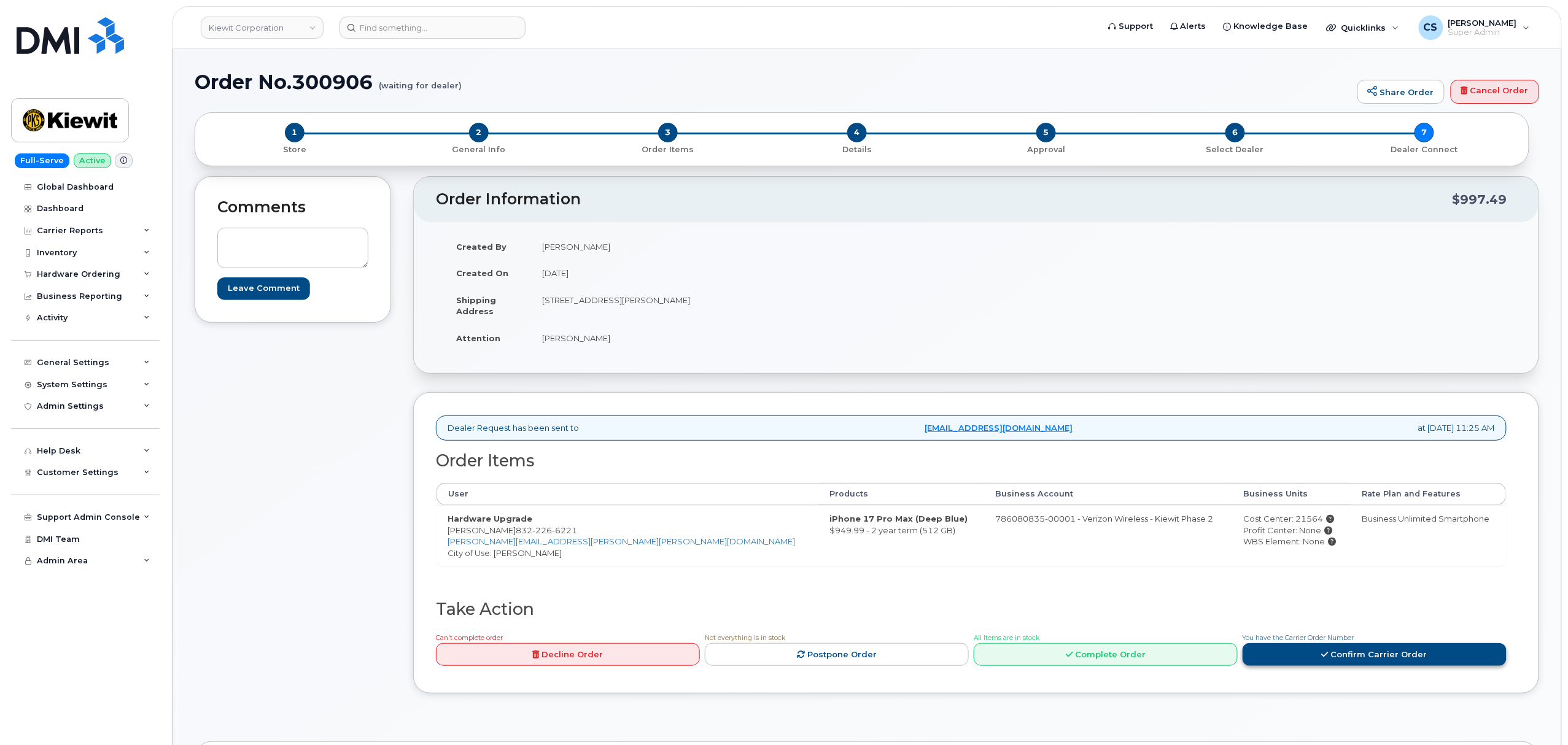
click at [1333, 662] on link "Confirm Carrier Order" at bounding box center [1374, 654] width 264 height 23
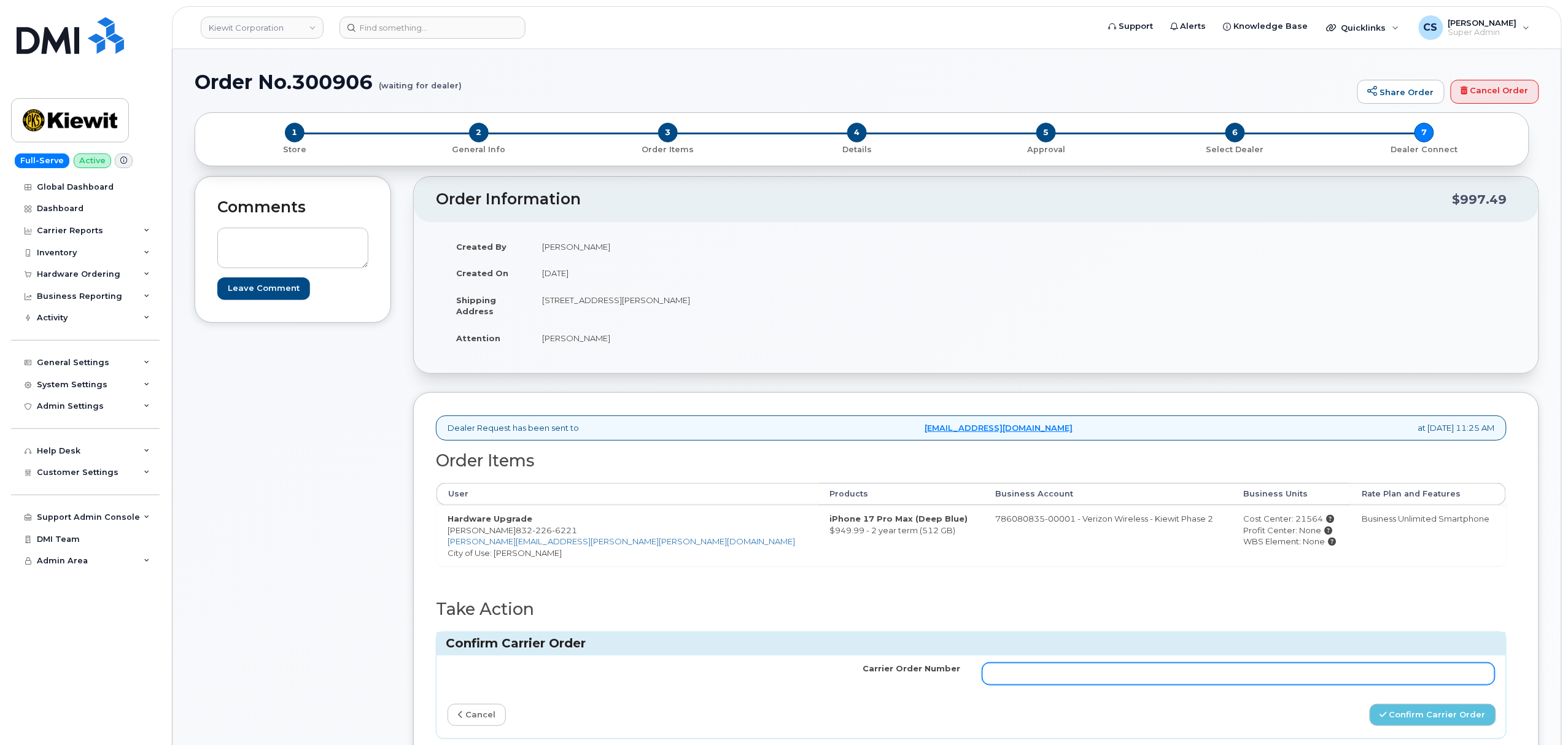
click at [1171, 683] on input "Carrier Order Number" at bounding box center [1239, 673] width 512 height 22
paste input "MB1000501956621"
type input "MB1000501956621"
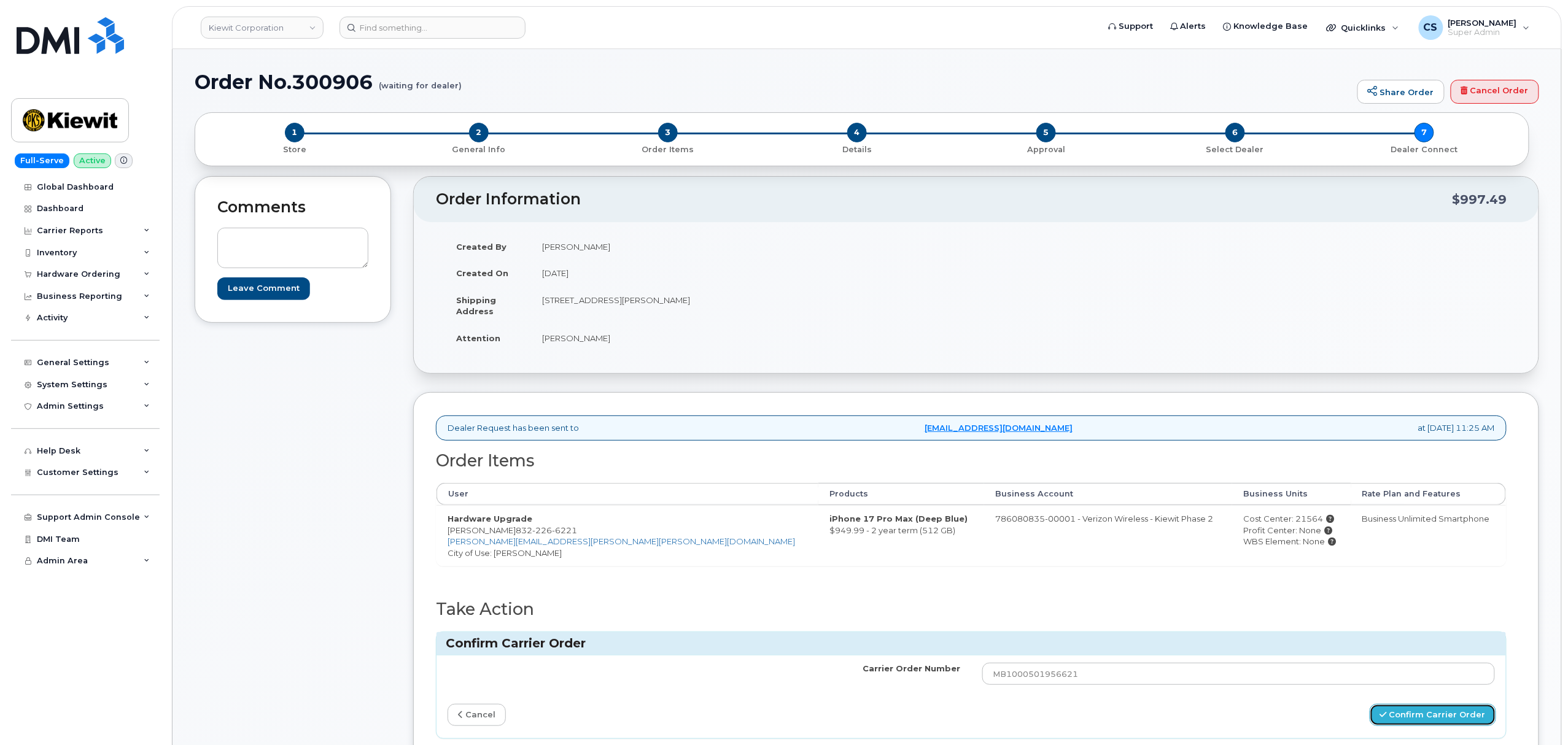
click at [1429, 718] on button "Confirm Carrier Order" at bounding box center [1433, 715] width 127 height 23
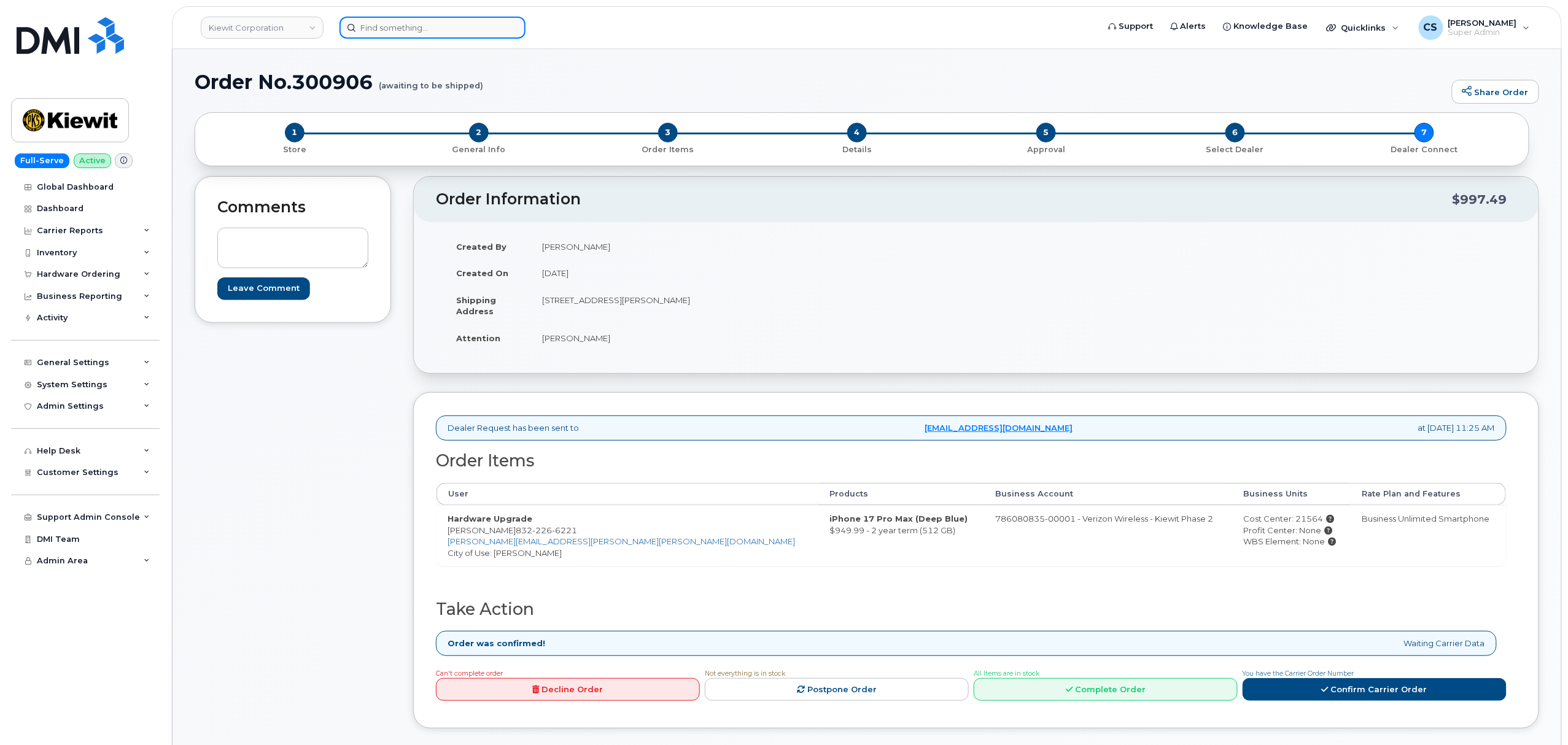
click at [431, 30] on input at bounding box center [432, 27] width 186 height 22
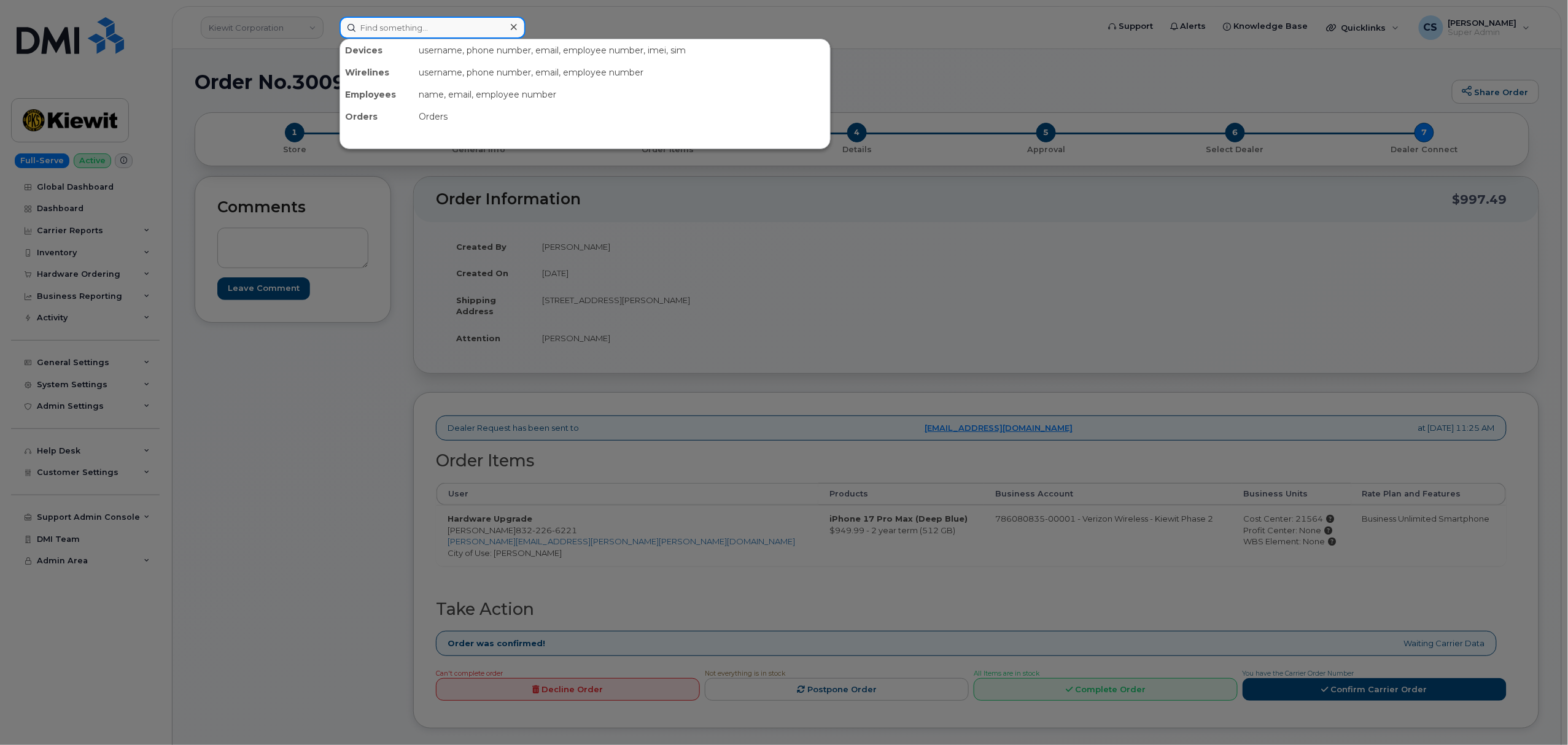
paste input "300878"
type input "300878"
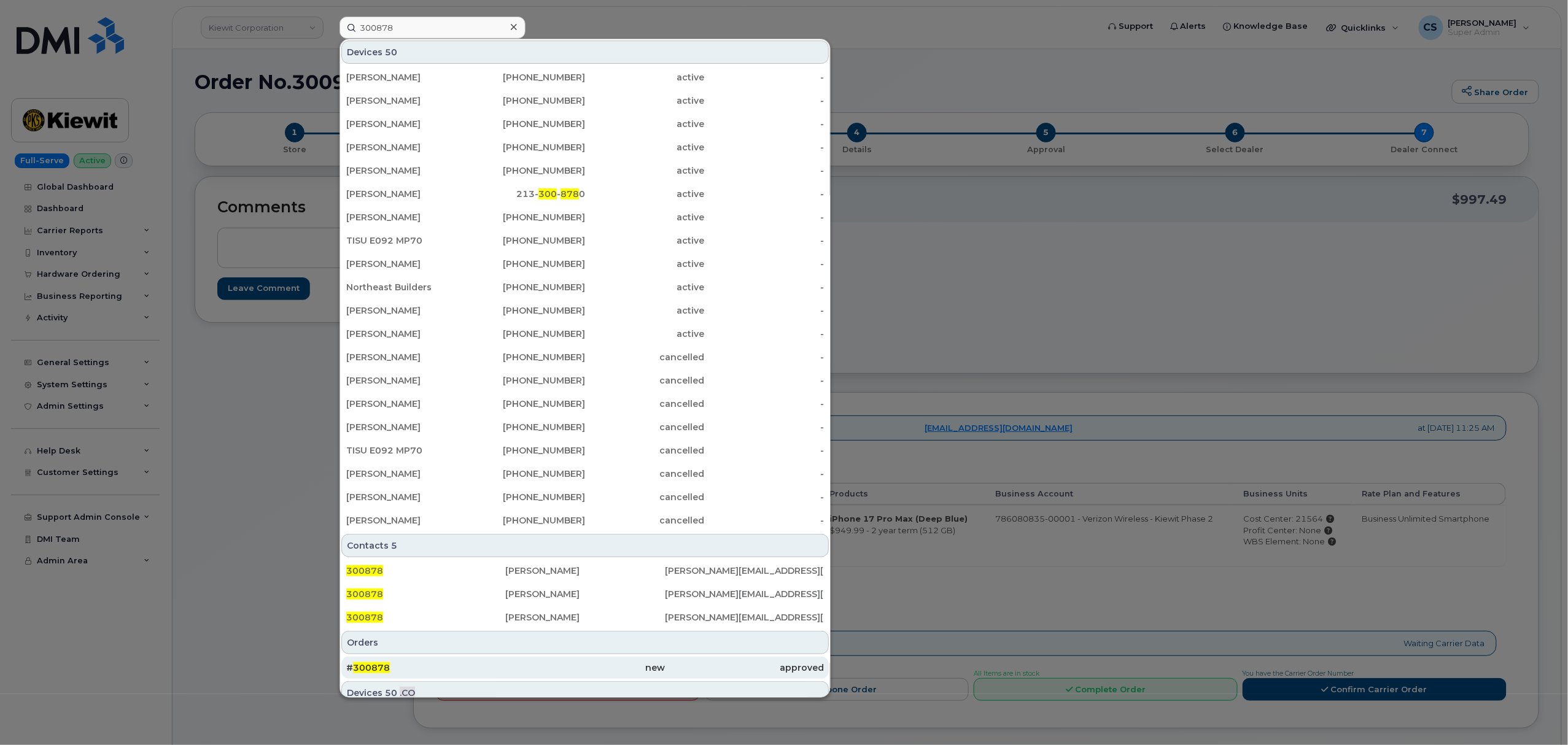
click at [376, 663] on div "# 300878" at bounding box center [426, 668] width 159 height 12
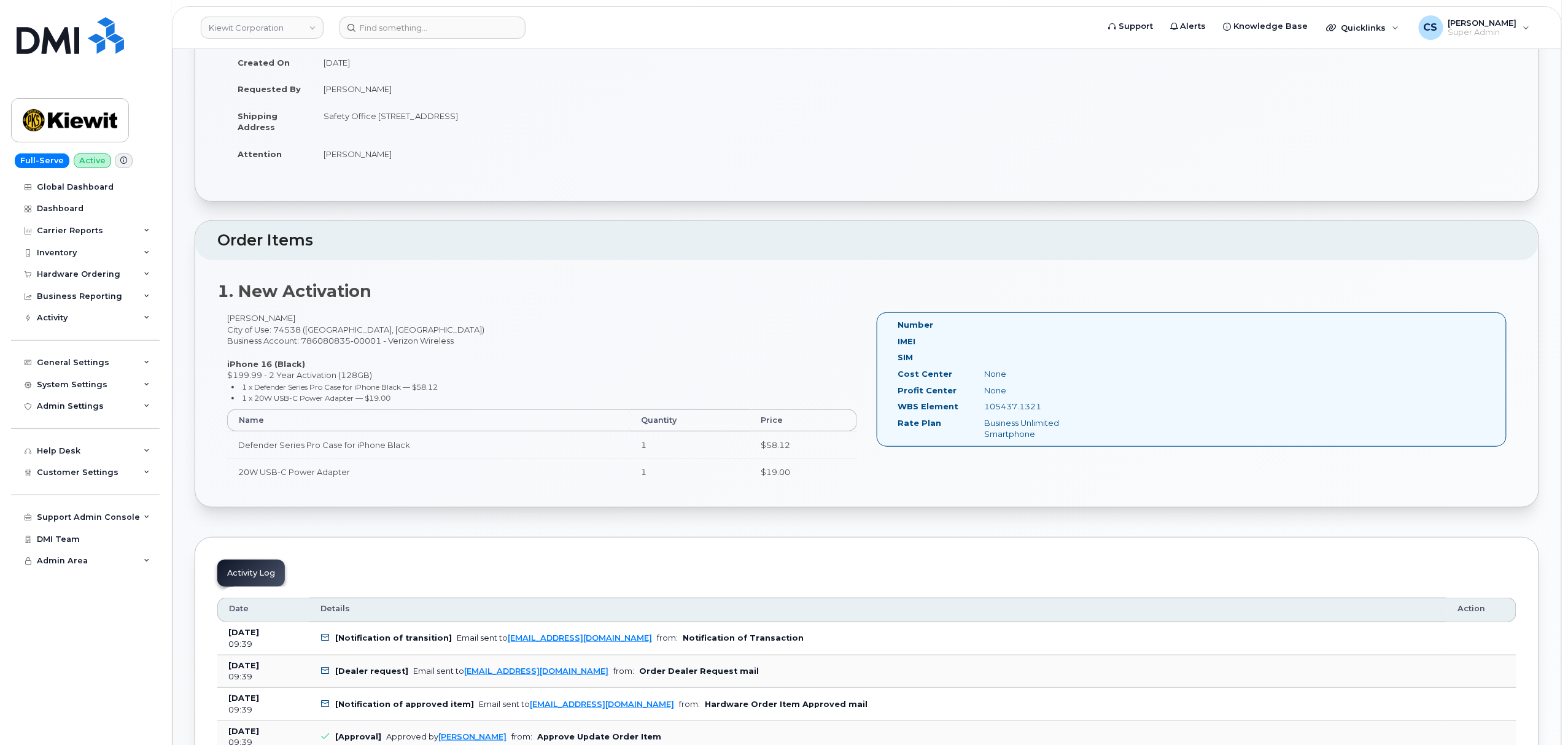
scroll to position [163, 0]
drag, startPoint x: 1042, startPoint y: 407, endPoint x: 985, endPoint y: 405, distance: 57.0
click at [985, 405] on div "105437.1321" at bounding box center [1035, 405] width 121 height 11
copy div "105437.1321"
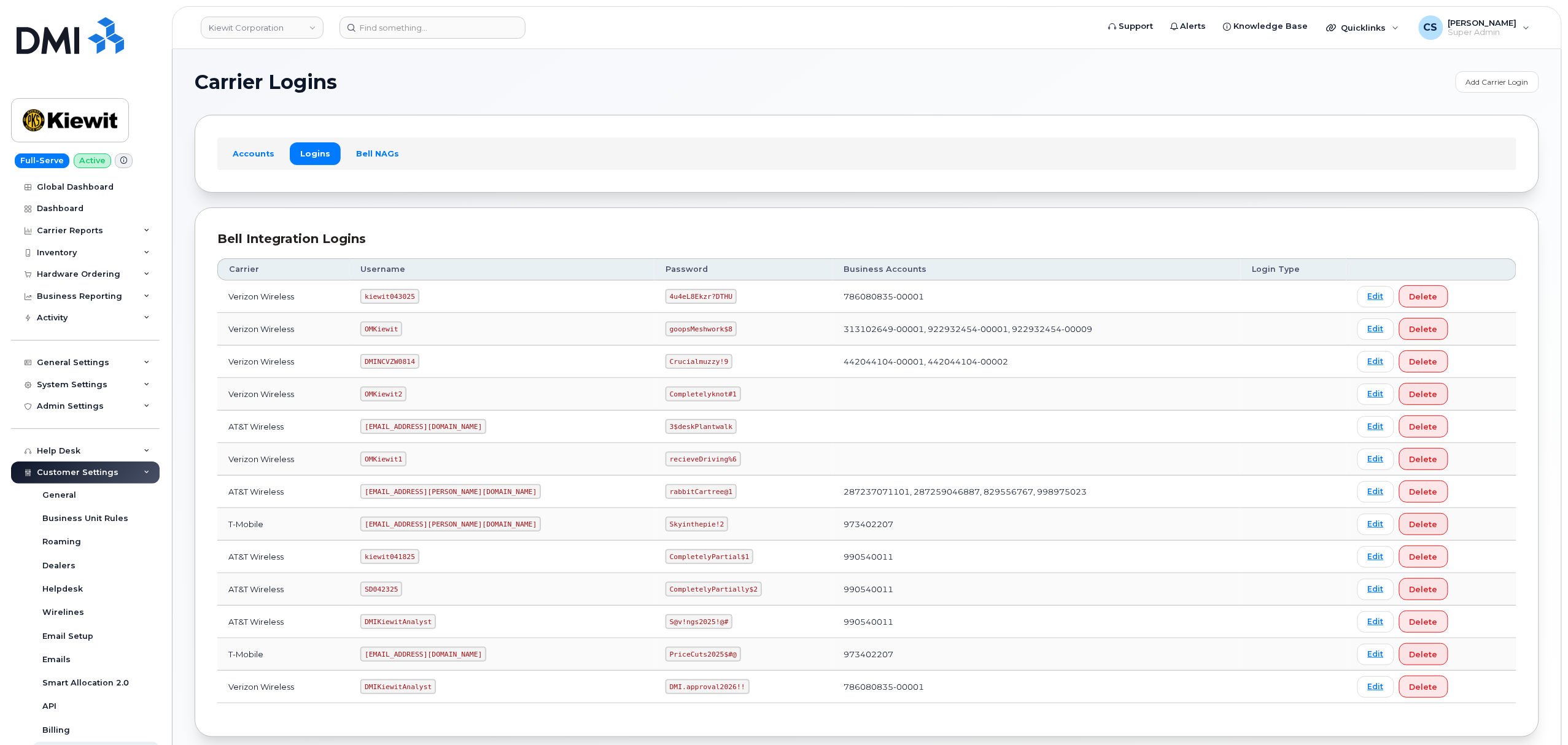
click at [398, 297] on code "kiewit043025" at bounding box center [389, 296] width 58 height 14
copy code "kiewit043025"
drag, startPoint x: 669, startPoint y: 296, endPoint x: 615, endPoint y: 297, distance: 54.0
click at [665, 297] on code "4u4eL8Ekzr?DTHU" at bounding box center [700, 296] width 71 height 14
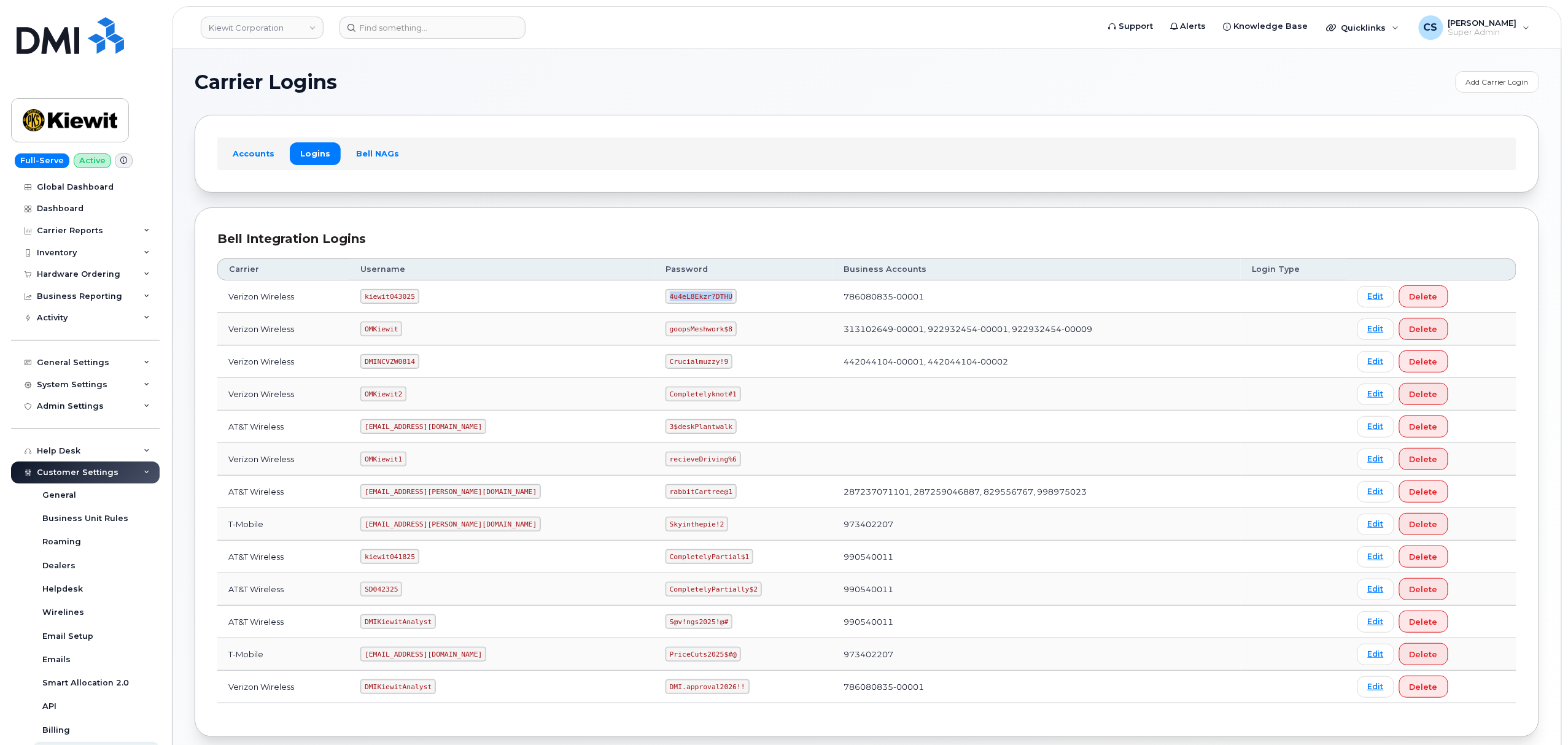
copy code "4u4eL8Ekzr?DTHU"
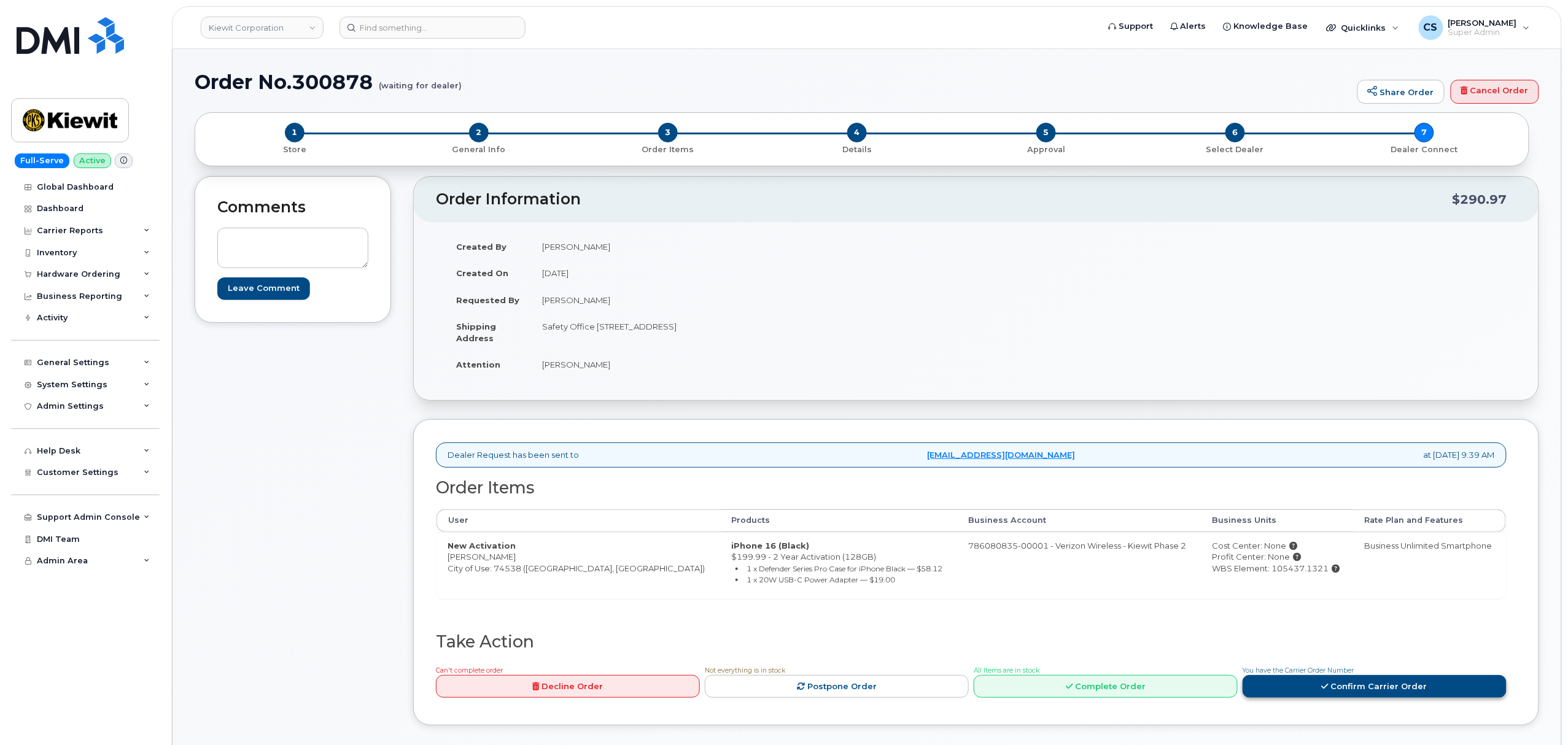
click at [1293, 693] on link "Confirm Carrier Order" at bounding box center [1374, 686] width 264 height 23
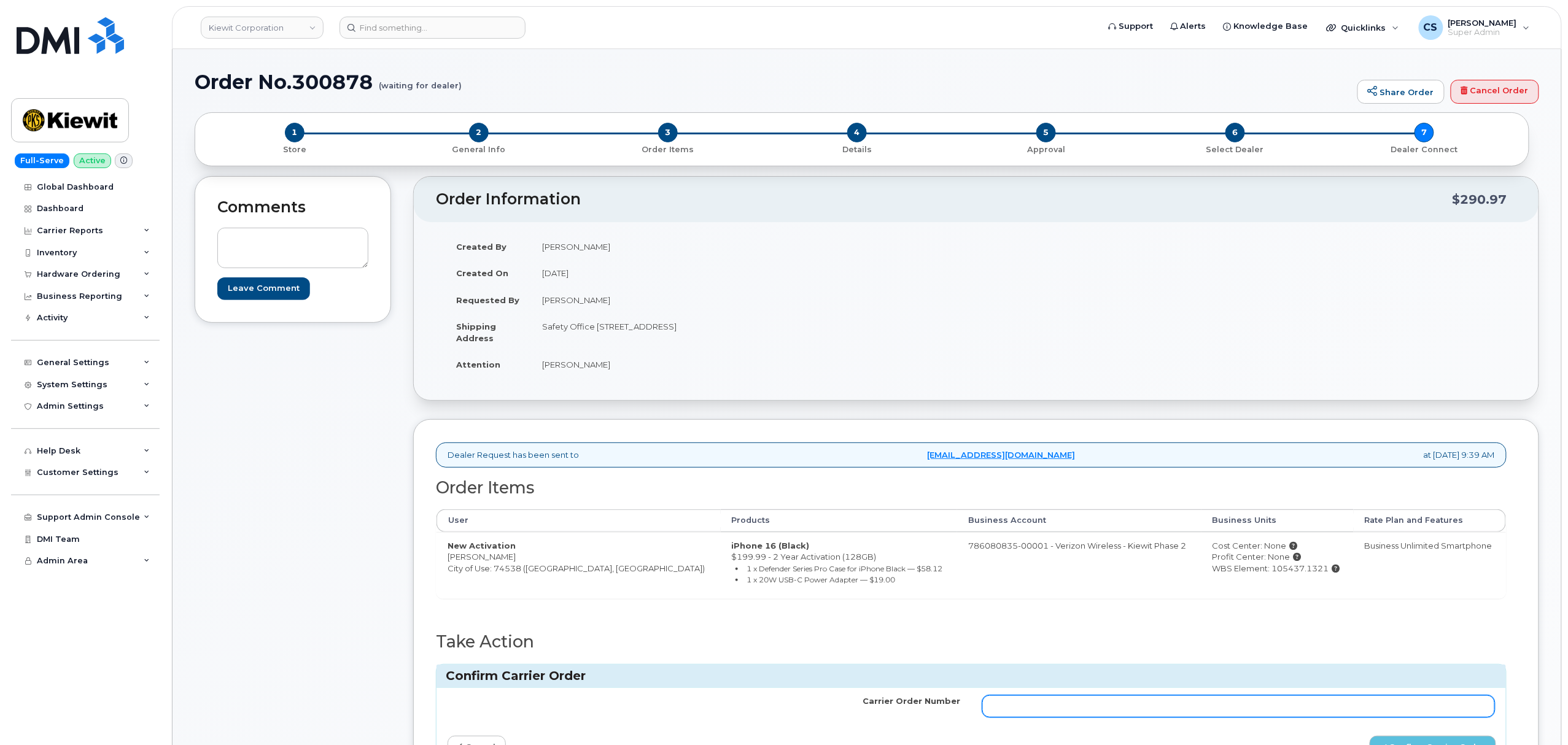
click at [1157, 705] on input "Carrier Order Number" at bounding box center [1239, 706] width 512 height 22
paste input "MB1000501971059"
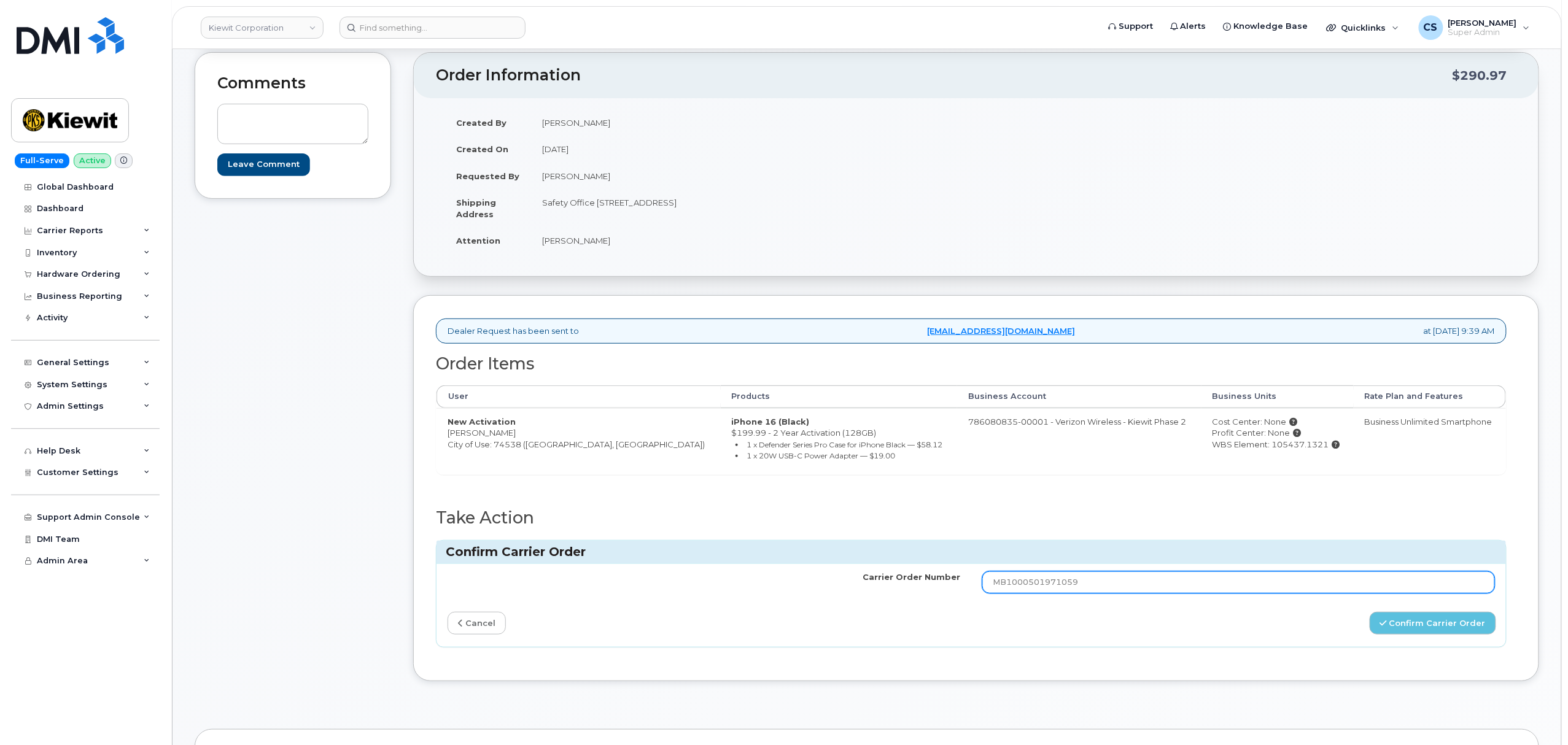
scroll to position [163, 0]
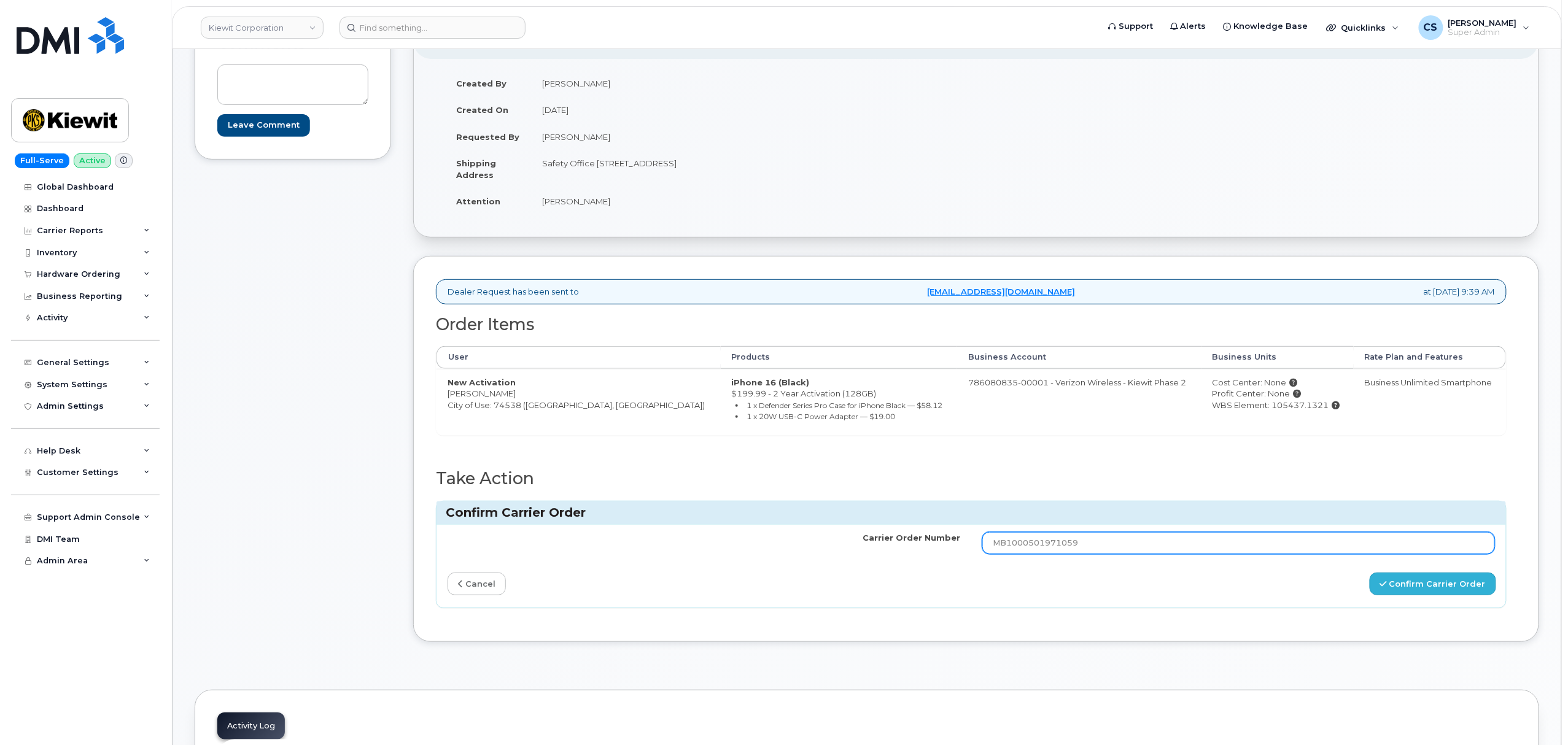
type input "MB1000501971059"
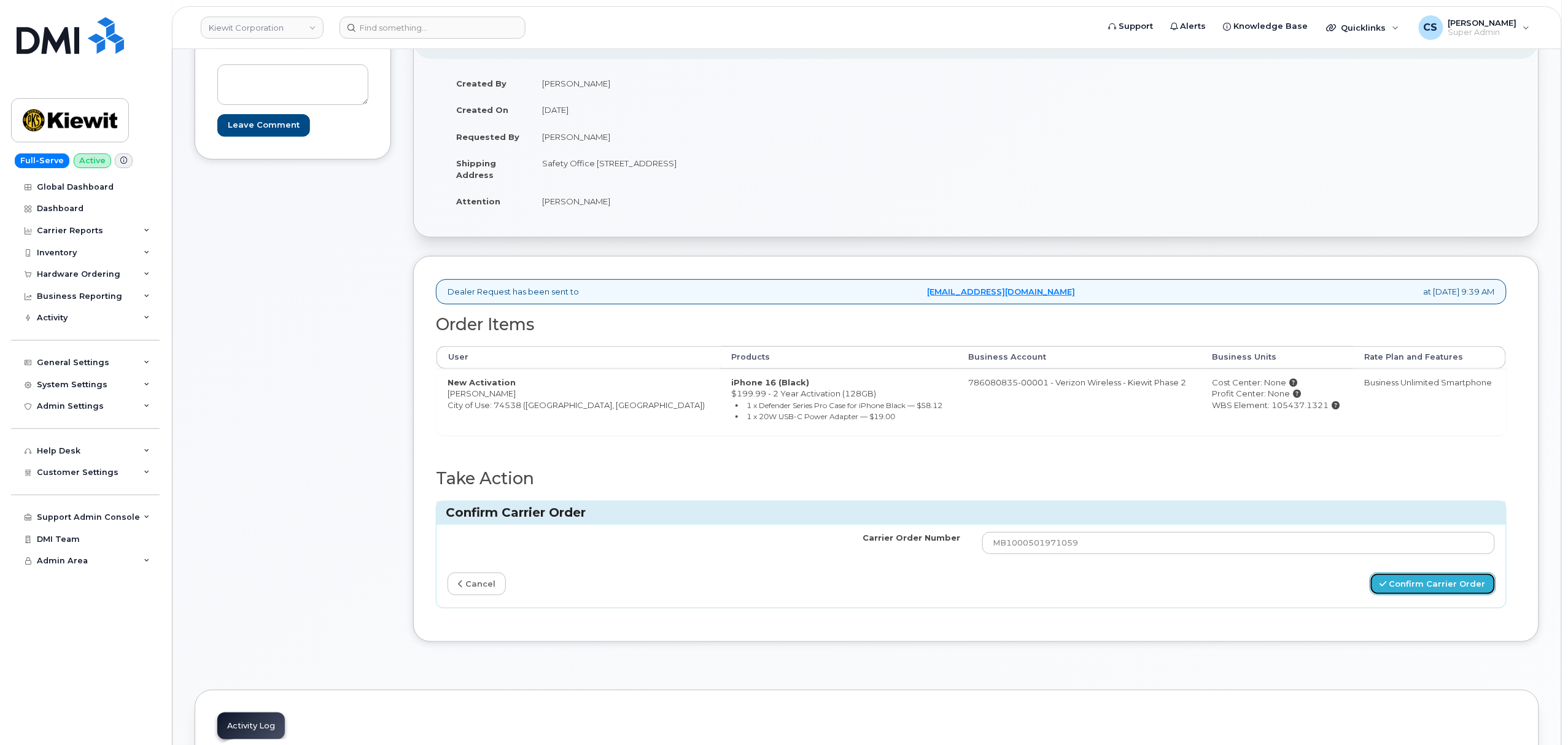
click at [1386, 584] on icon "submit" at bounding box center [1383, 584] width 7 height 8
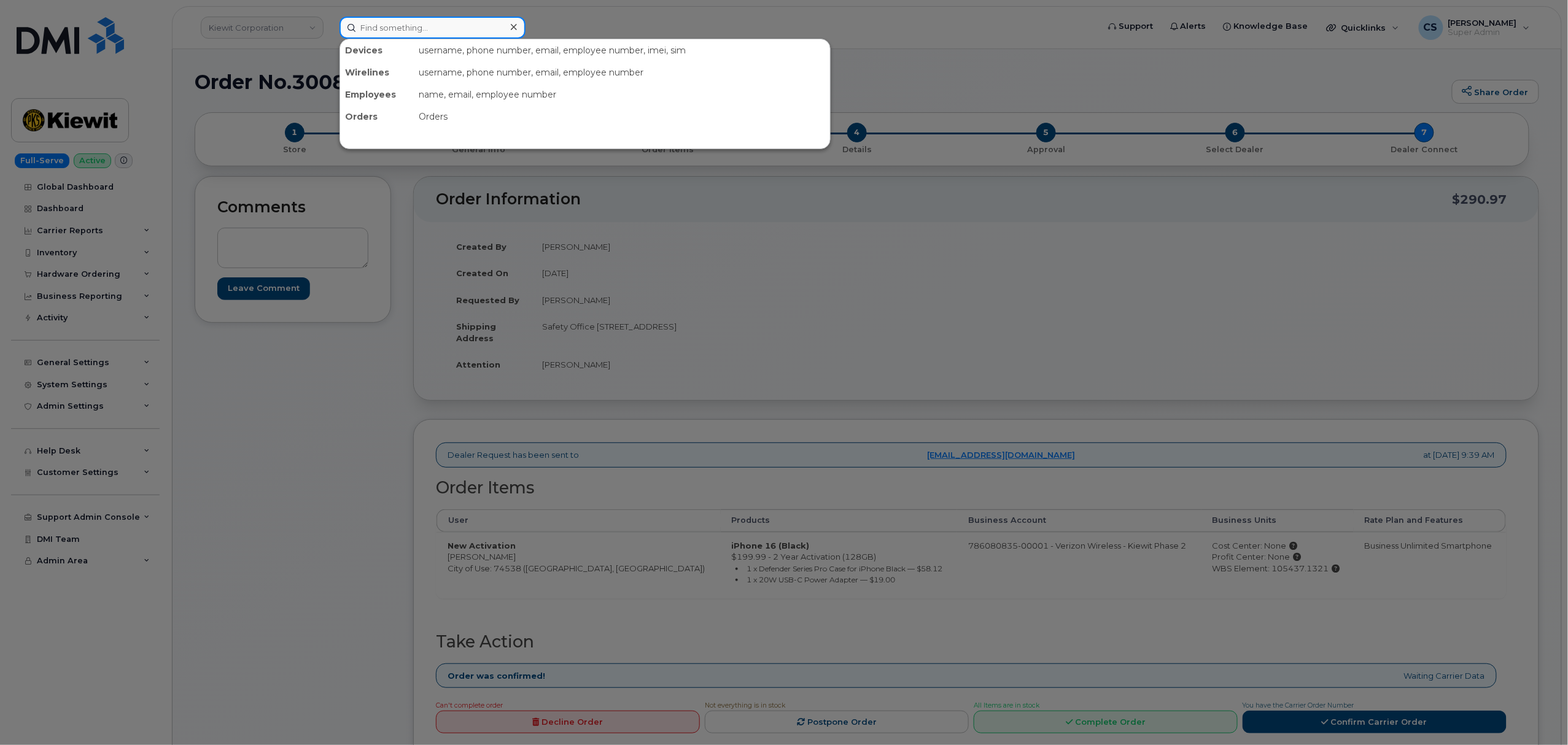
click at [430, 26] on input at bounding box center [432, 27] width 186 height 22
paste input "300902"
type input "300902"
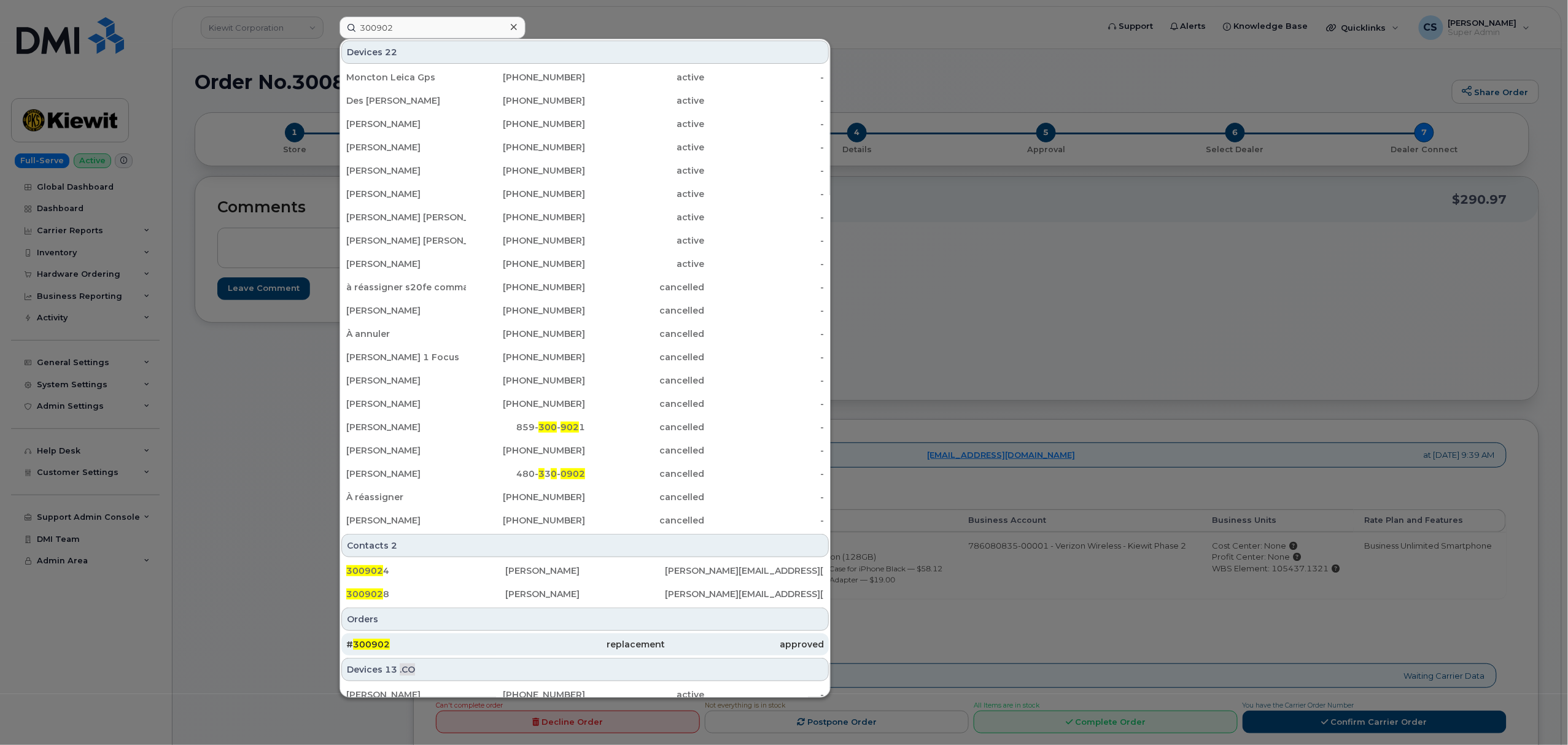
click at [366, 639] on div "# 300902" at bounding box center [426, 644] width 159 height 22
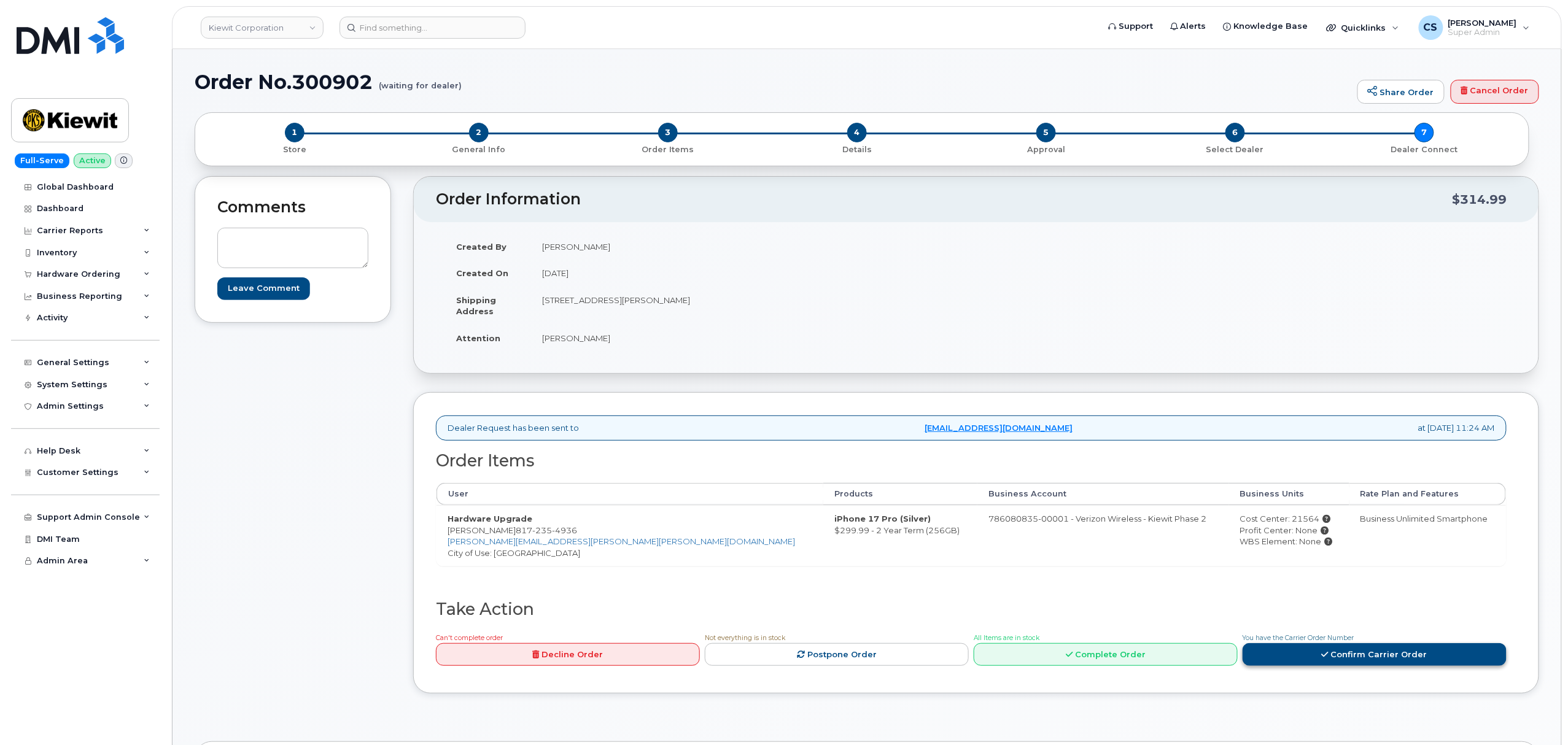
click at [1345, 663] on link "Confirm Carrier Order" at bounding box center [1374, 654] width 264 height 23
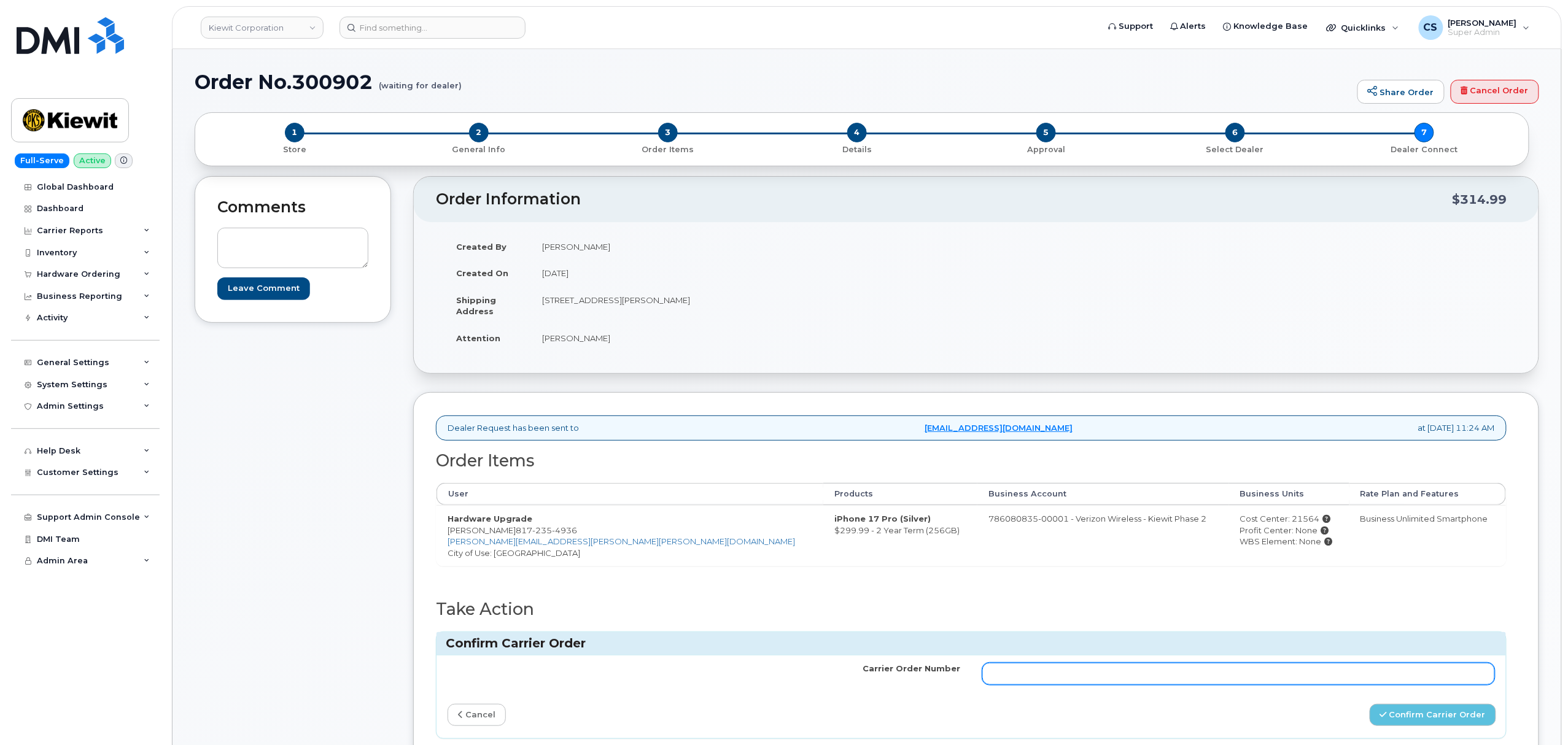
click at [1169, 684] on input "Carrier Order Number" at bounding box center [1239, 673] width 512 height 22
paste input "MB1000501971798"
type input "MB1000501971798"
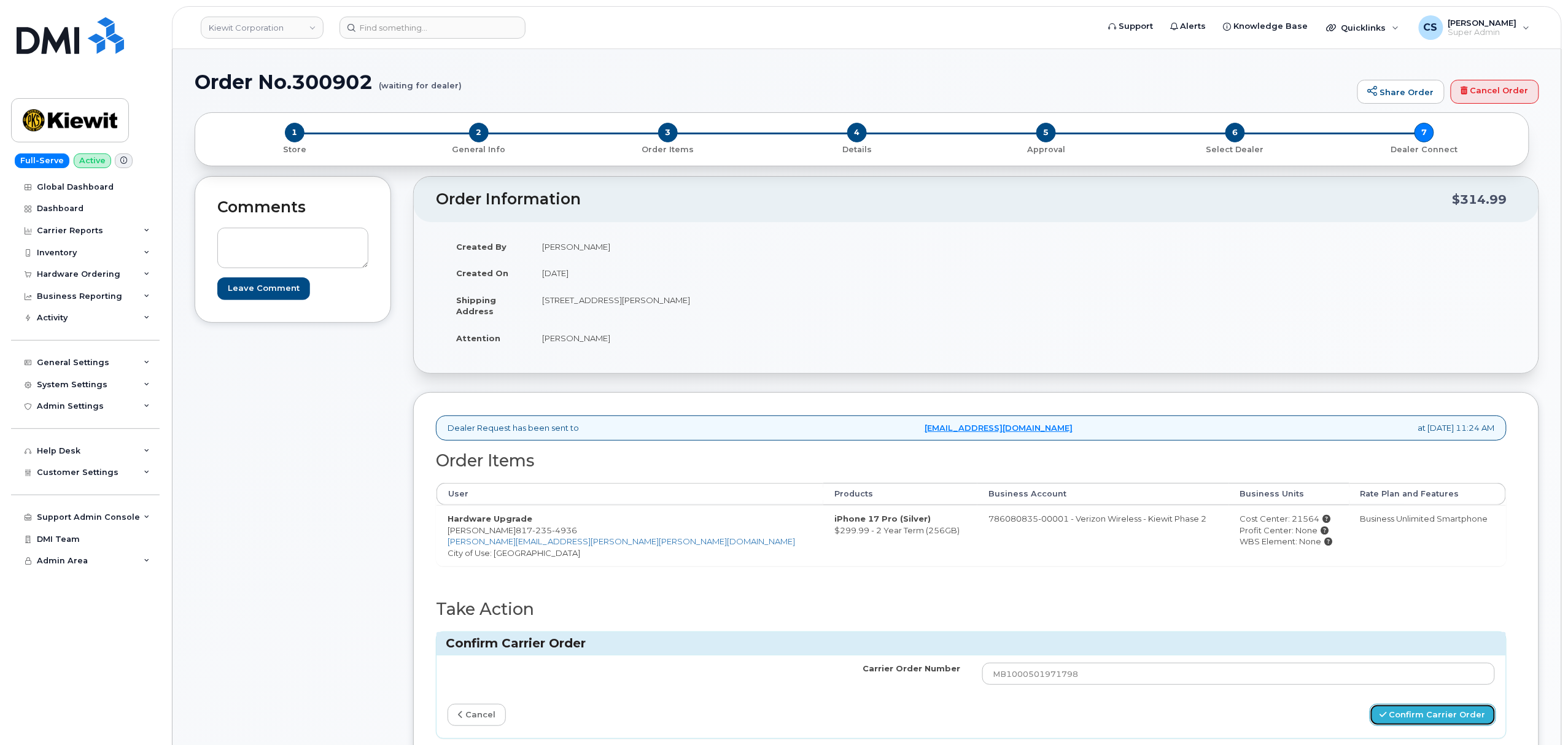
click at [1397, 712] on button "Confirm Carrier Order" at bounding box center [1433, 715] width 127 height 23
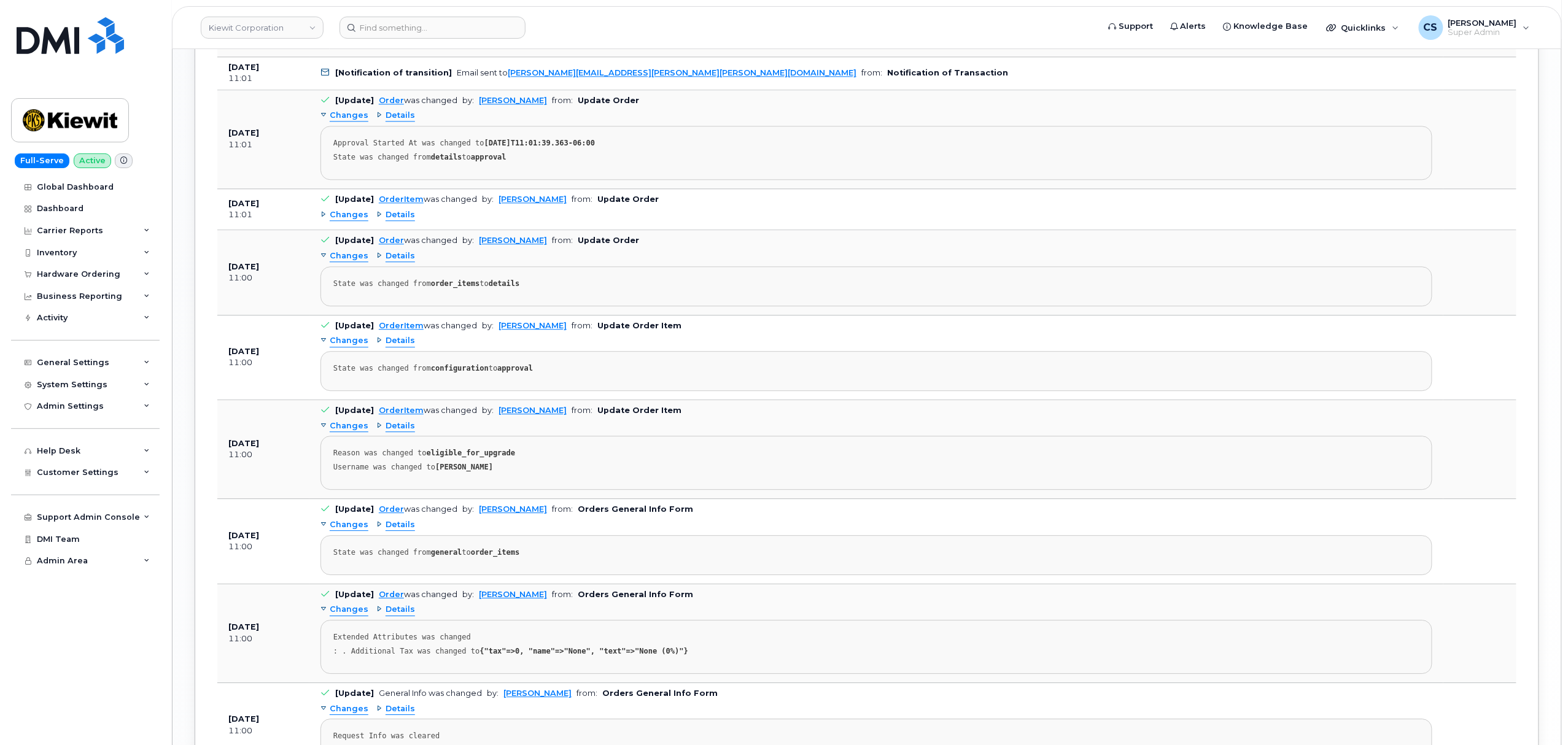
scroll to position [1635, 0]
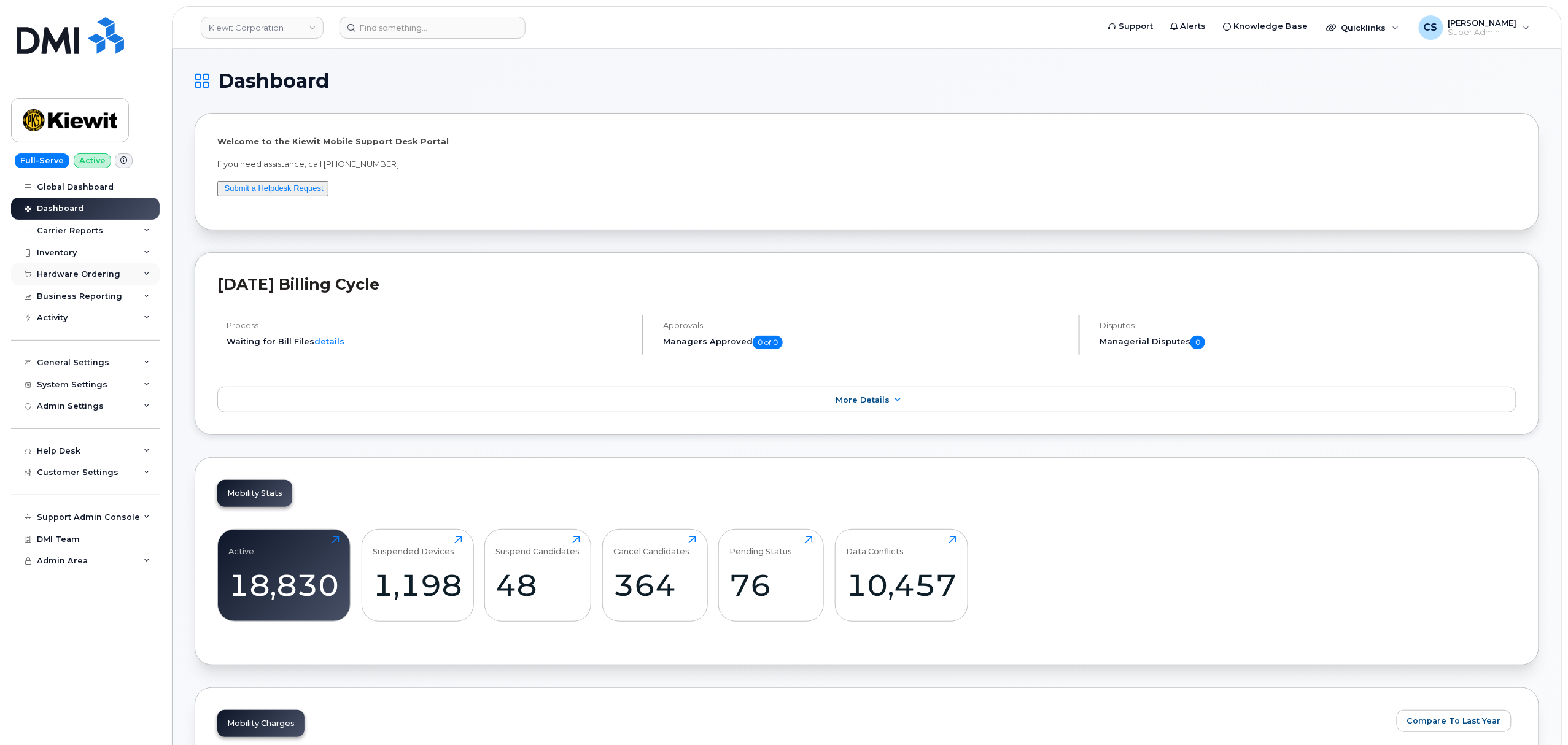
click at [138, 275] on div "Hardware Ordering" at bounding box center [85, 274] width 149 height 22
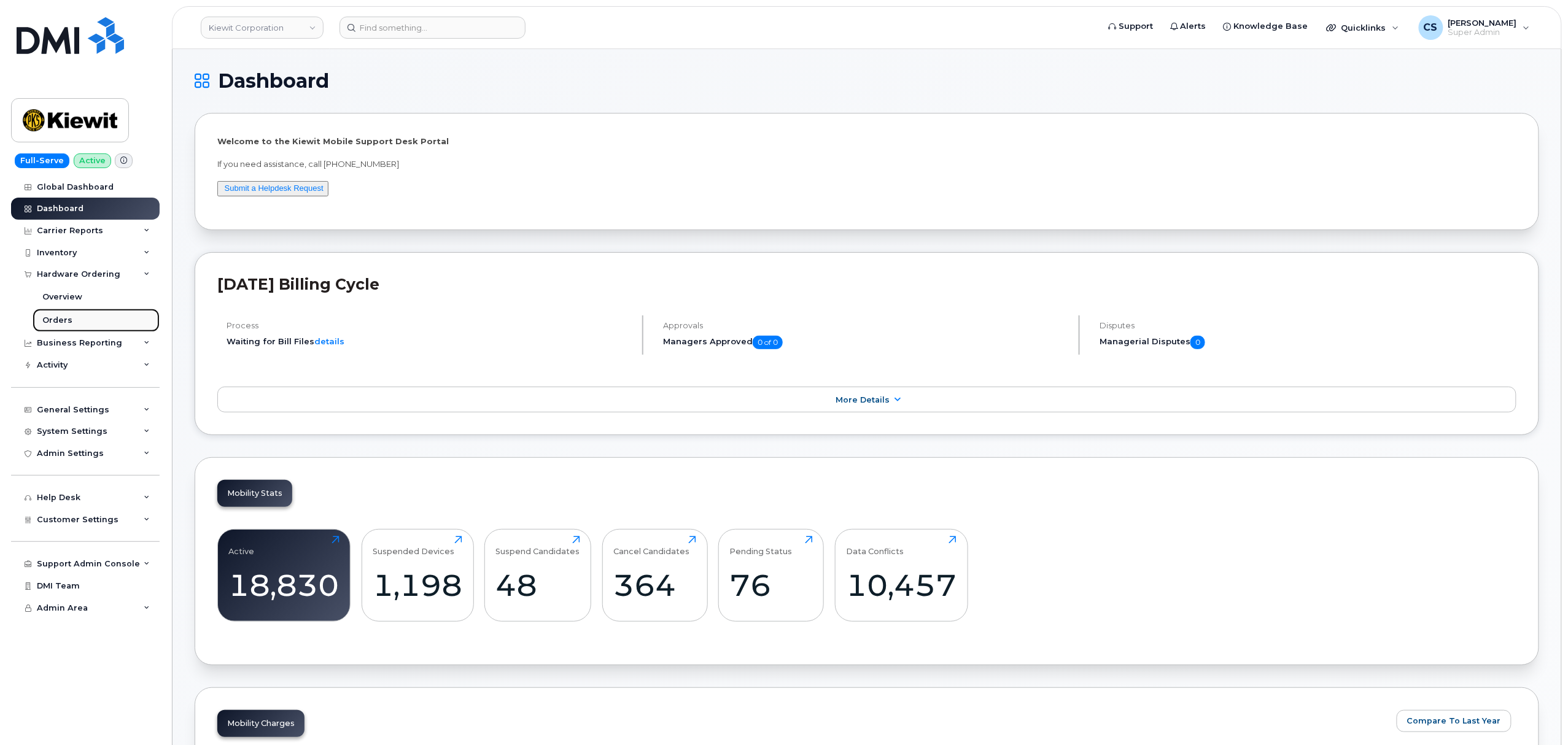
click at [118, 318] on link "Orders" at bounding box center [96, 320] width 127 height 24
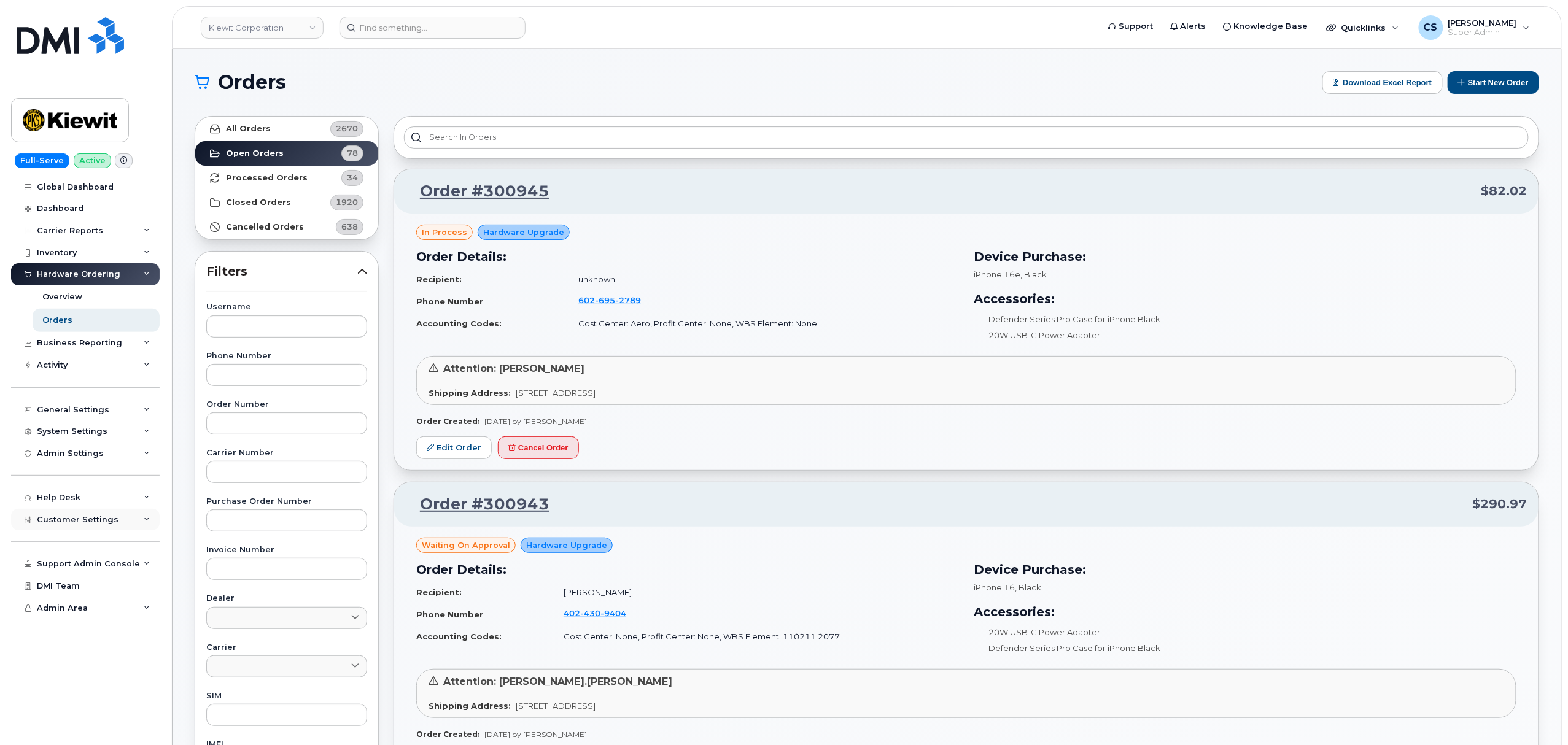
click at [92, 524] on span "Customer Settings" at bounding box center [77, 519] width 82 height 9
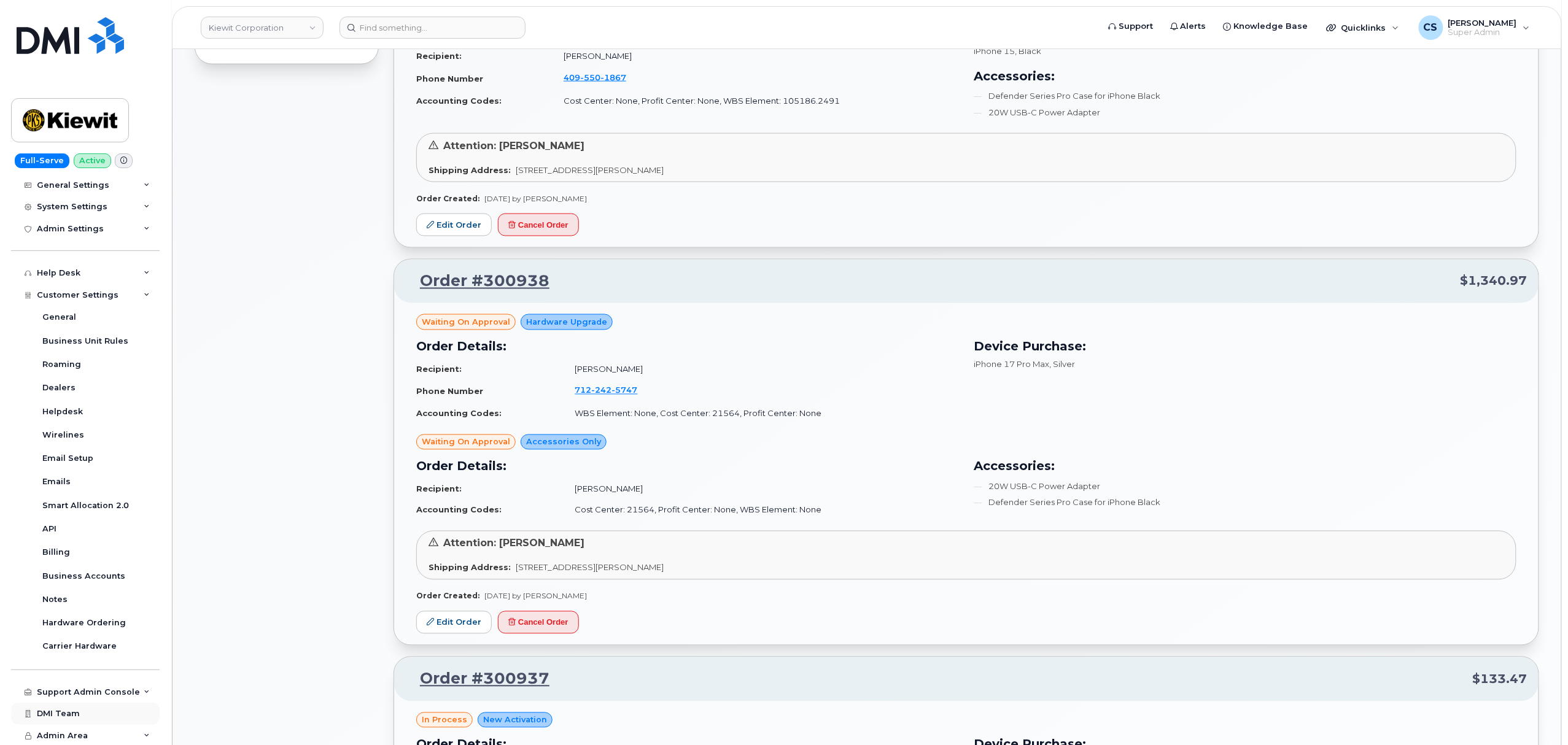
scroll to position [900, 0]
click at [93, 689] on div "Support Admin Console" at bounding box center [88, 692] width 103 height 10
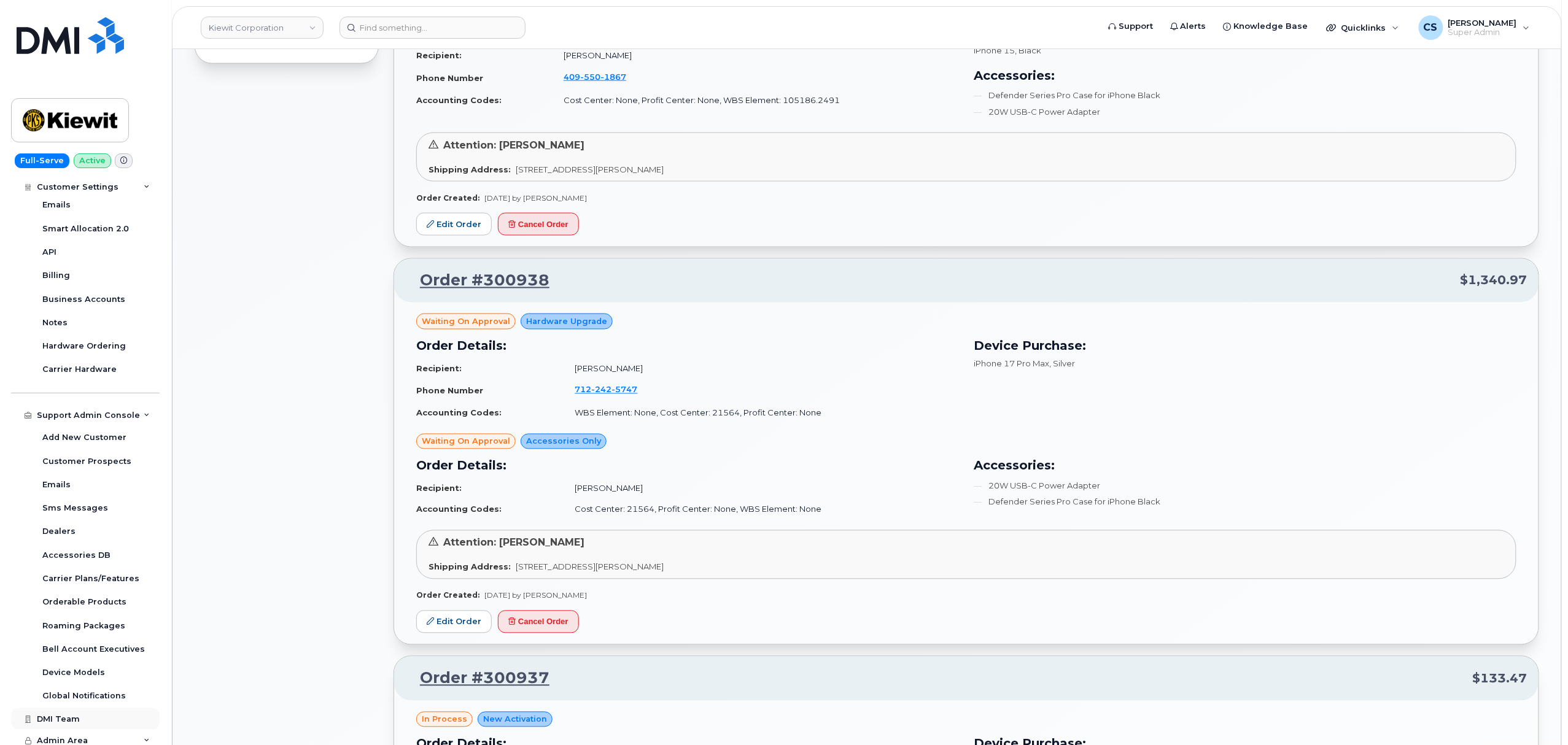
scroll to position [506, 0]
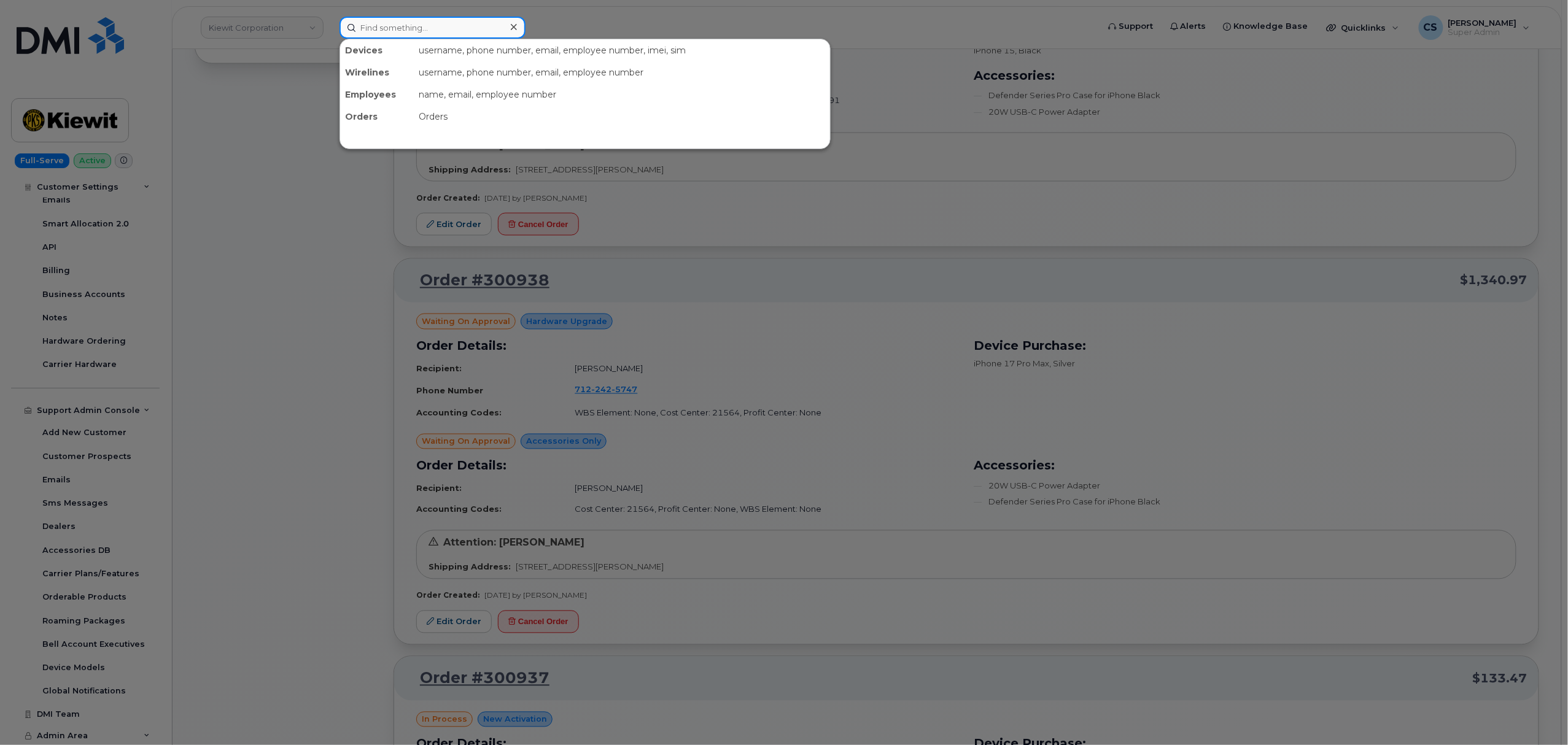
click at [368, 28] on input at bounding box center [432, 27] width 186 height 22
type input "Verizon"
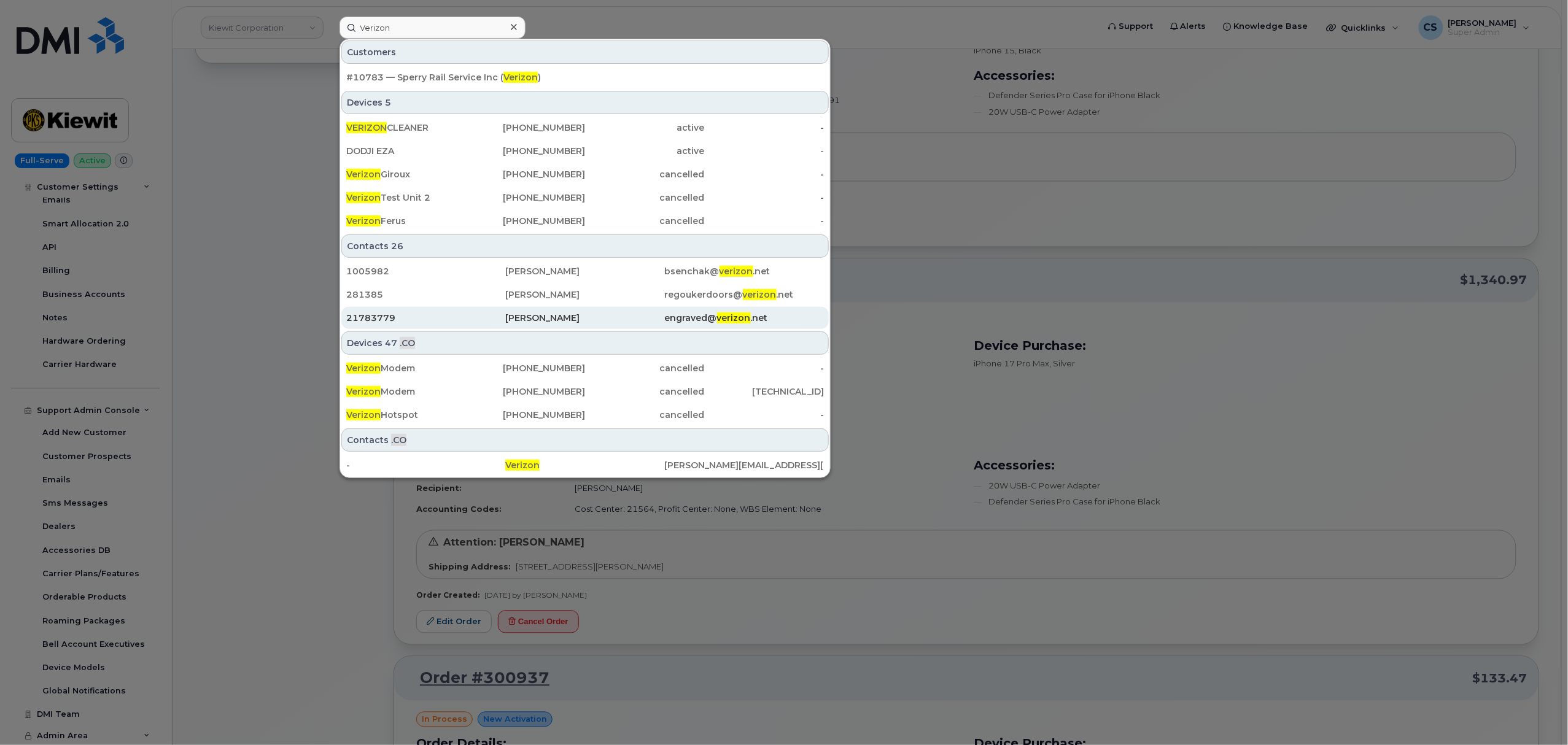
click at [546, 316] on div "Cornell Cooper" at bounding box center [584, 318] width 159 height 12
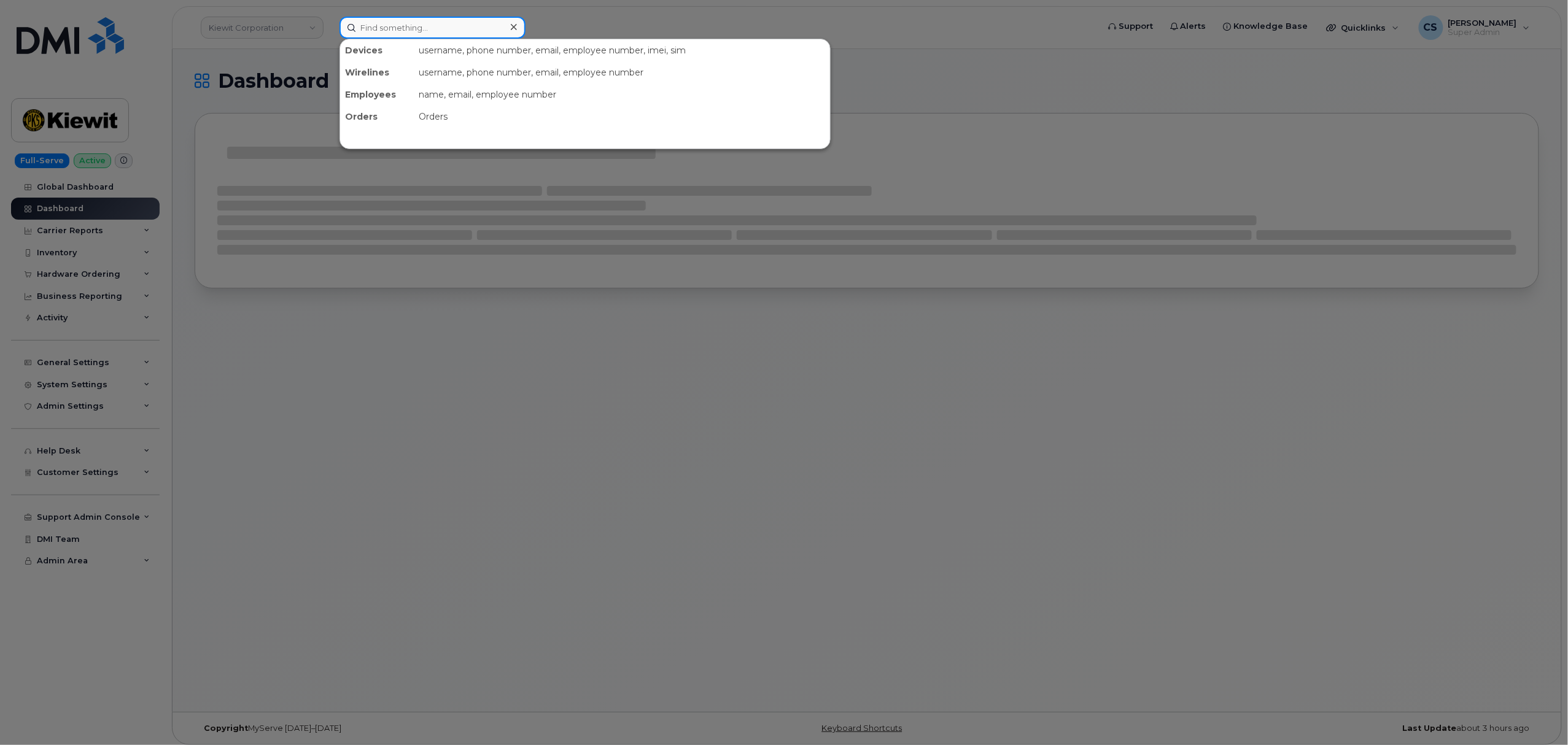
click at [415, 28] on input at bounding box center [432, 27] width 186 height 22
paste input "300910"
type input "300910"
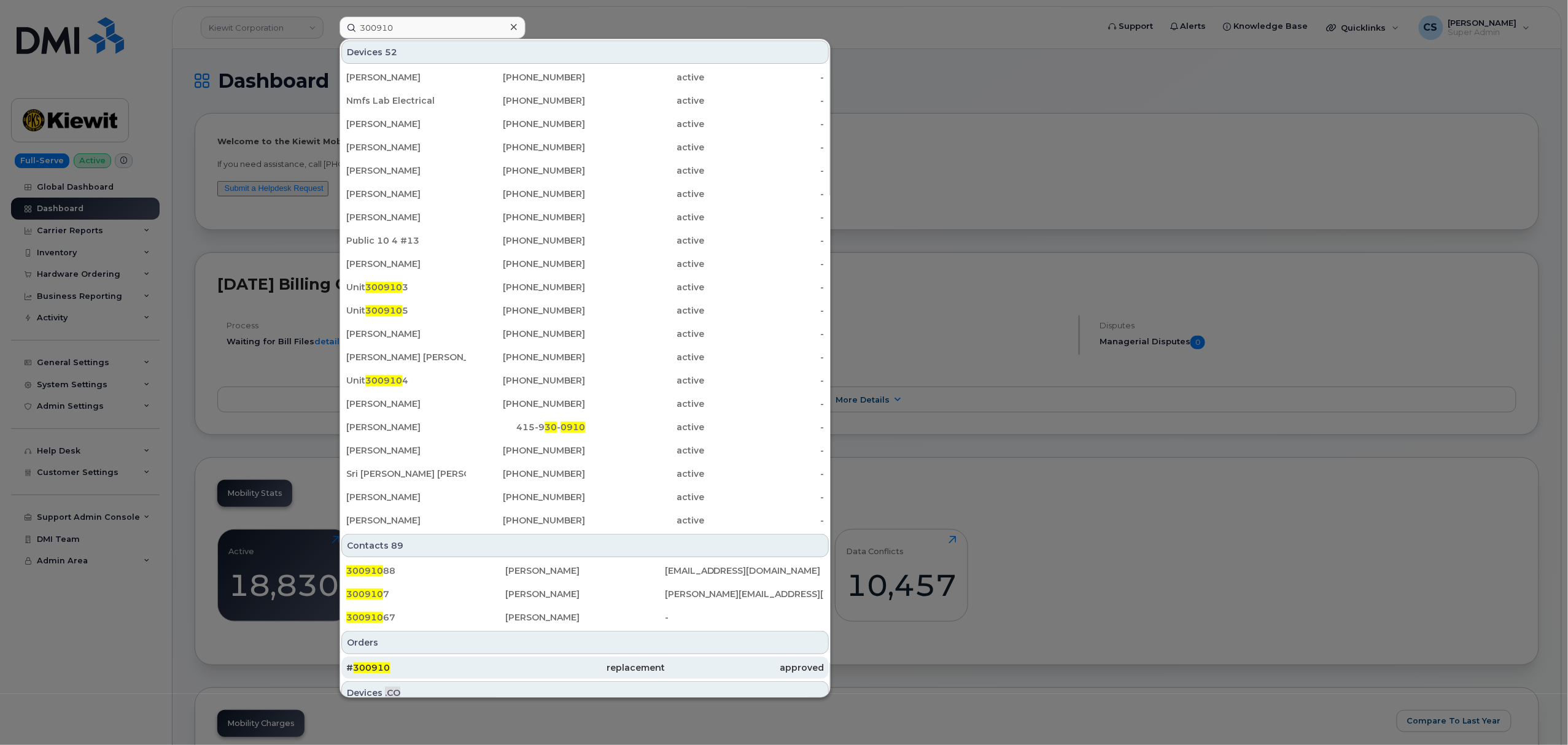
click at [374, 668] on span "300910" at bounding box center [371, 667] width 37 height 11
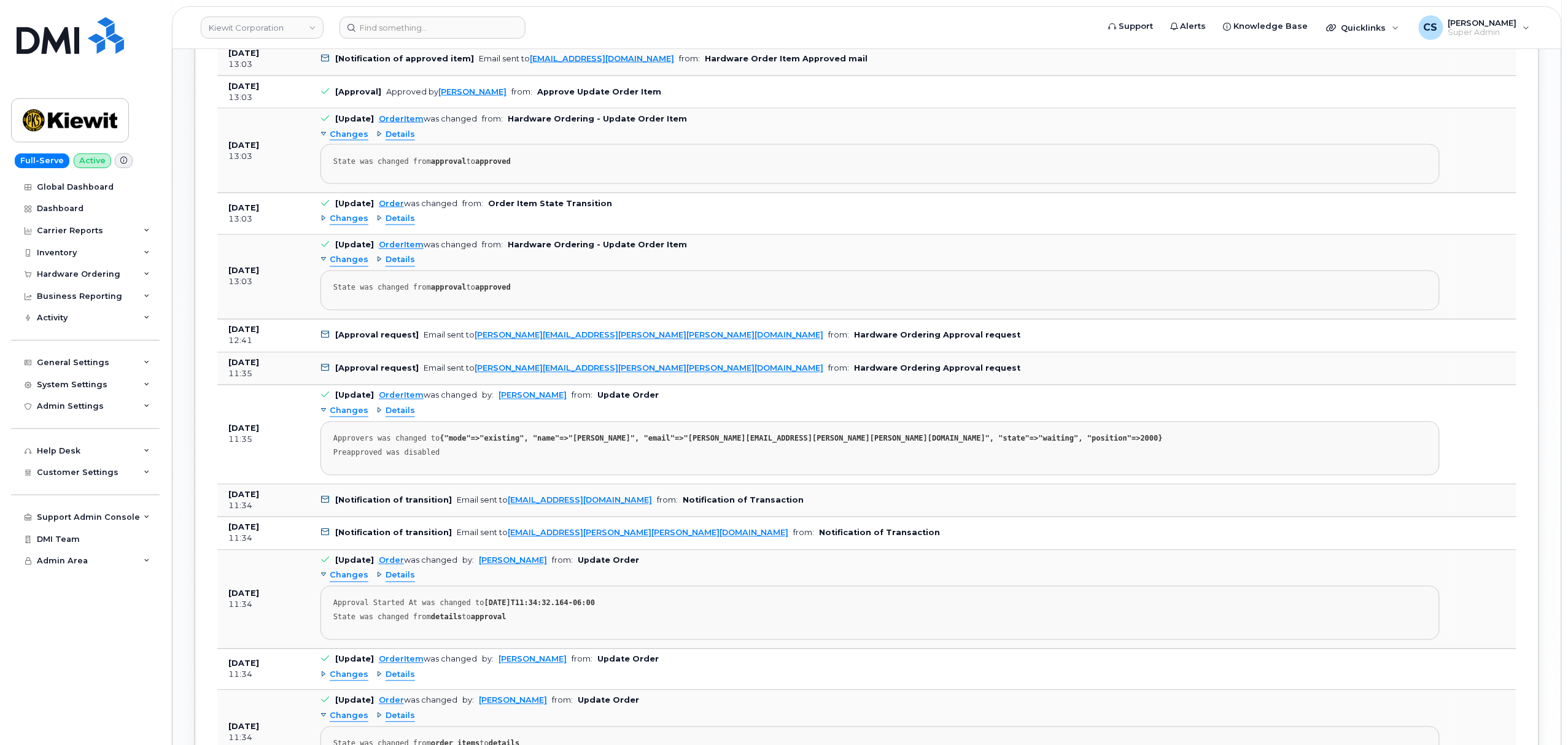
scroll to position [982, 0]
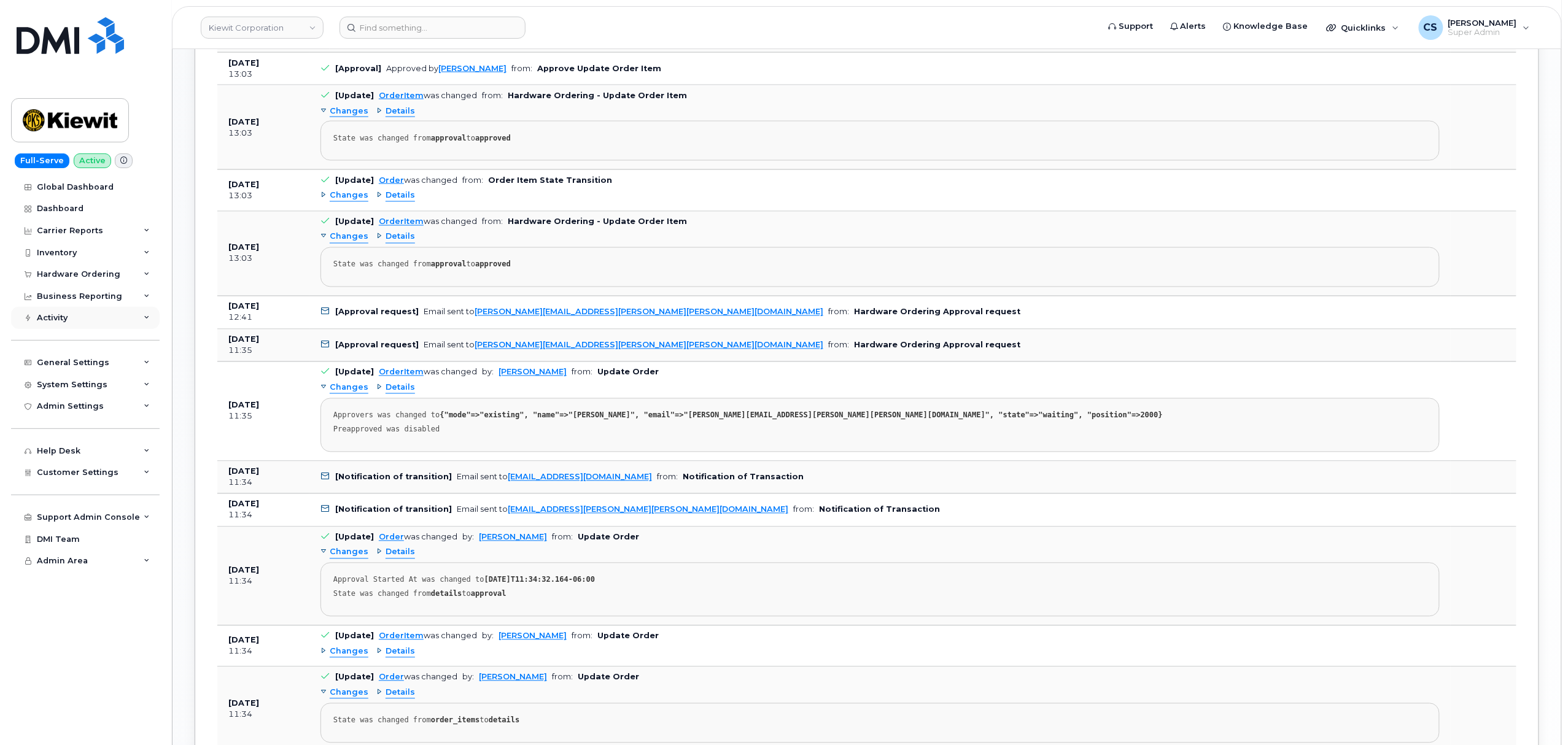
click at [146, 320] on icon at bounding box center [146, 318] width 6 height 6
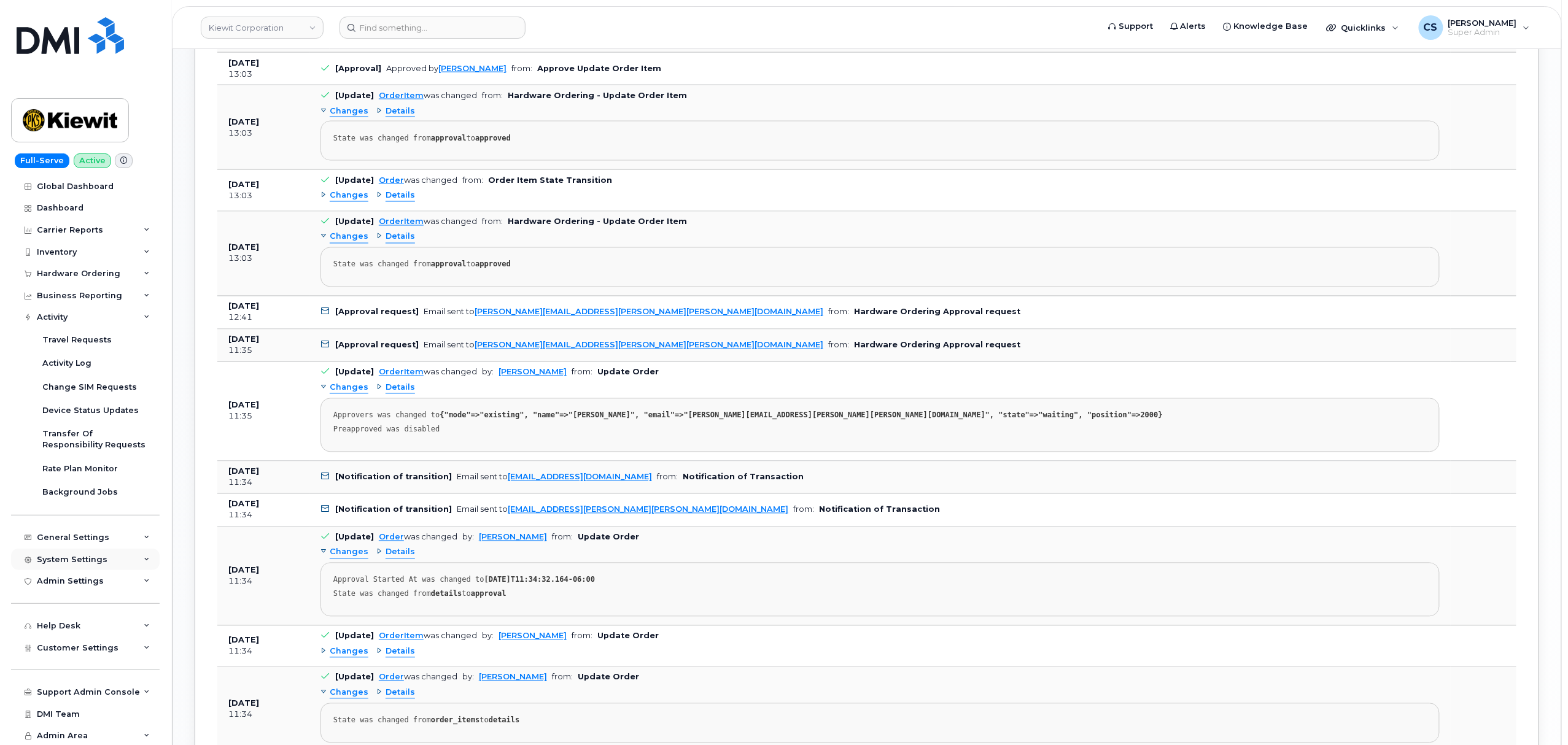
scroll to position [0, 0]
click at [403, 21] on input at bounding box center [432, 27] width 186 height 22
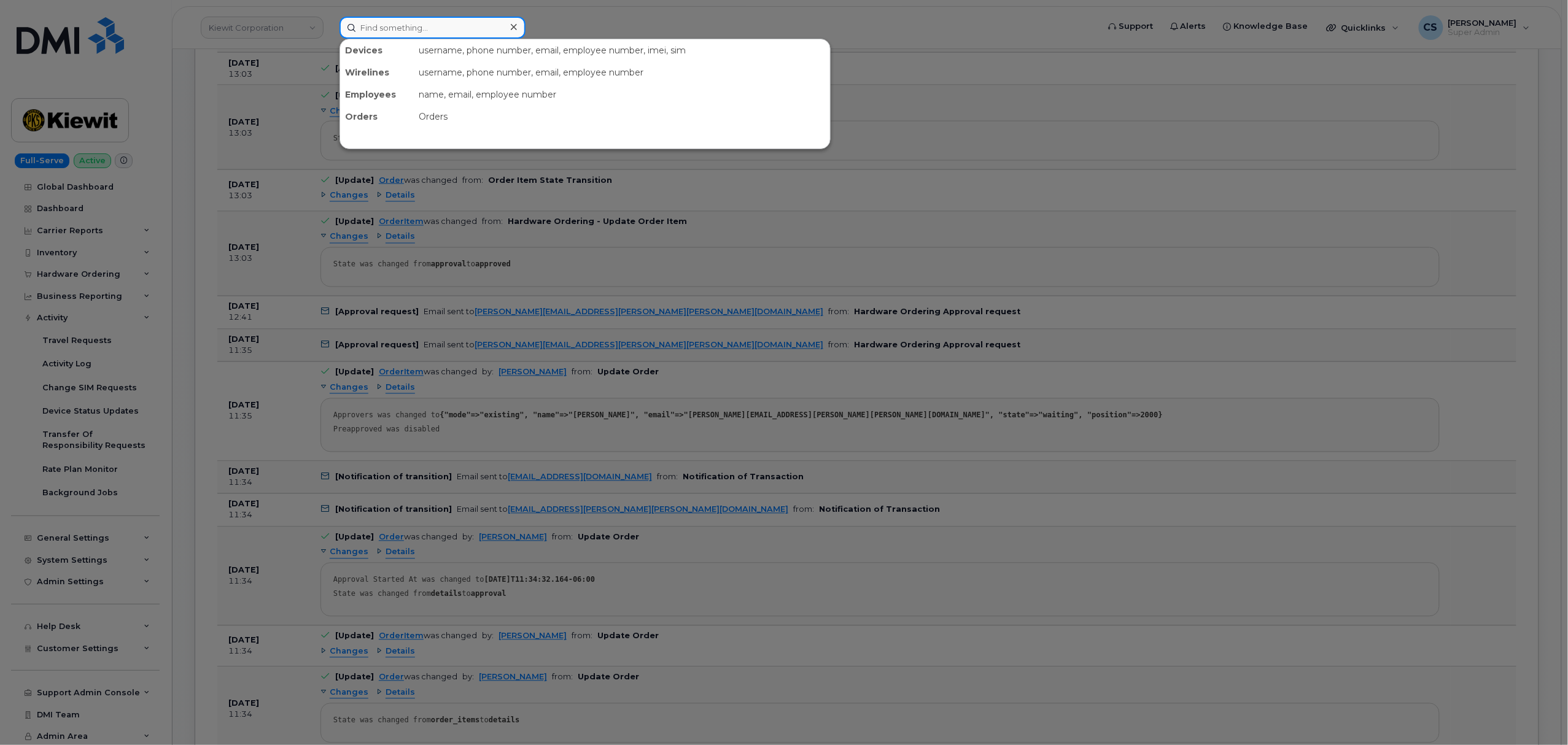
click at [451, 33] on input at bounding box center [432, 27] width 186 height 22
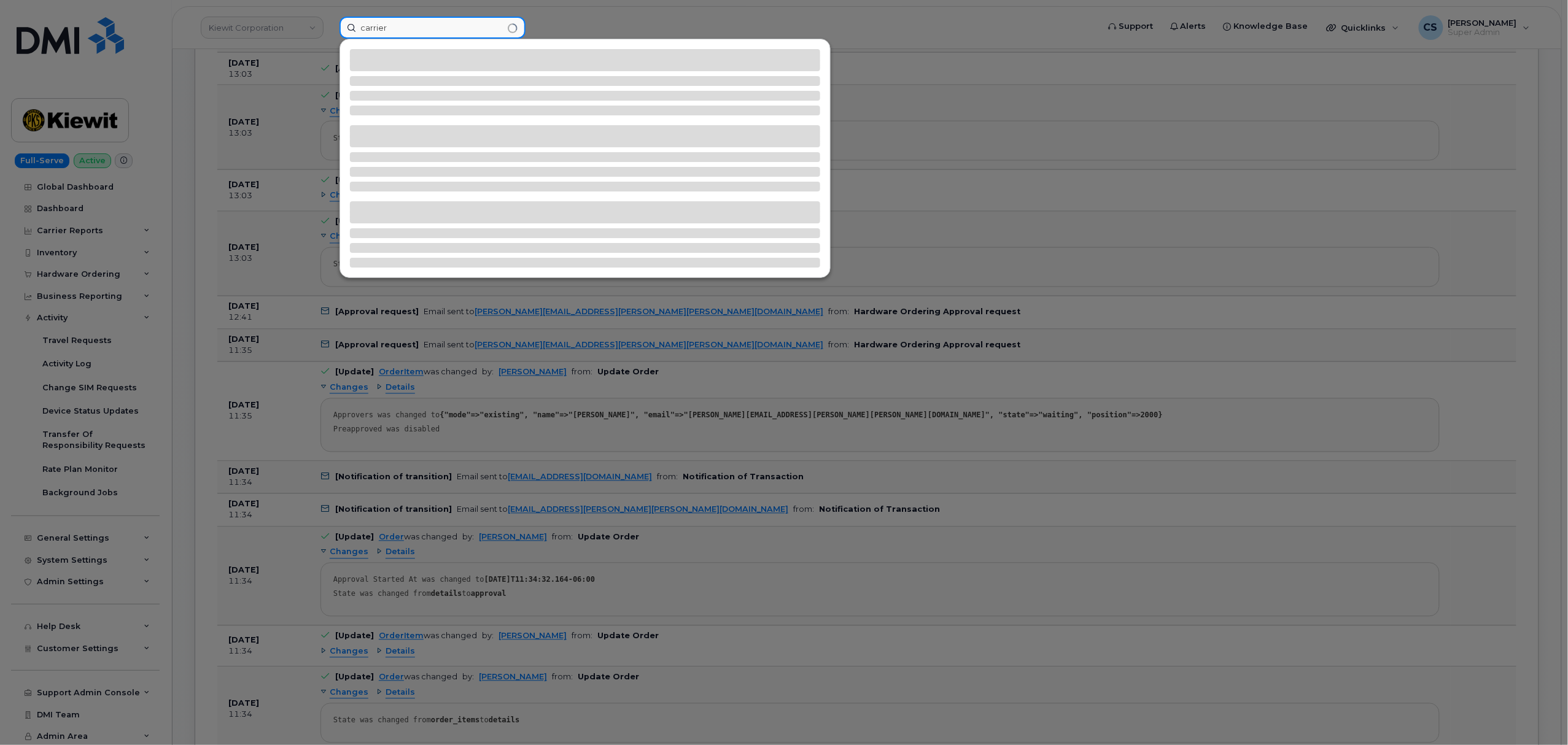
type input "carrier"
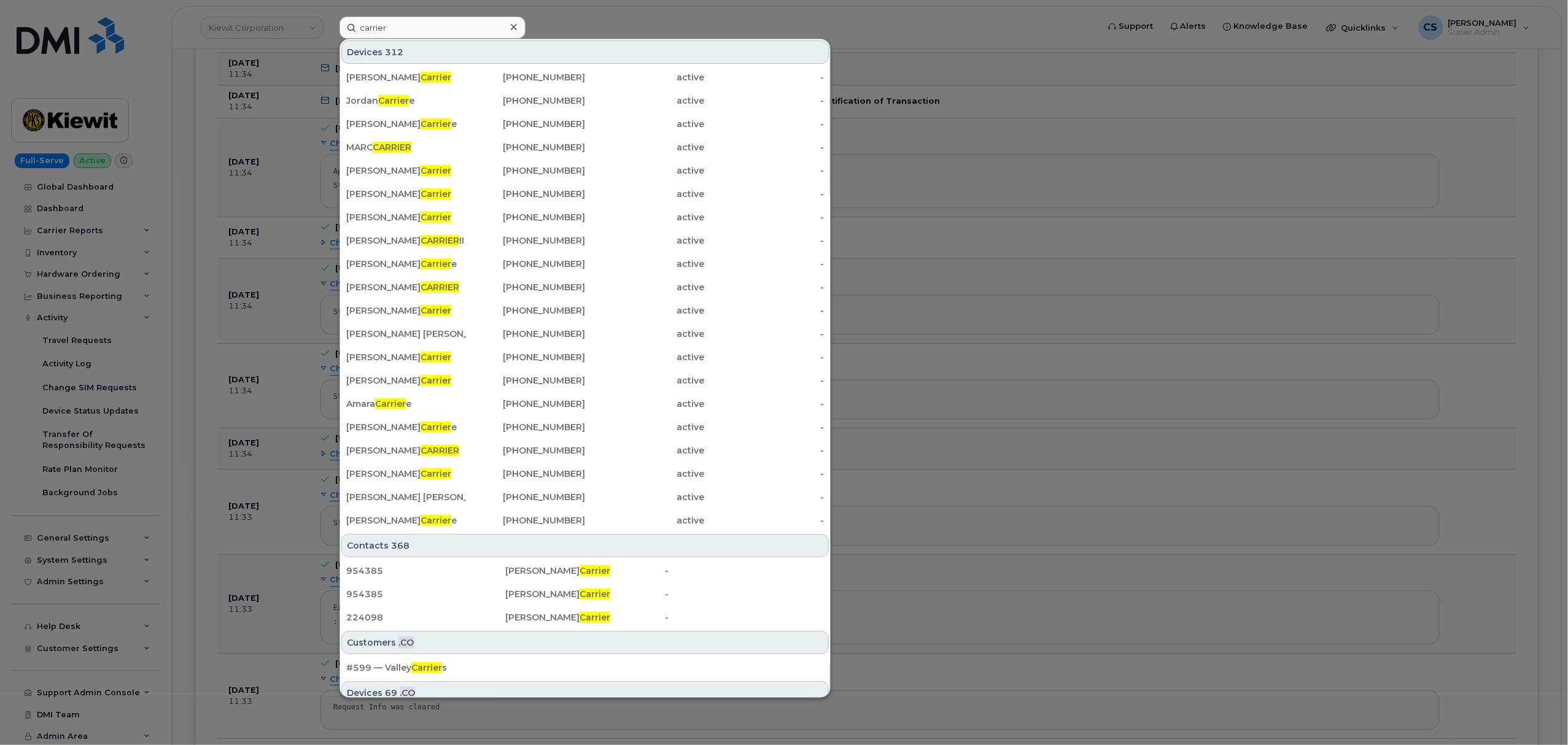
click at [688, 8] on div at bounding box center [784, 372] width 1568 height 745
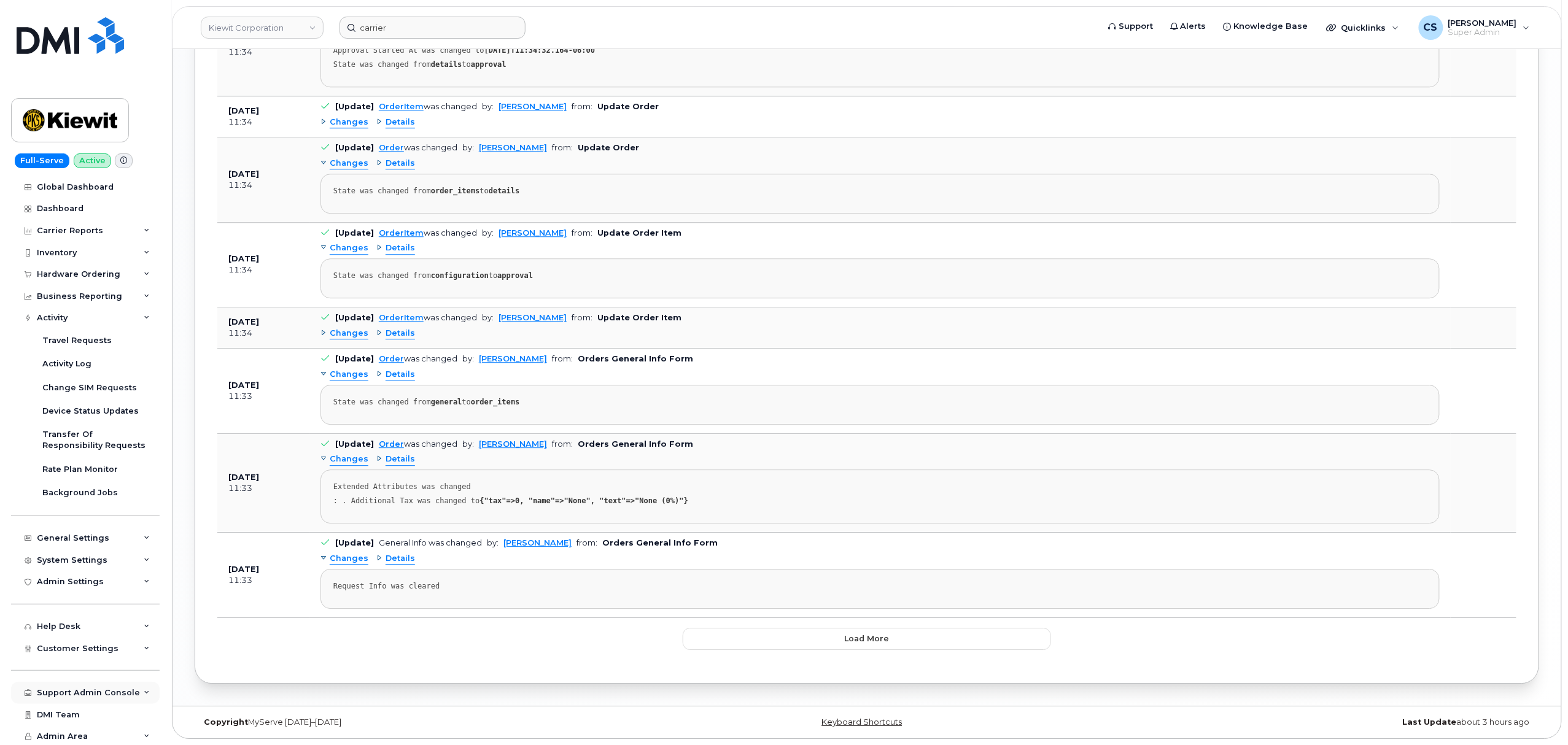
scroll to position [1, 0]
click at [137, 647] on div "Customer Settings" at bounding box center [85, 647] width 149 height 22
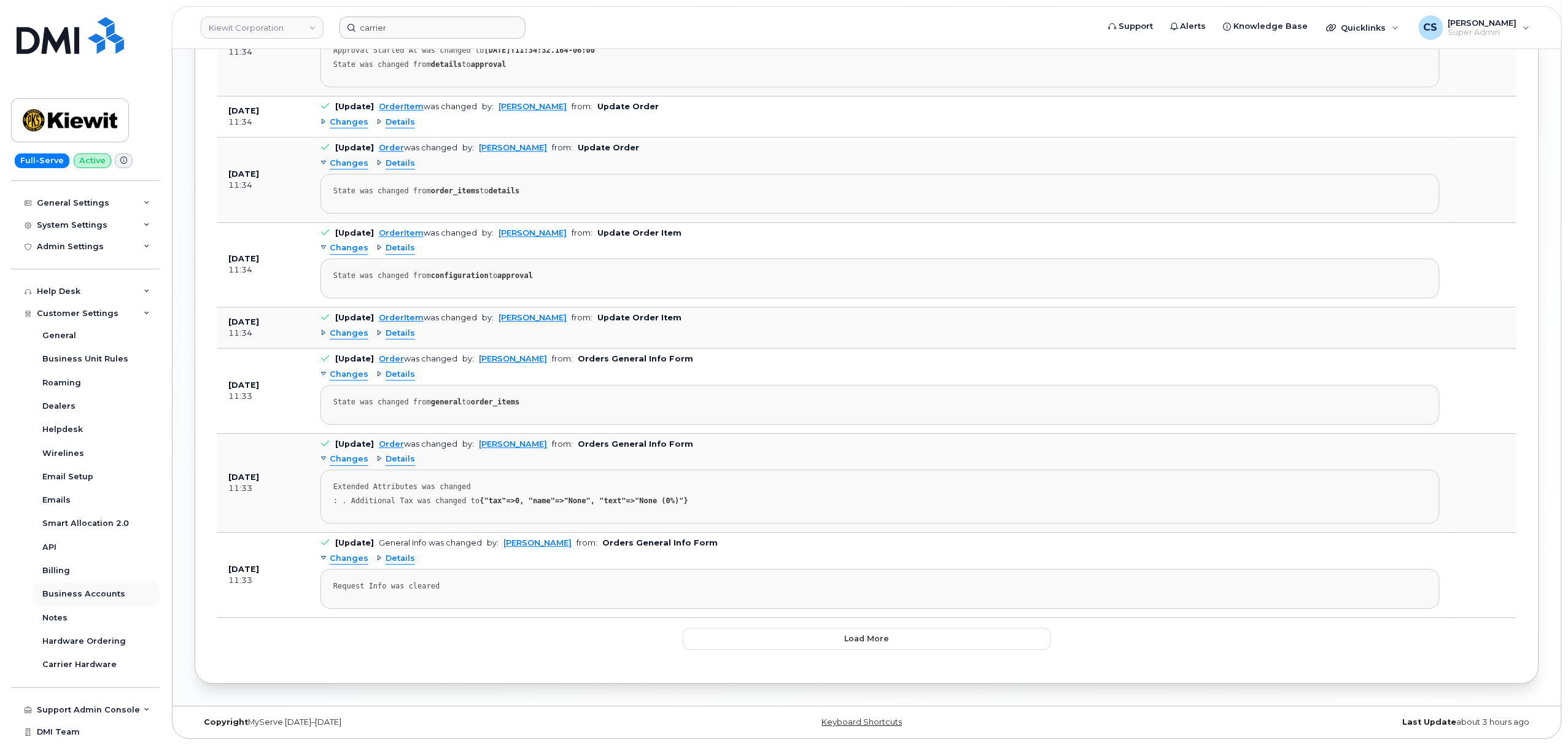
scroll to position [354, 0]
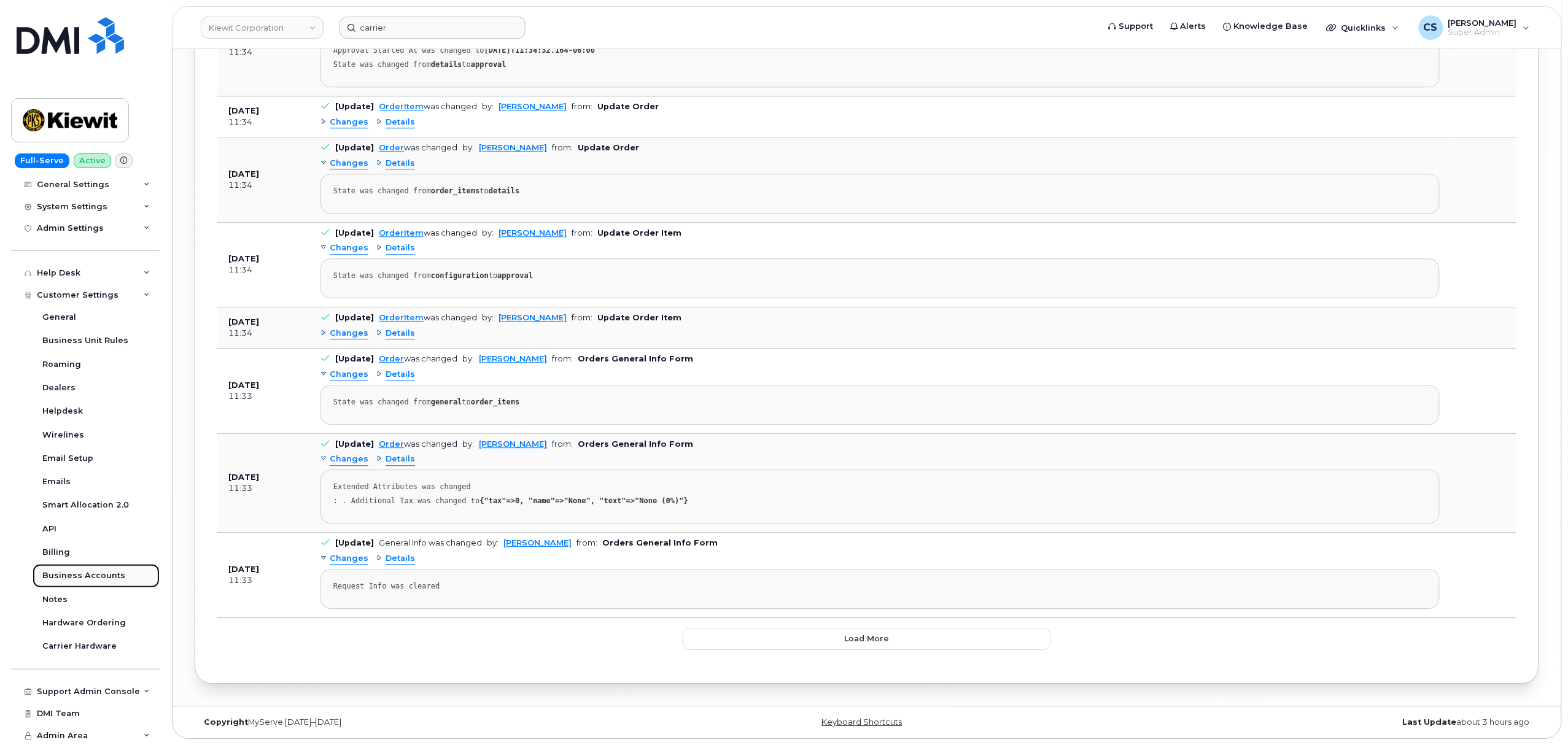
click at [107, 577] on div "Business Accounts" at bounding box center [84, 576] width 83 height 11
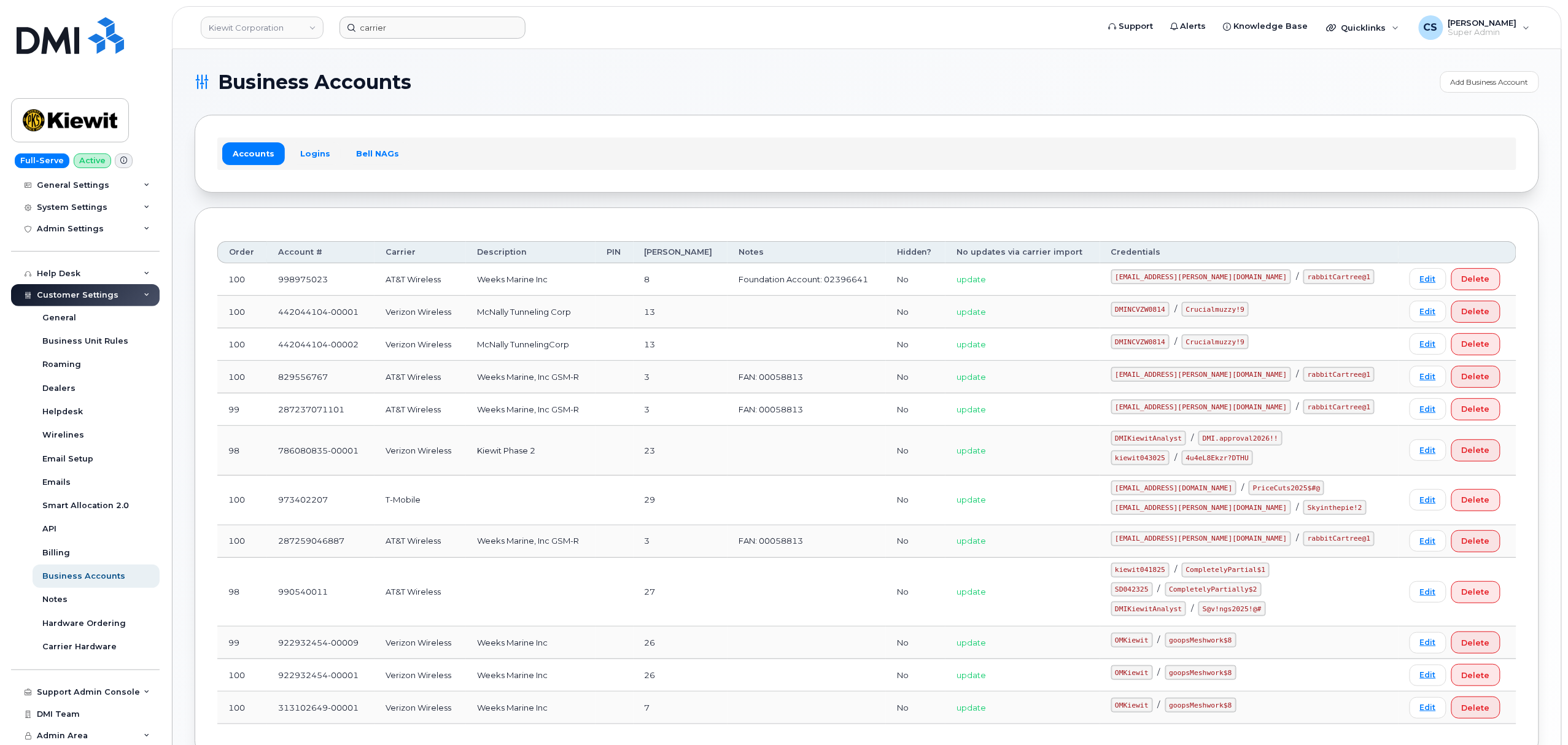
click at [1165, 458] on code "kiewit043025" at bounding box center [1140, 458] width 58 height 14
click at [1167, 461] on code "kiewit043025" at bounding box center [1140, 458] width 58 height 14
copy code "kiewit043025"
click at [1248, 463] on code "4u4eL8Ekzr?DTHU" at bounding box center [1216, 458] width 71 height 14
click at [1250, 463] on code "4u4eL8Ekzr?DTHU" at bounding box center [1216, 458] width 71 height 14
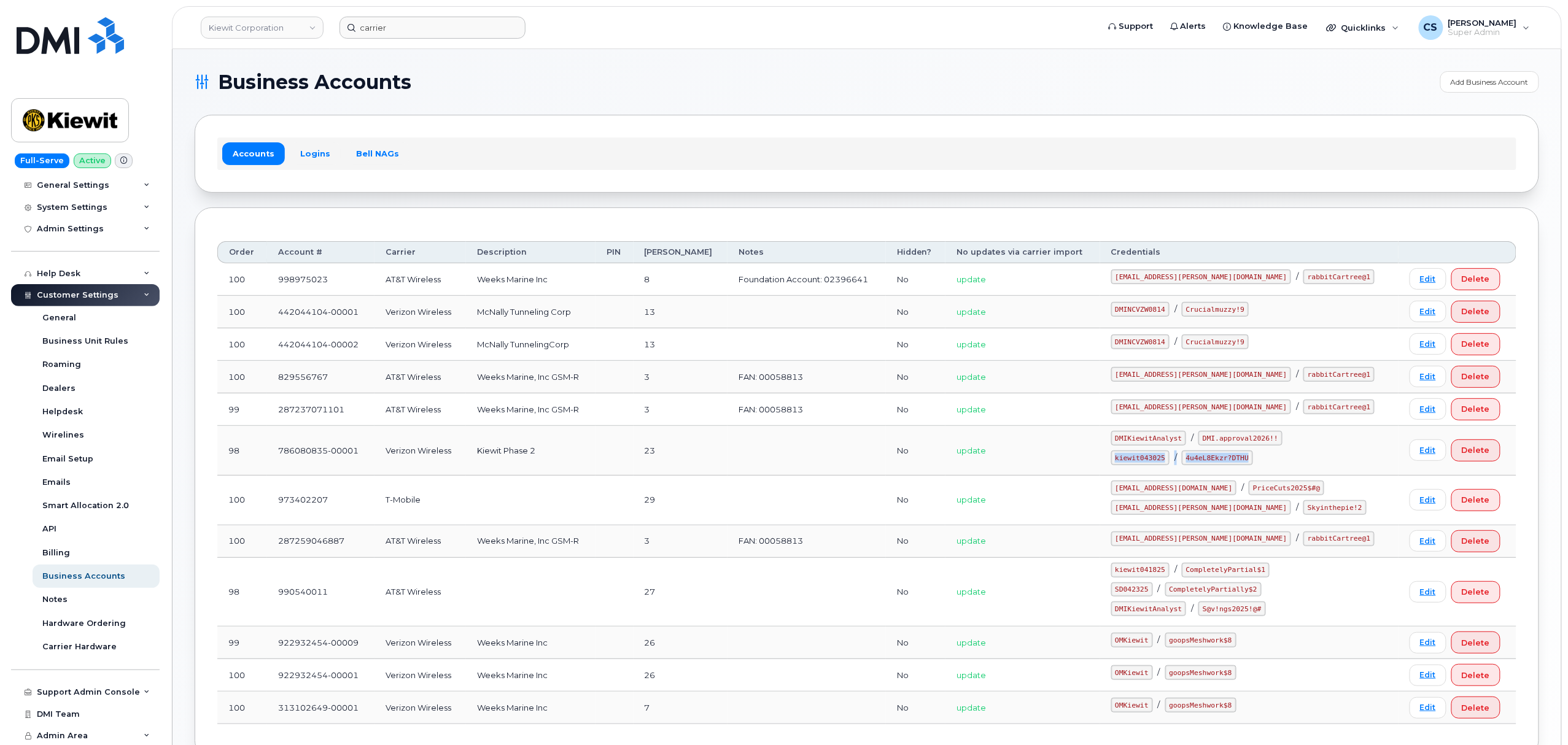
click at [1250, 463] on code "4u4eL8Ekzr?DTHU" at bounding box center [1216, 458] width 71 height 14
click at [1253, 464] on code "4u4eL8Ekzr?DTHU" at bounding box center [1216, 458] width 71 height 14
click at [1253, 461] on code "4u4eL8Ekzr?DTHU" at bounding box center [1216, 458] width 71 height 14
drag, startPoint x: 1270, startPoint y: 461, endPoint x: 1210, endPoint y: 464, distance: 60.1
click at [1210, 464] on code "4u4eL8Ekzr?DTHU" at bounding box center [1216, 458] width 71 height 14
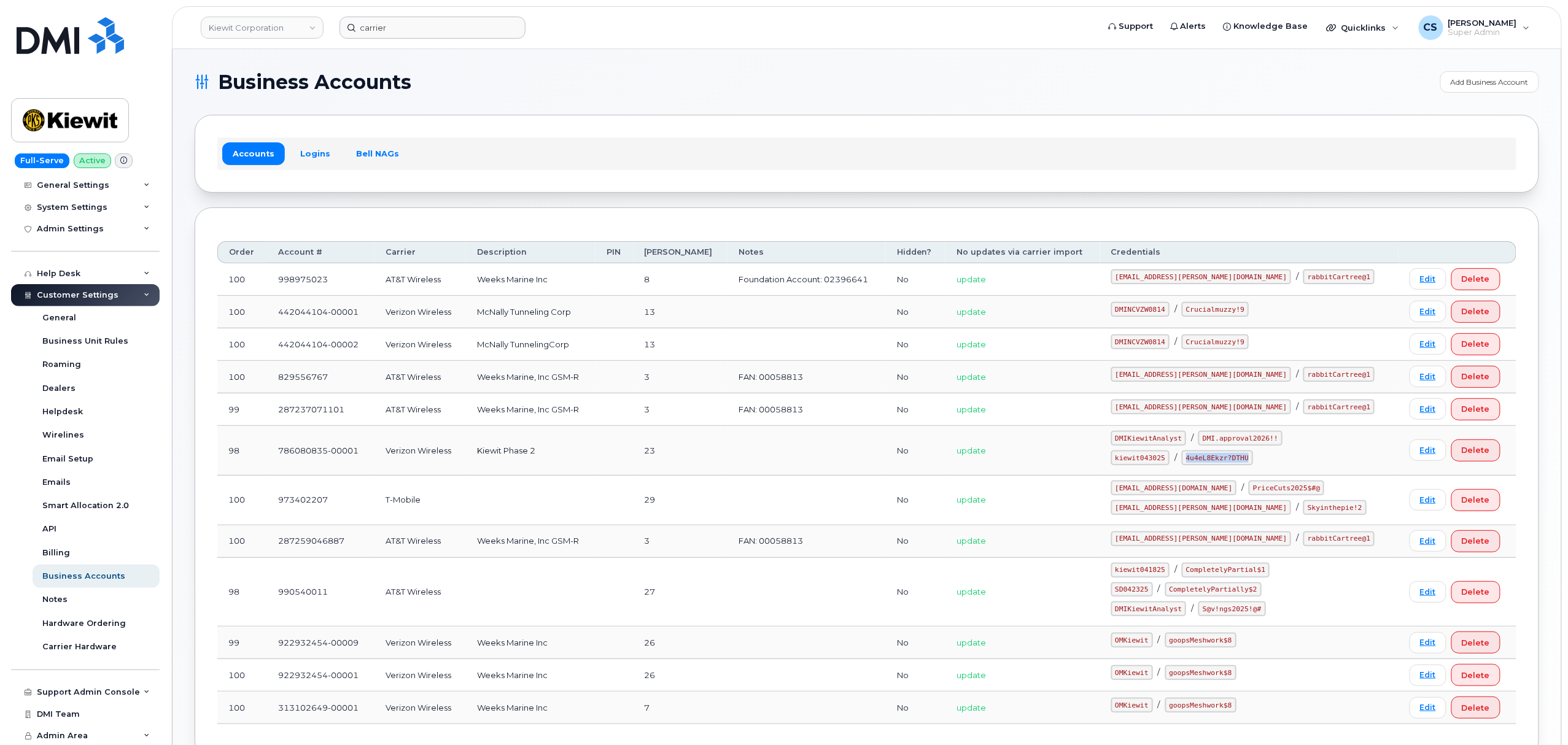
copy code "4u4eL8Ekzr?DTHU"
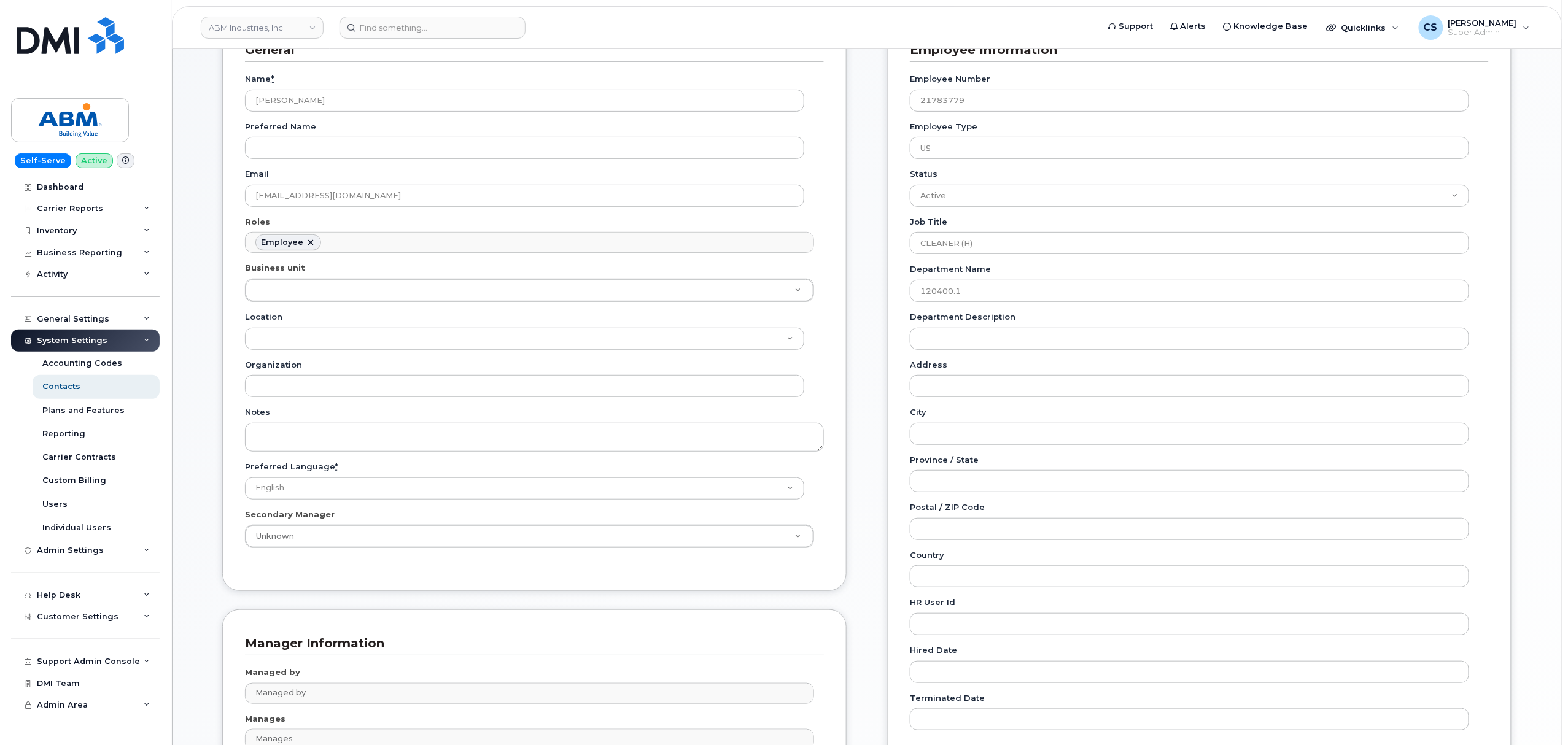
scroll to position [85, 0]
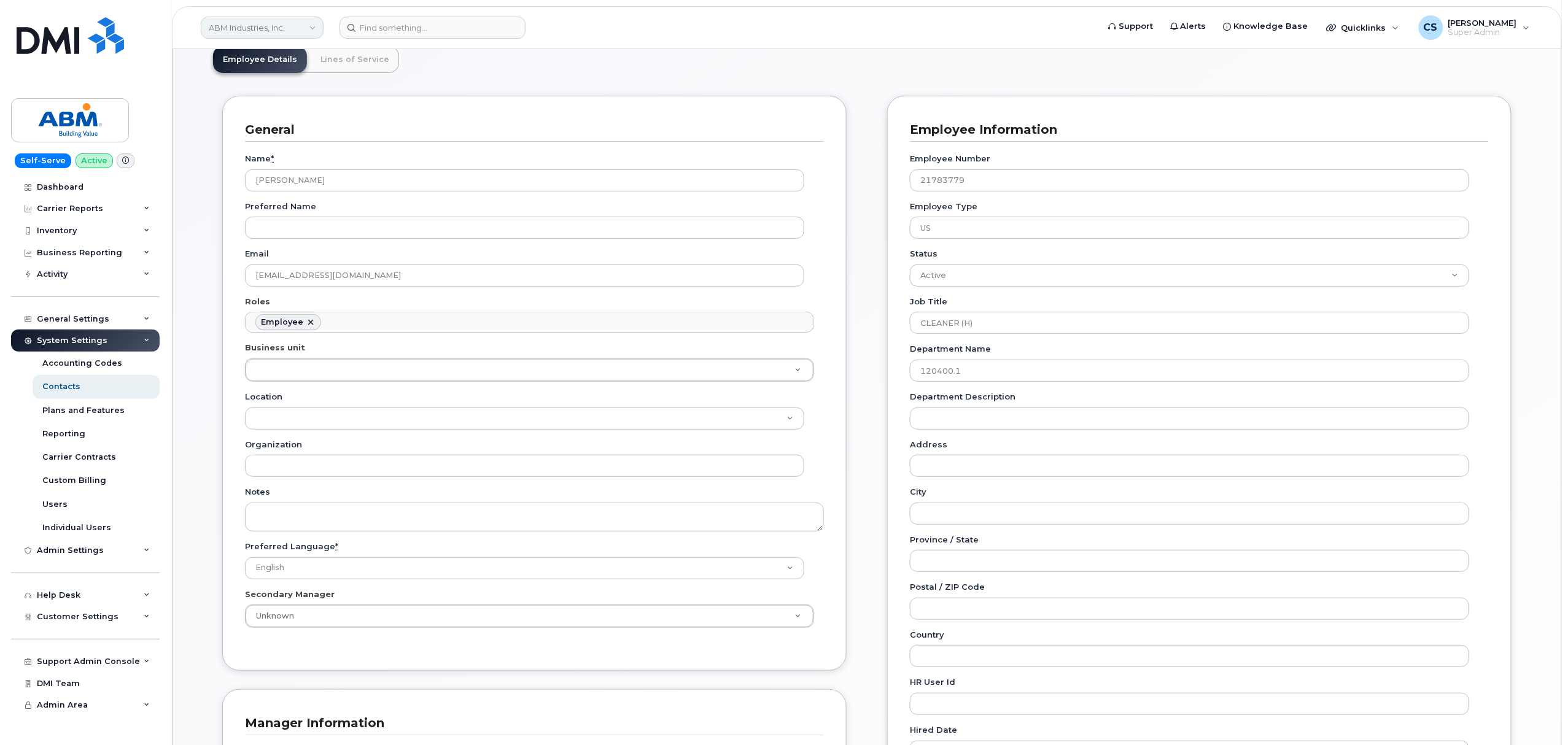
click at [297, 26] on link "ABM Industries, Inc." at bounding box center [262, 27] width 123 height 22
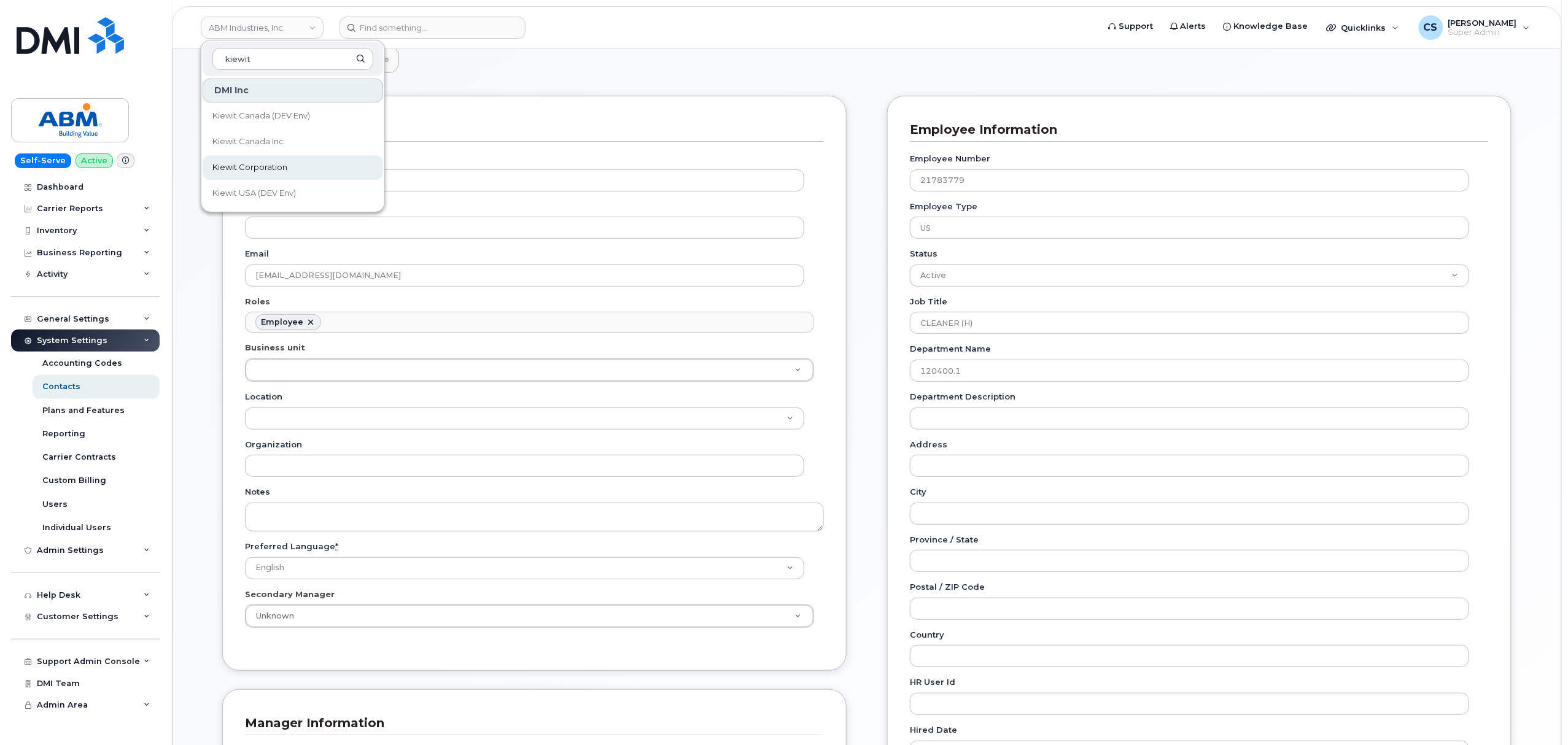
type input "kiewit"
click at [275, 163] on span "Kiewit Corporation" at bounding box center [249, 168] width 75 height 12
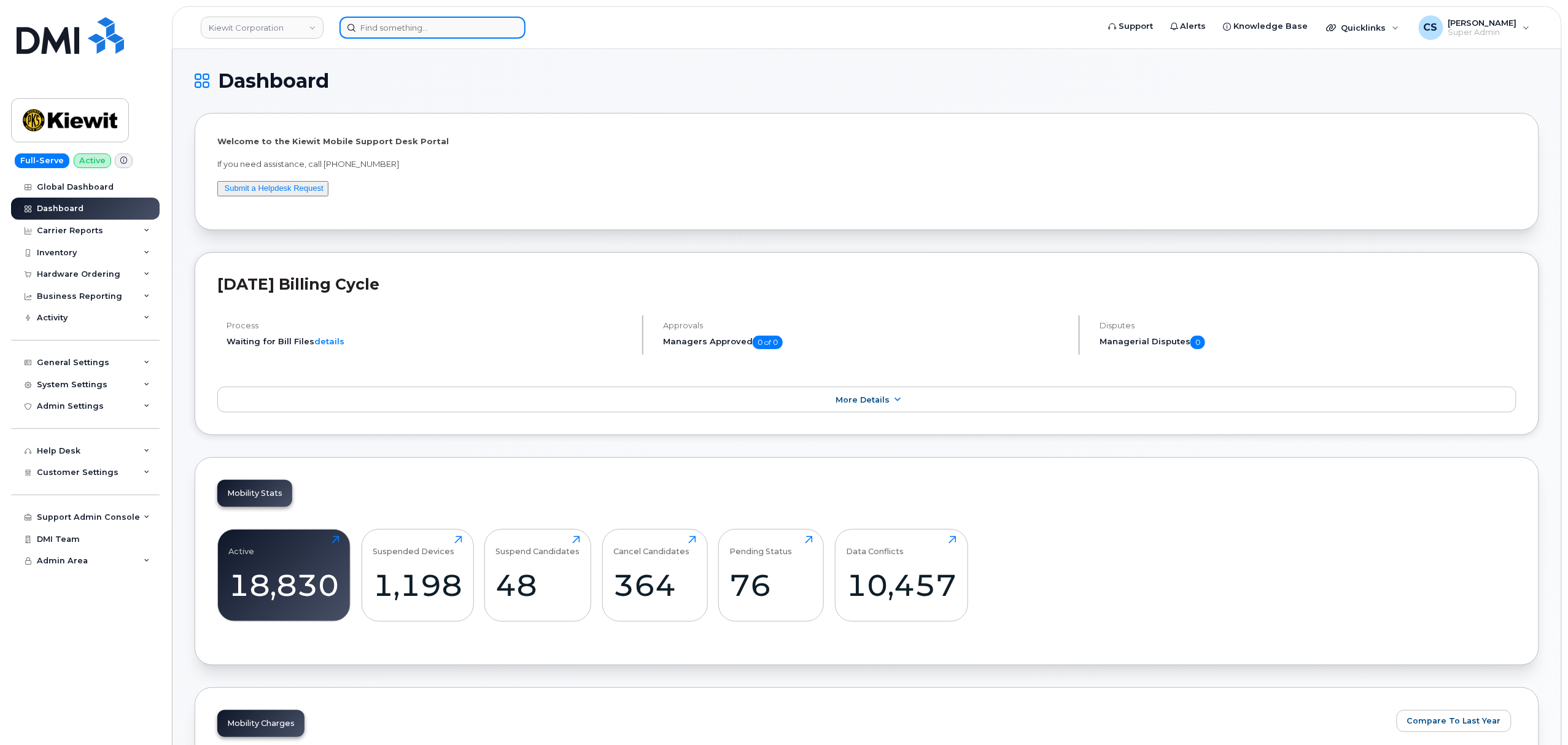
click at [413, 21] on input at bounding box center [432, 27] width 186 height 22
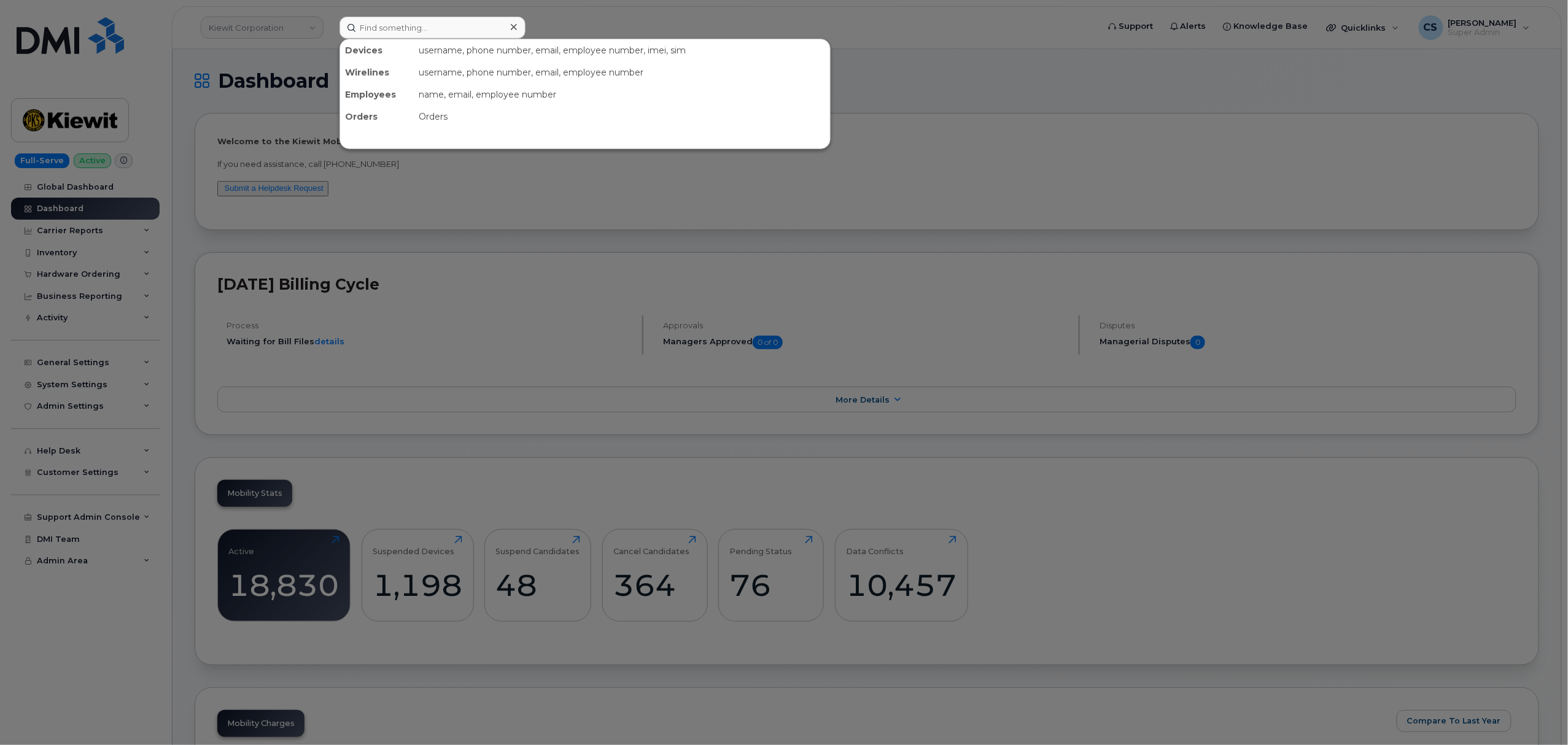
click at [137, 268] on div at bounding box center [784, 372] width 1568 height 745
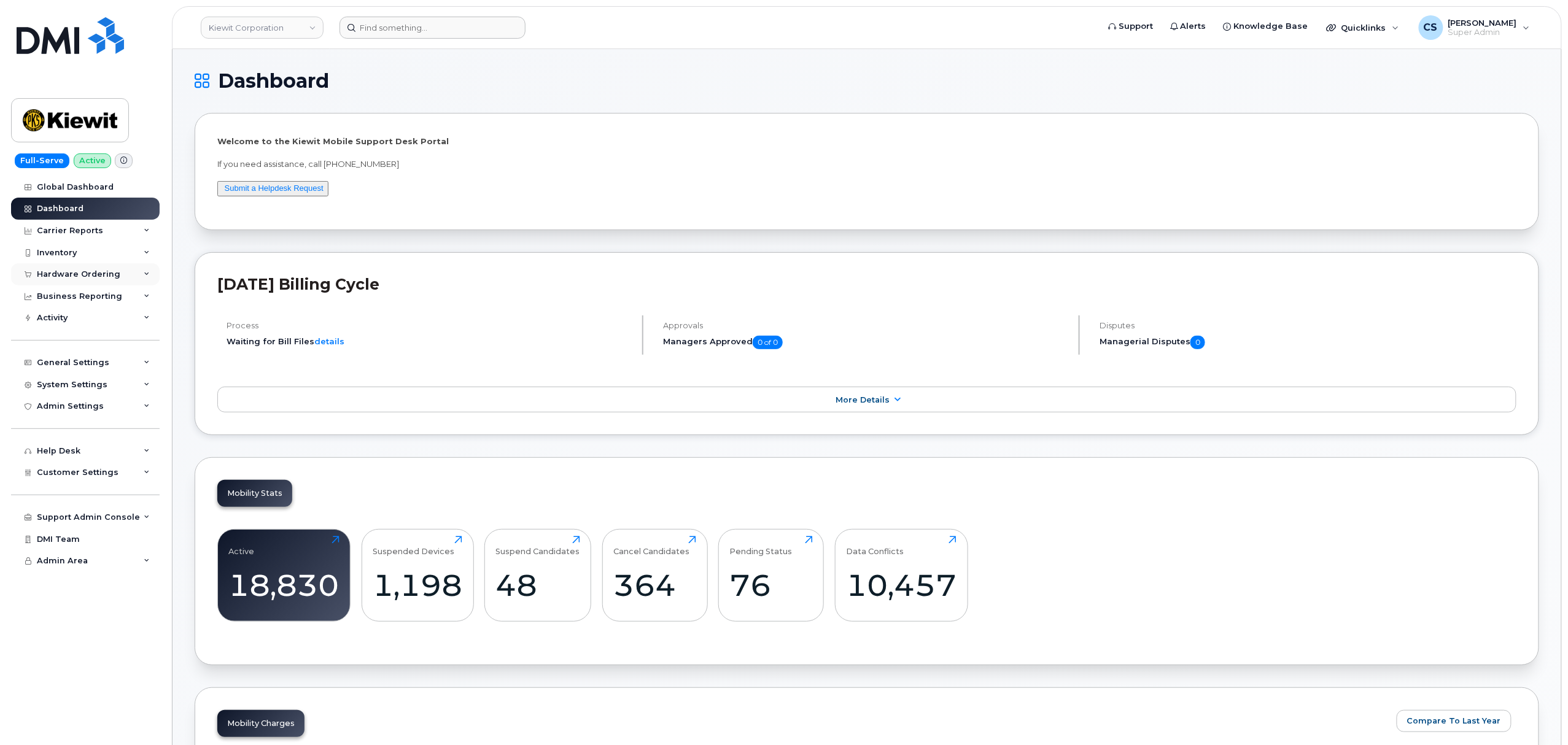
click at [125, 274] on div "Hardware Ordering" at bounding box center [85, 274] width 149 height 22
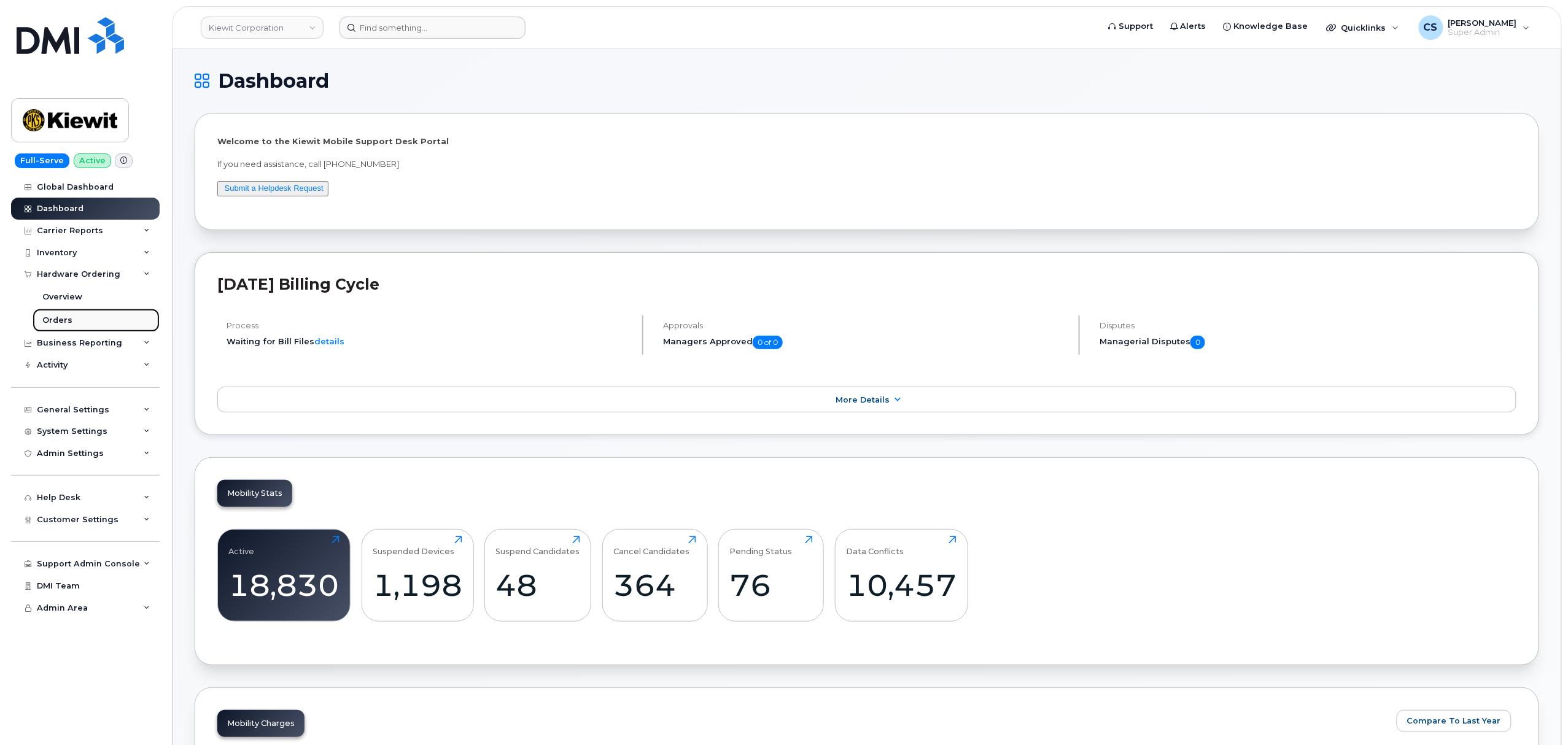
click at [87, 320] on link "Orders" at bounding box center [96, 320] width 127 height 24
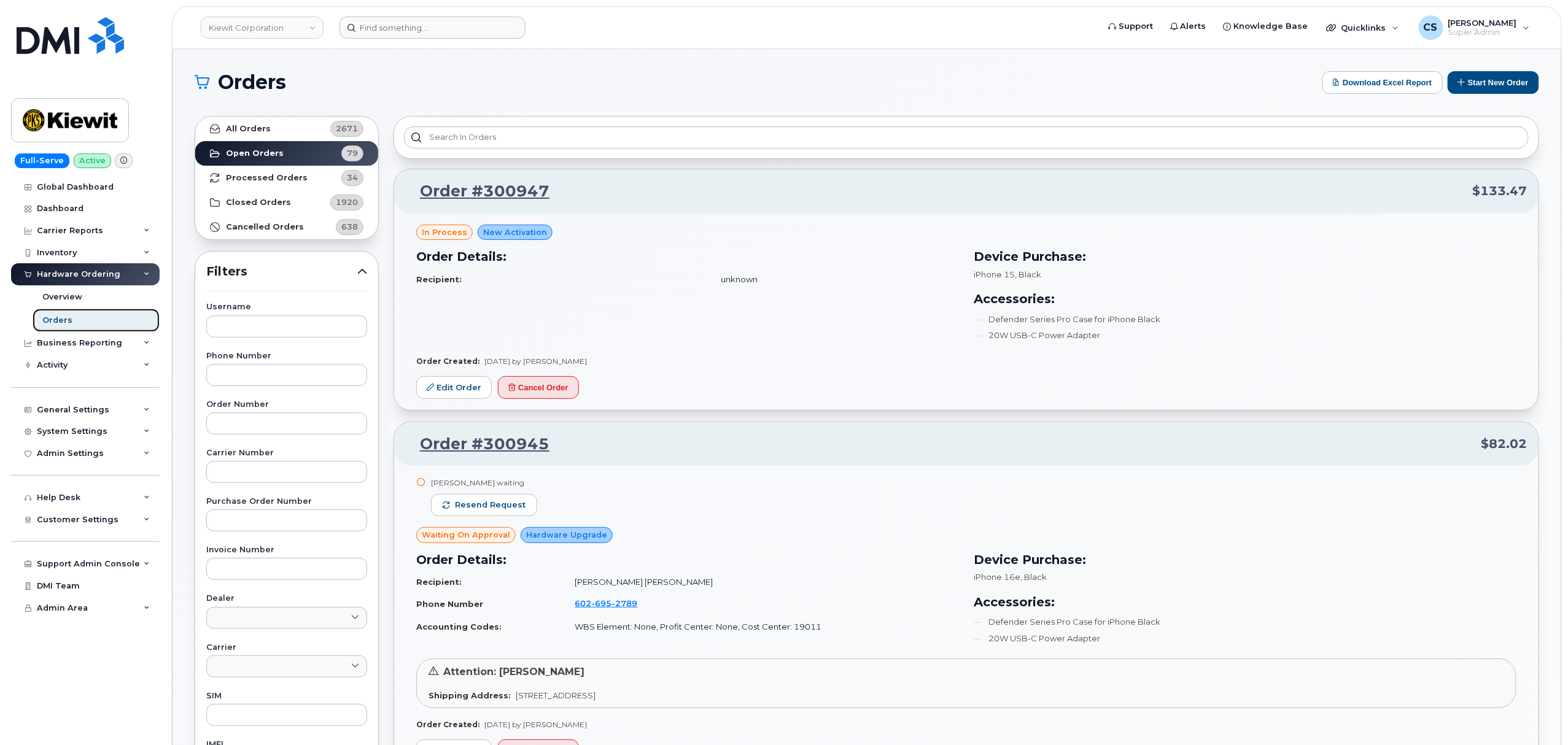
scroll to position [82, 0]
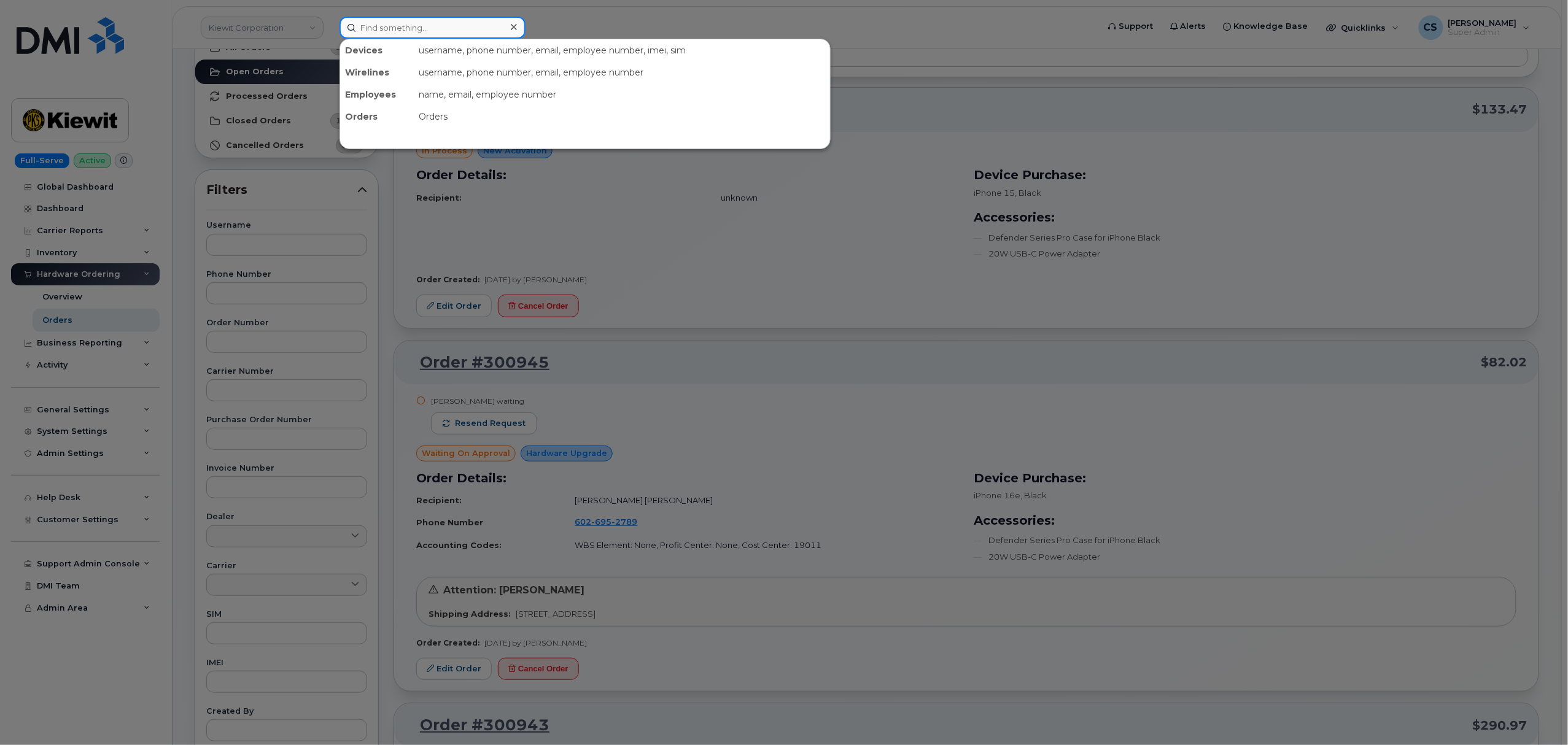
click at [448, 24] on input at bounding box center [432, 27] width 186 height 22
paste input "300910"
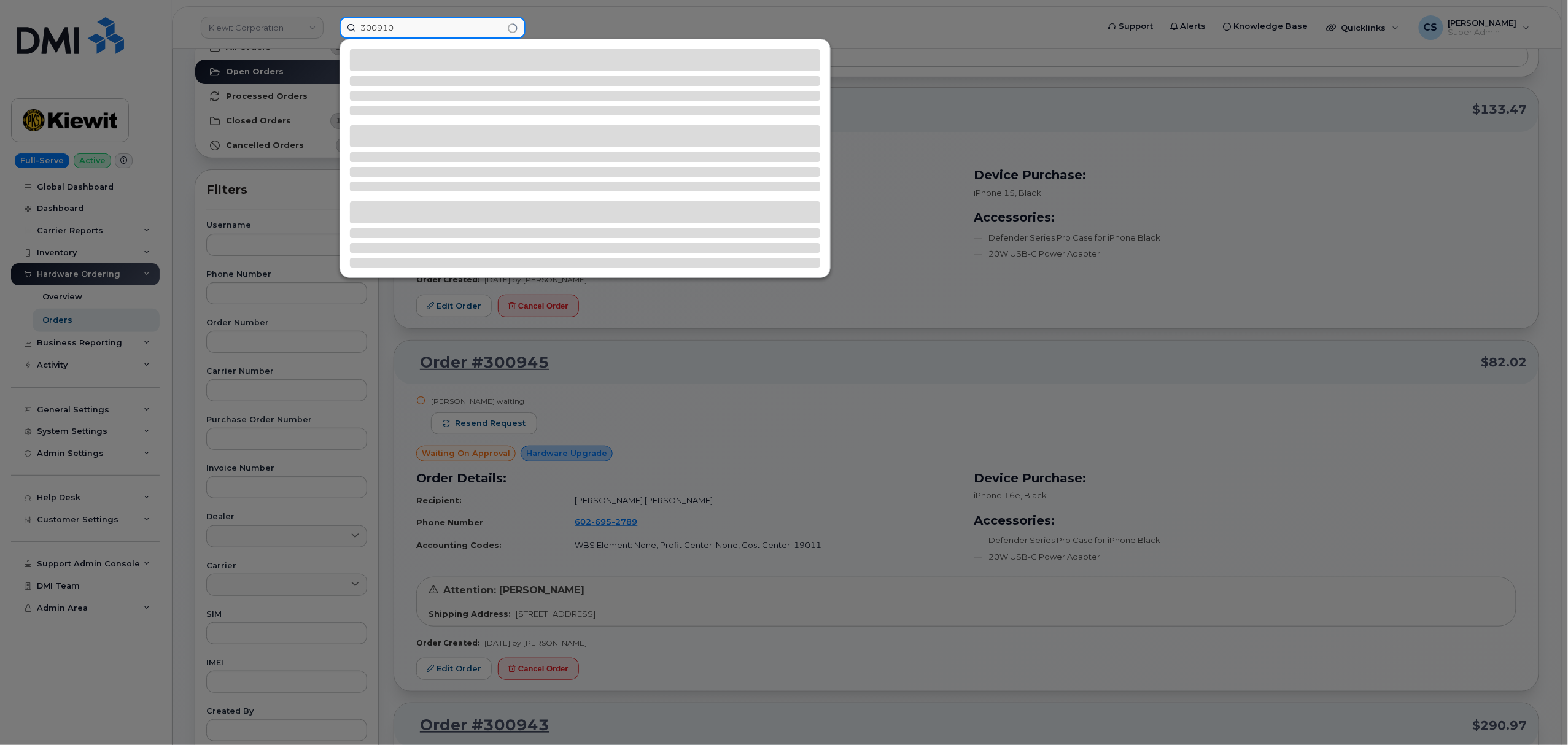
type input "300910"
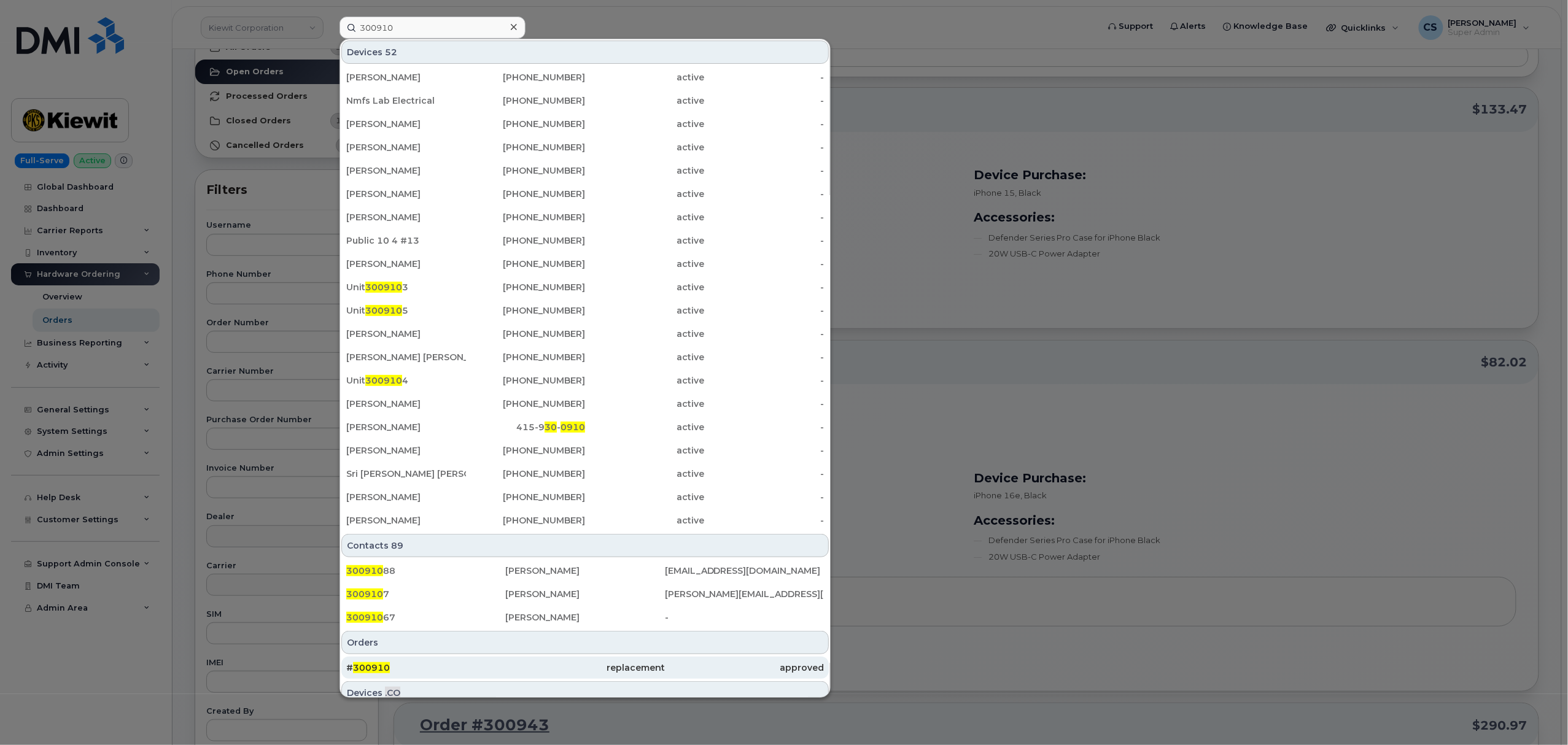
click at [374, 668] on span "300910" at bounding box center [371, 667] width 37 height 11
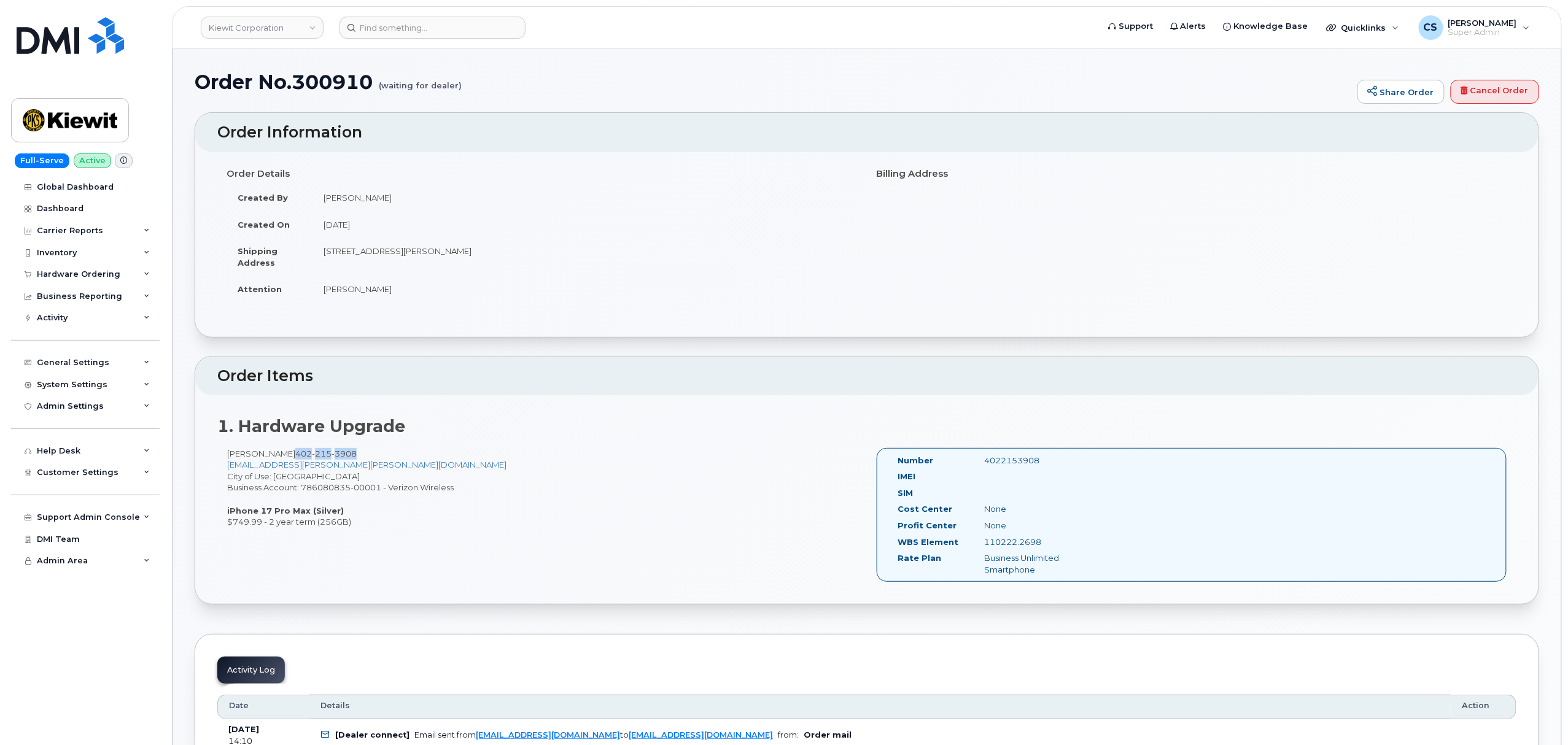
drag, startPoint x: 359, startPoint y: 454, endPoint x: 295, endPoint y: 445, distance: 64.6
click at [295, 445] on div "1. Hardware Upgrade [PERSON_NAME] [PHONE_NUMBER] [EMAIL_ADDRESS][PERSON_NAME][P…" at bounding box center [866, 499] width 1343 height 209
copy span "[PHONE_NUMBER]"
click at [440, 28] on input at bounding box center [432, 27] width 186 height 22
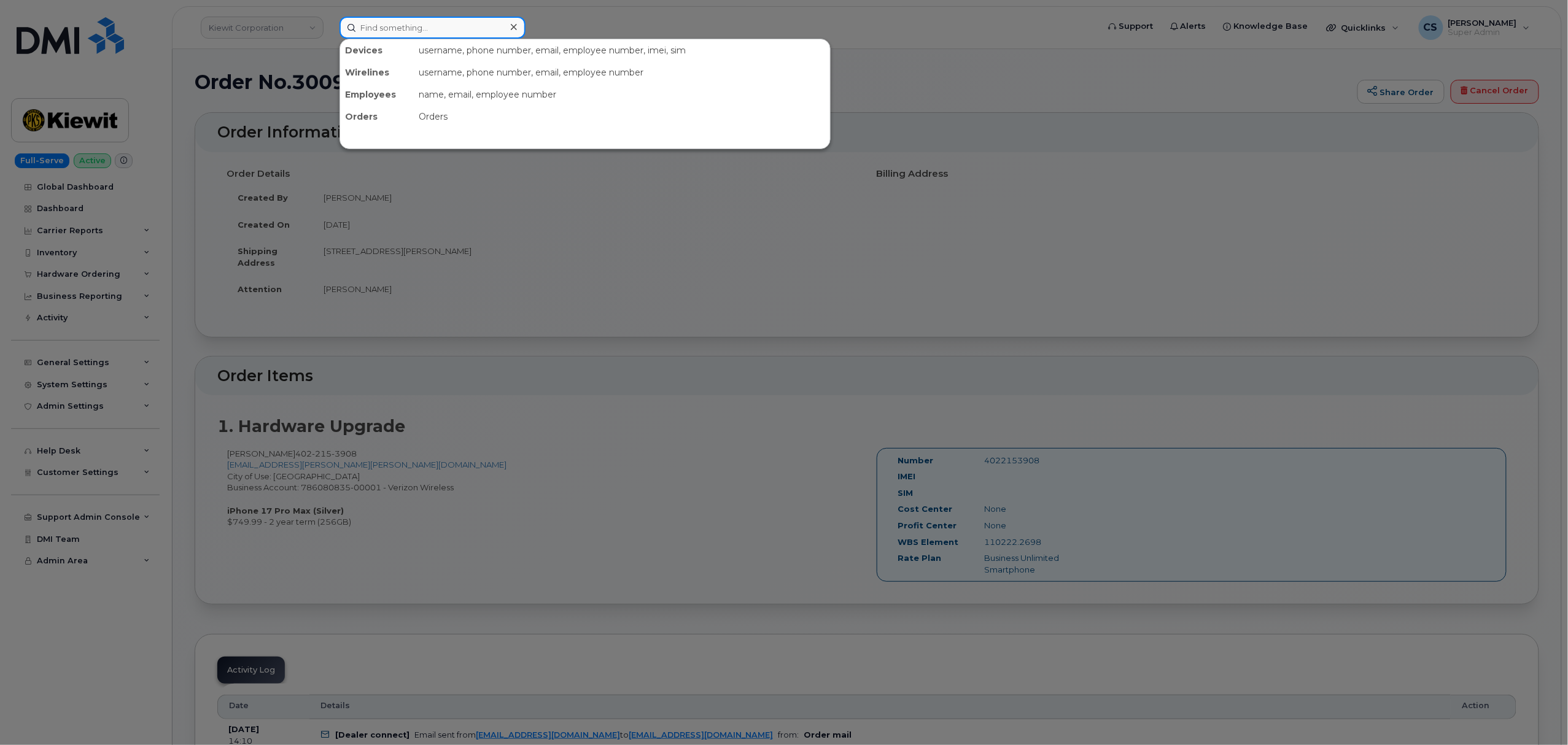
paste input "300868"
type input "300868"
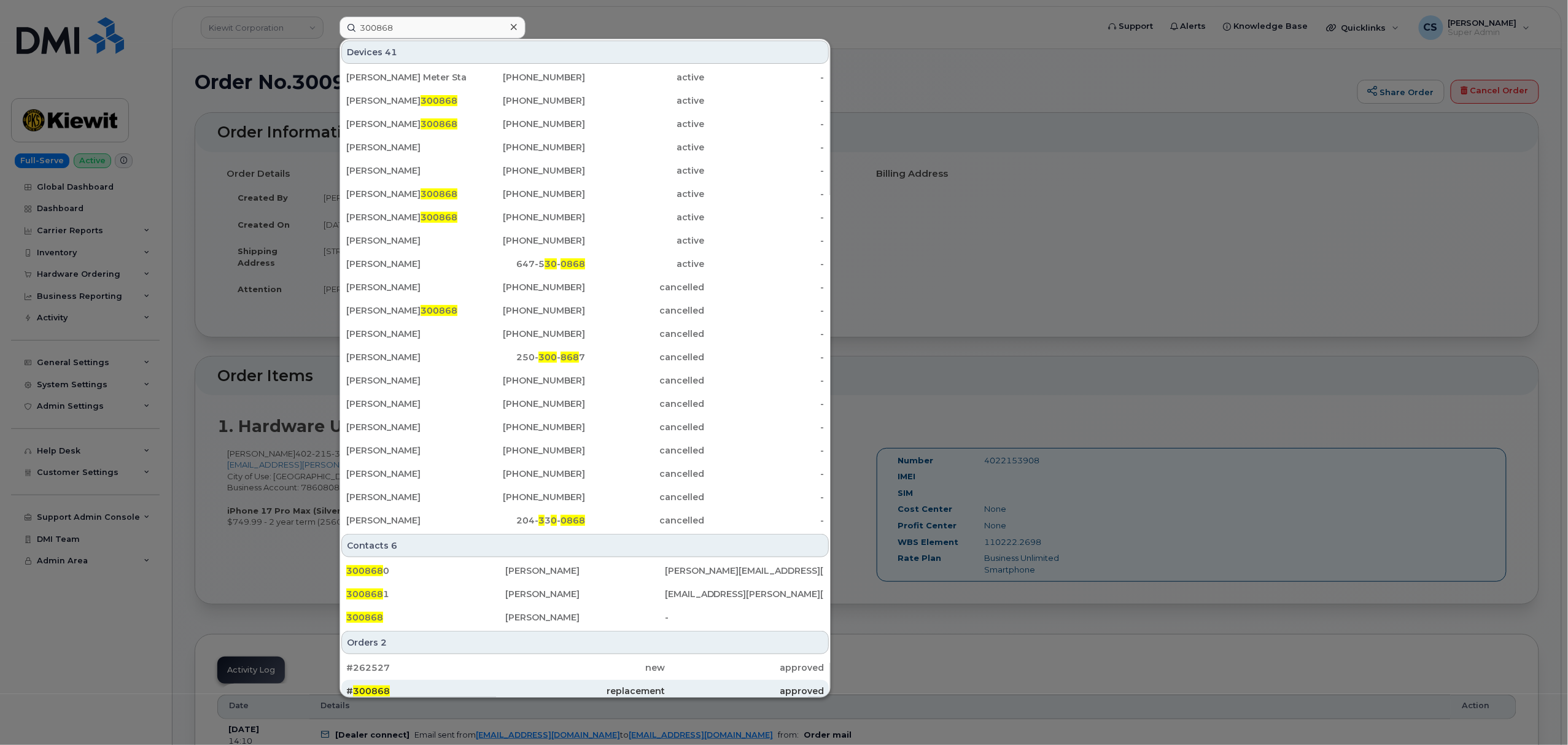
click at [371, 687] on div "# 300868" at bounding box center [426, 691] width 159 height 12
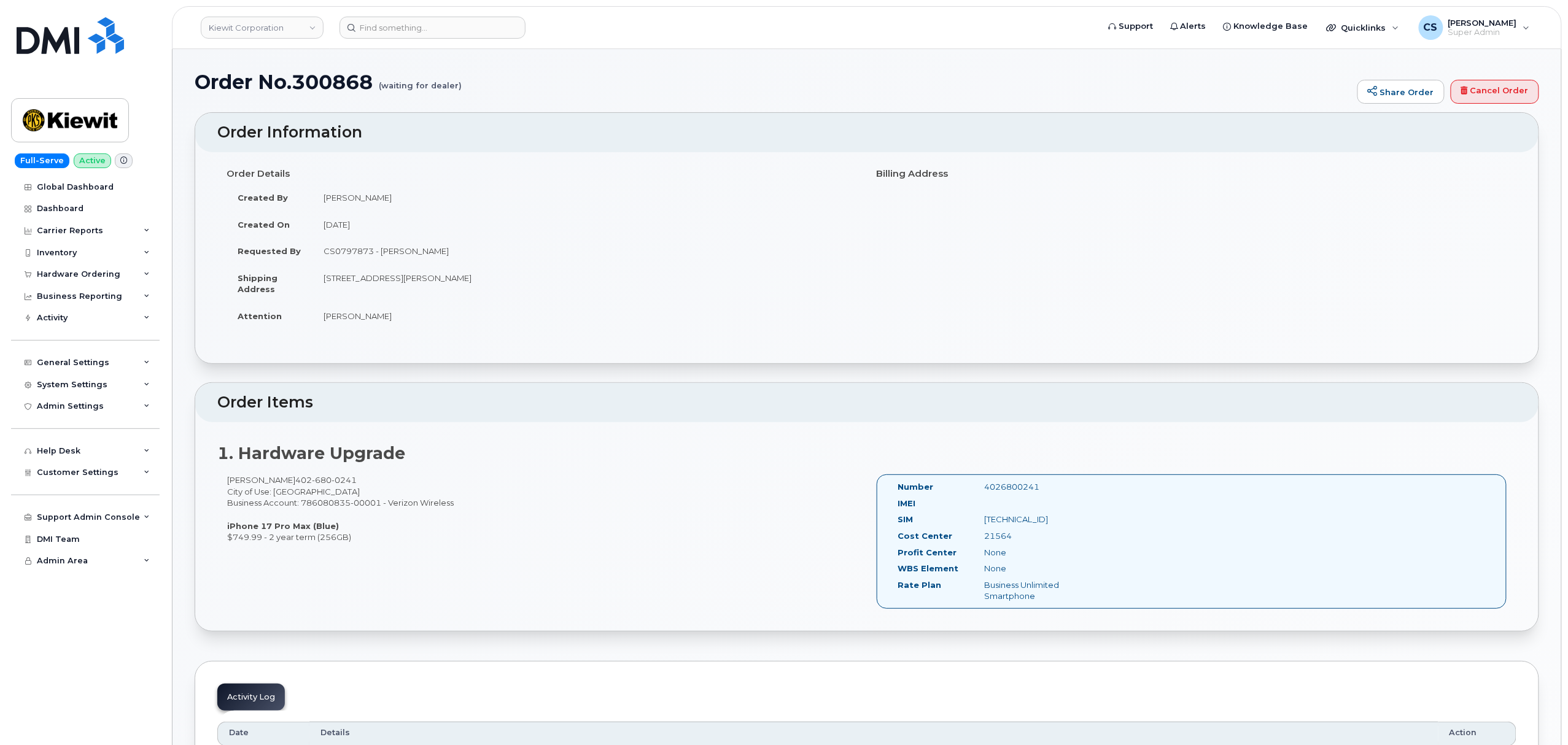
click at [1022, 491] on div "4026800241" at bounding box center [1035, 486] width 121 height 11
click at [1019, 491] on div "4026800241" at bounding box center [1035, 486] width 121 height 11
click at [1017, 491] on div "4026800241" at bounding box center [1035, 486] width 121 height 11
click at [1015, 489] on div "4026800241" at bounding box center [1035, 486] width 121 height 11
copy div "4026800241"
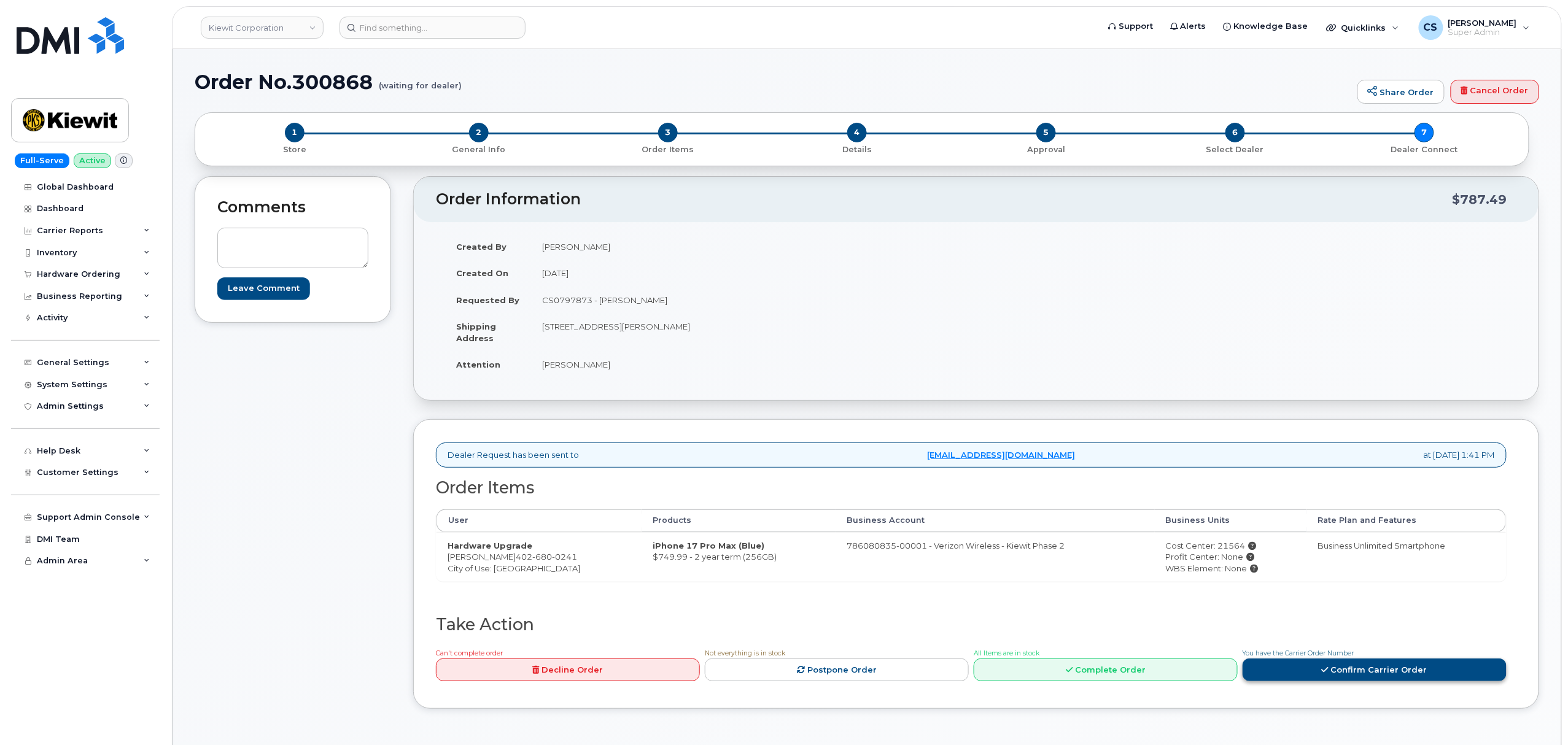
click at [1294, 671] on link "Confirm Carrier Order" at bounding box center [1374, 670] width 264 height 23
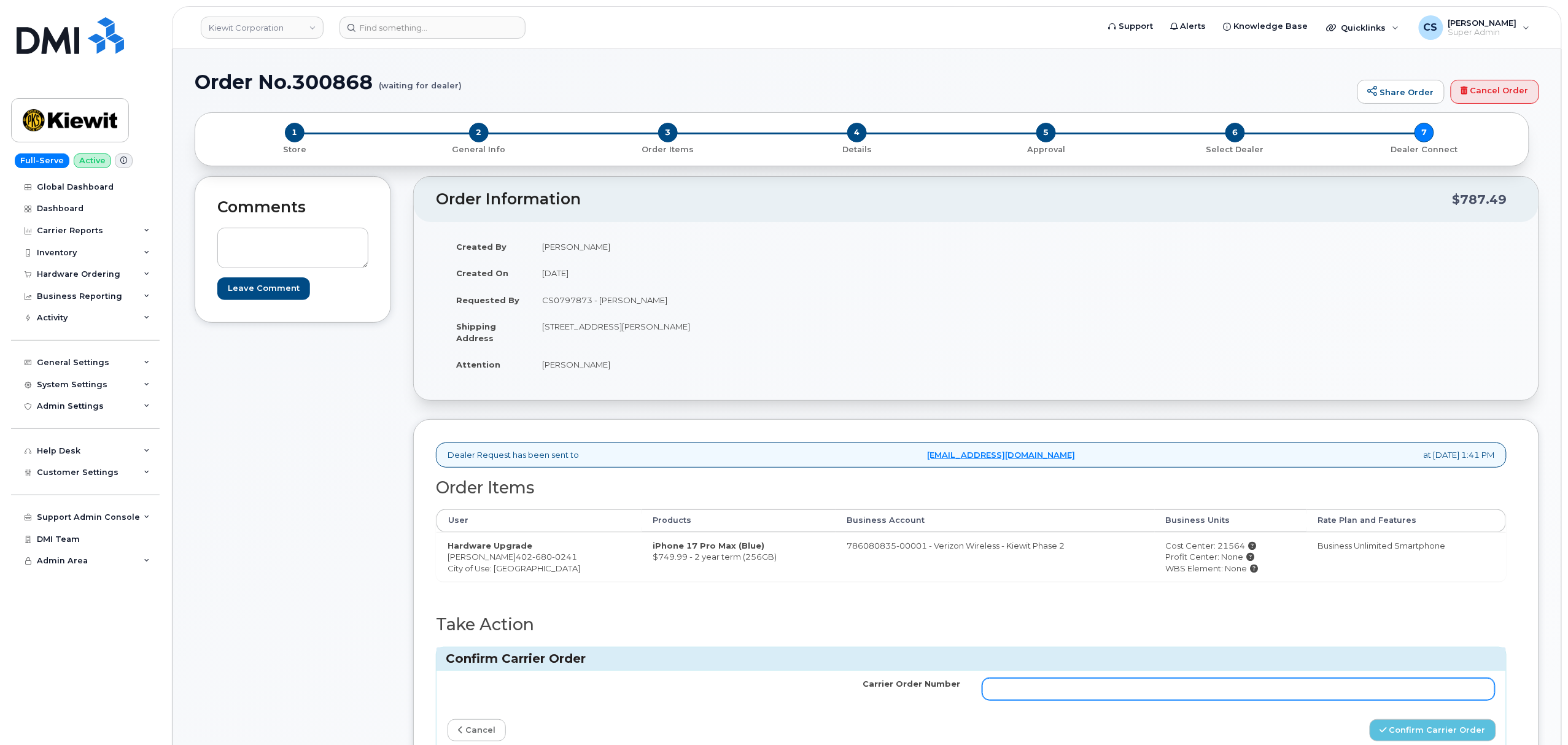
click at [1017, 696] on input "Carrier Order Number" at bounding box center [1239, 689] width 512 height 22
paste input "MB3000594642523"
type input "MB3000594642523"
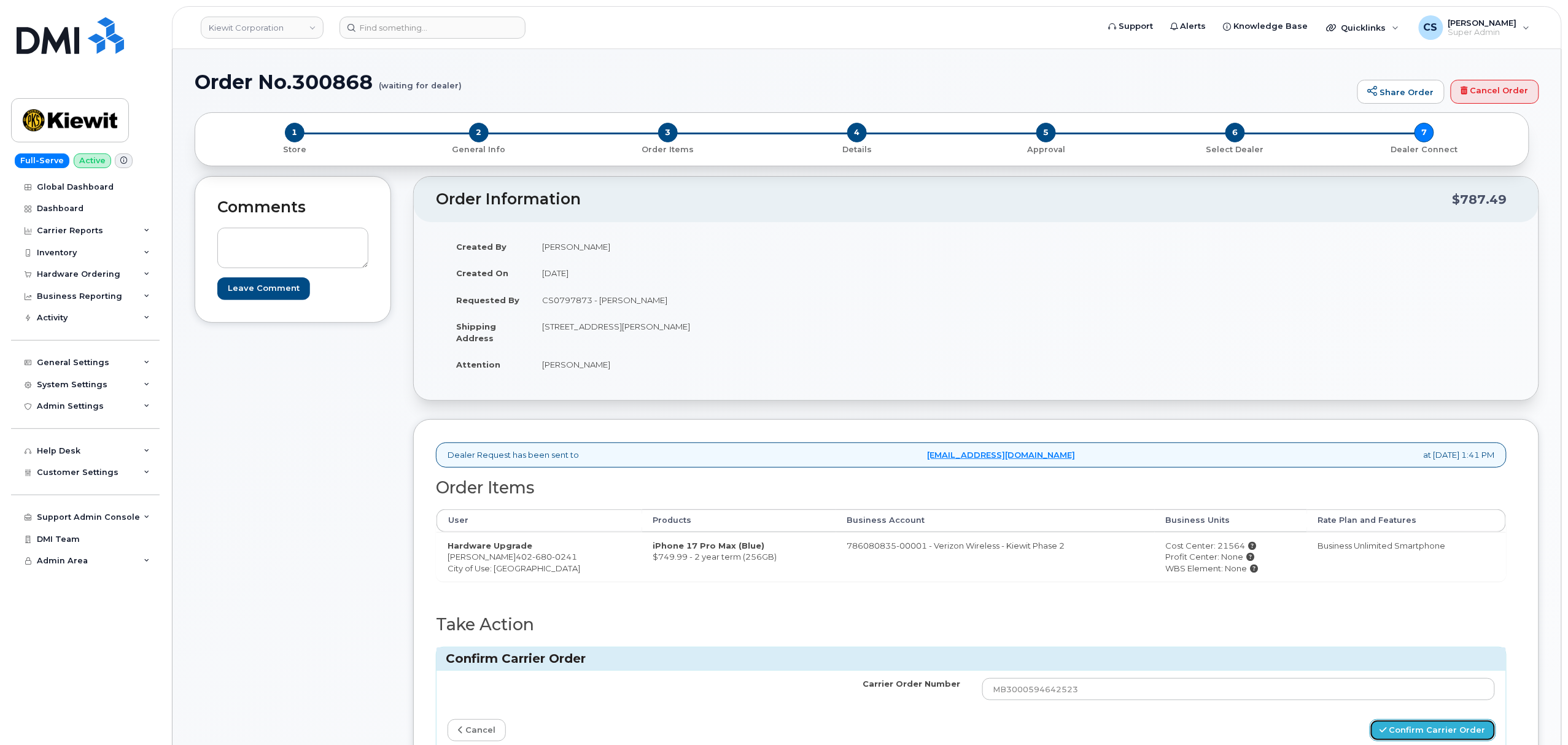
click at [1403, 734] on button "Confirm Carrier Order" at bounding box center [1433, 731] width 127 height 23
